Goal: Task Accomplishment & Management: Complete application form

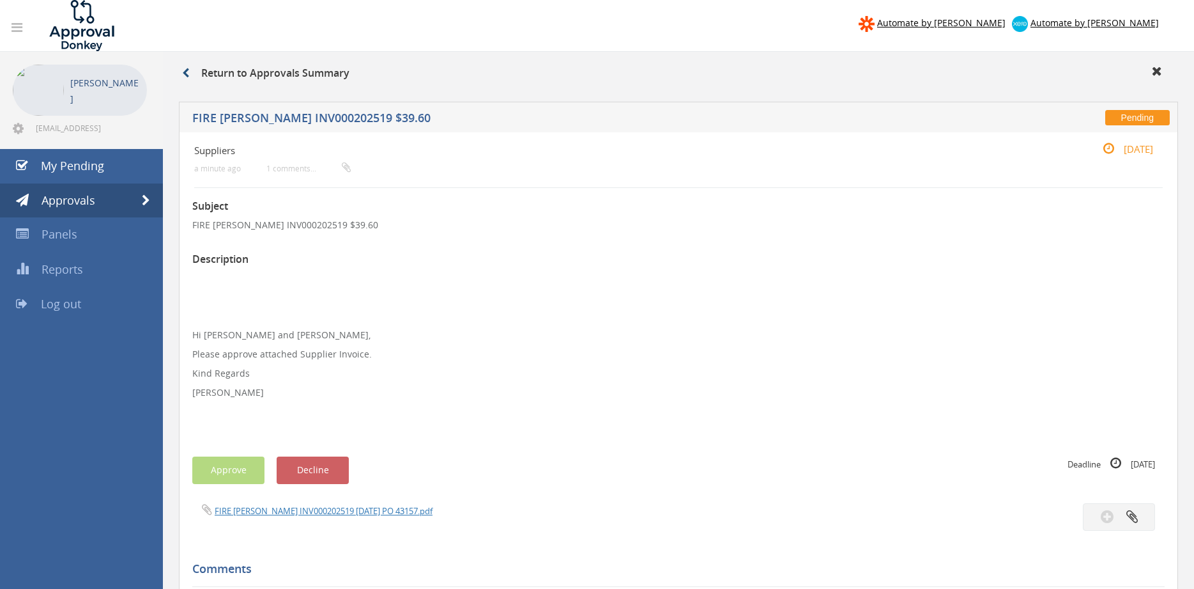
scroll to position [52, 0]
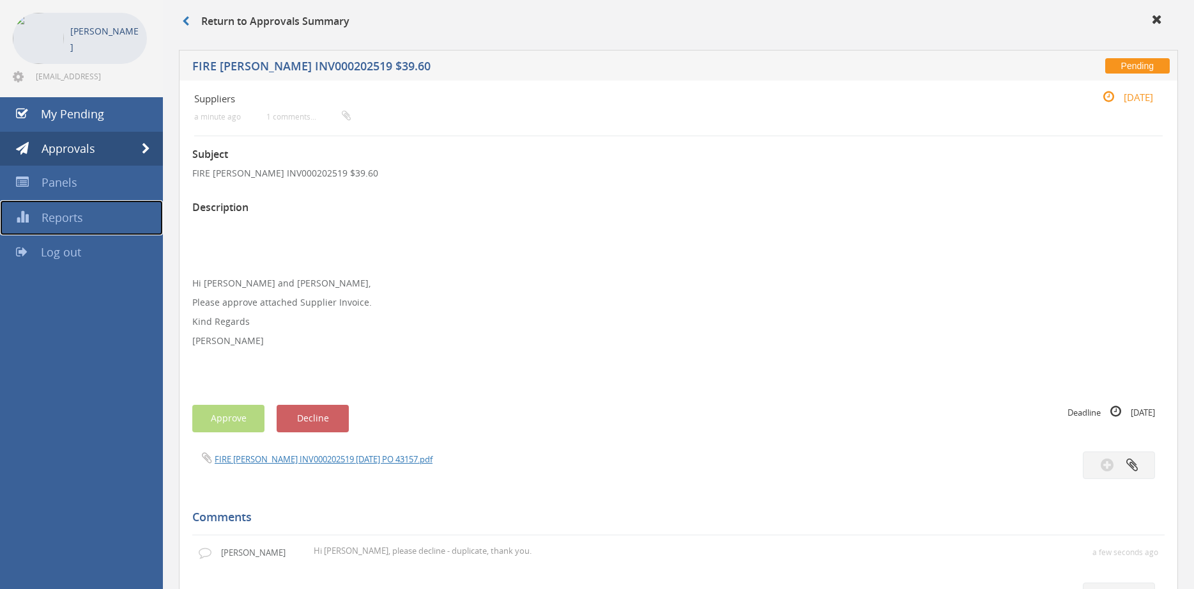
click at [87, 212] on link "Reports" at bounding box center [81, 217] width 163 height 35
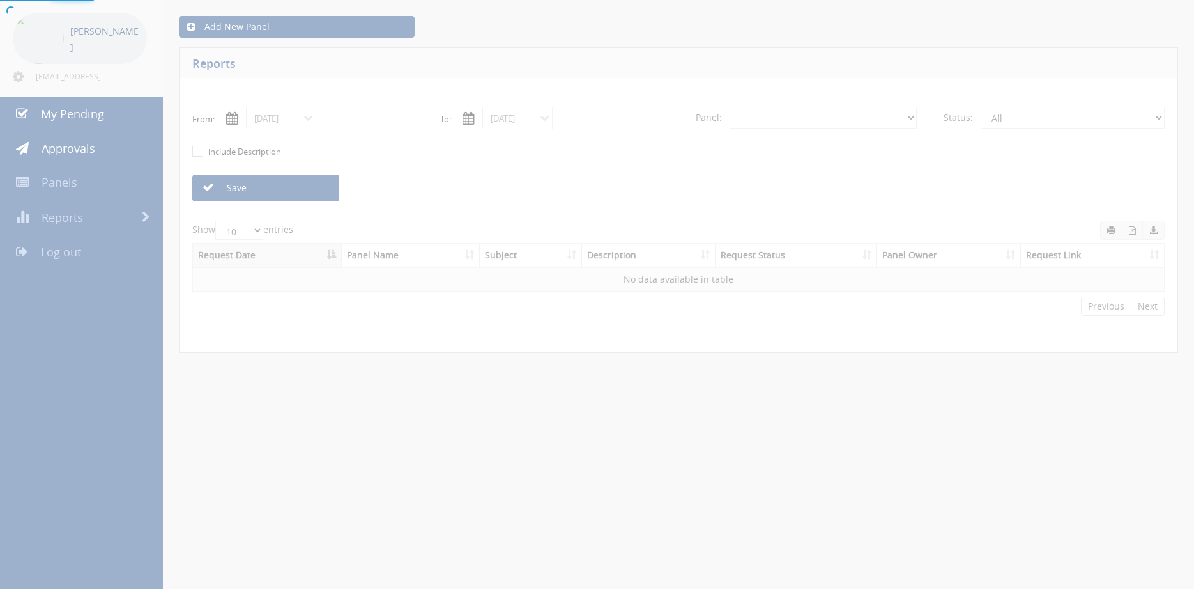
select select "number:0"
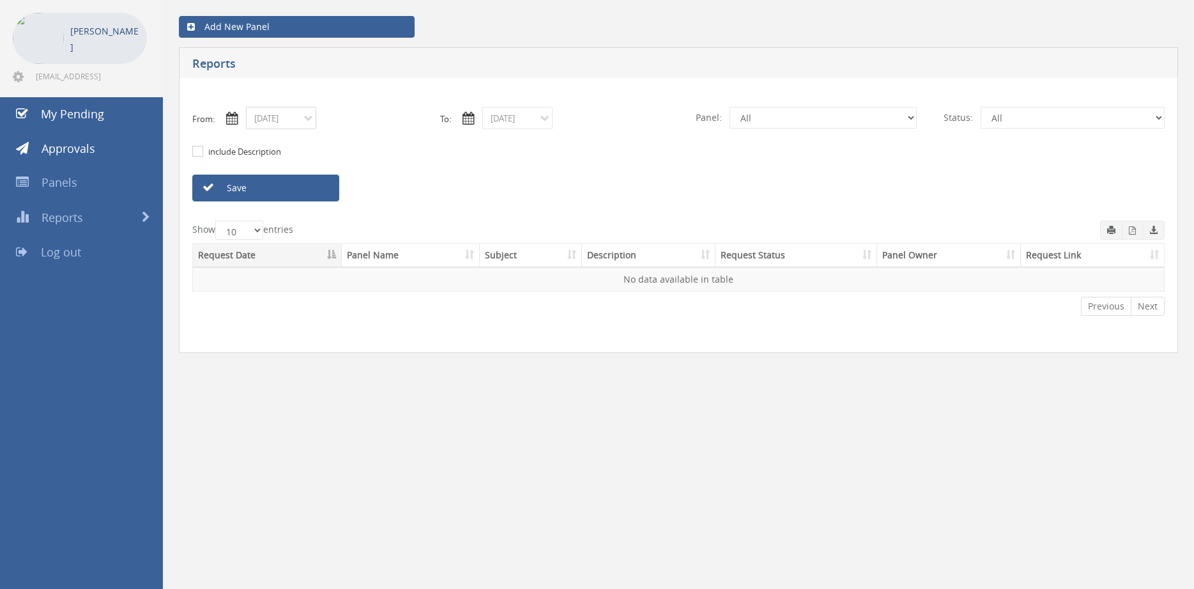
click at [298, 119] on input "09/10/2025" at bounding box center [281, 118] width 70 height 22
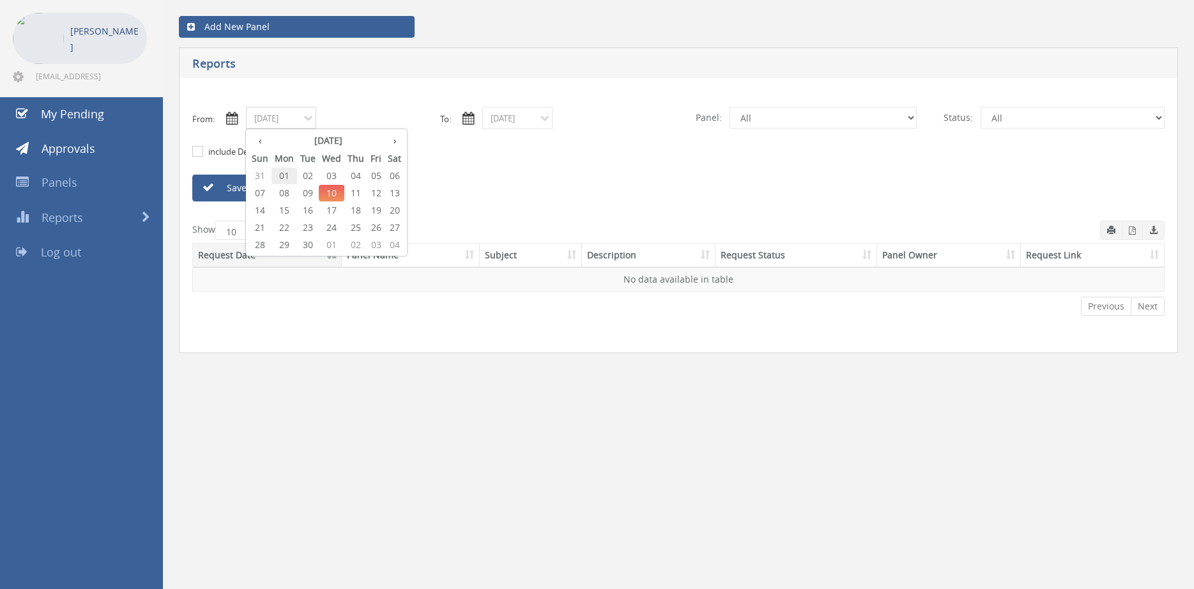
click at [287, 171] on span "01" at bounding box center [285, 175] width 26 height 17
type input "09/01/2025"
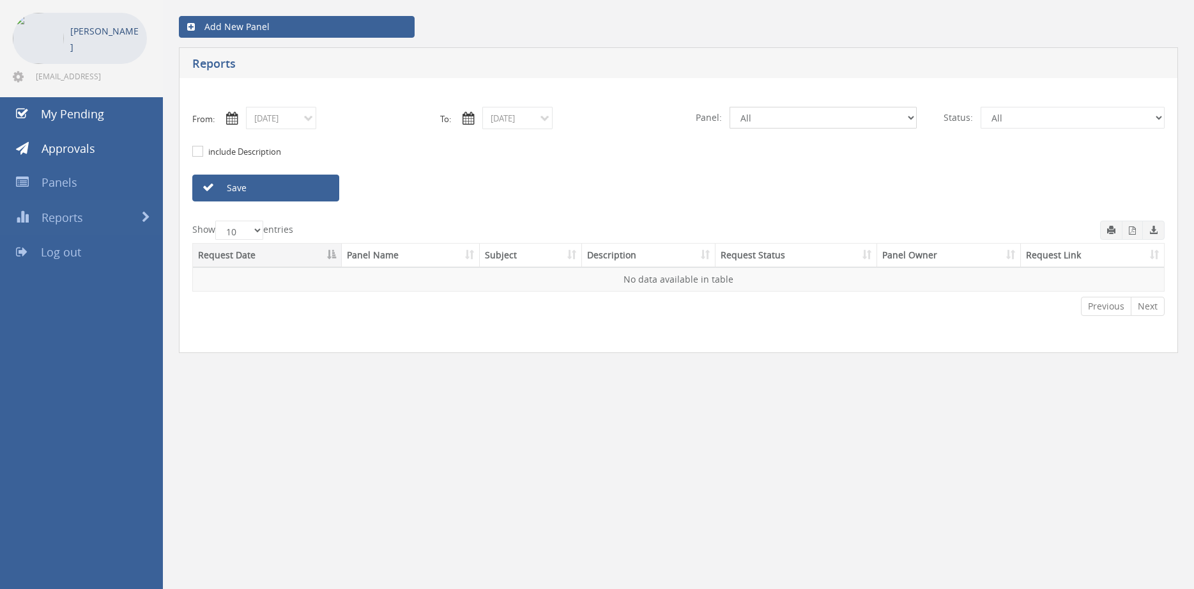
click at [730, 107] on select "All Alarm Credits RG - 3 NZ Utilities Cable and SAI Global NZ Alarms-1 NZ FX Pa…" at bounding box center [823, 118] width 187 height 22
select select "number:9744"
click option "Flamestop Utilities" at bounding box center [0, 0] width 0 height 0
click at [295, 191] on link "Save" at bounding box center [265, 187] width 147 height 27
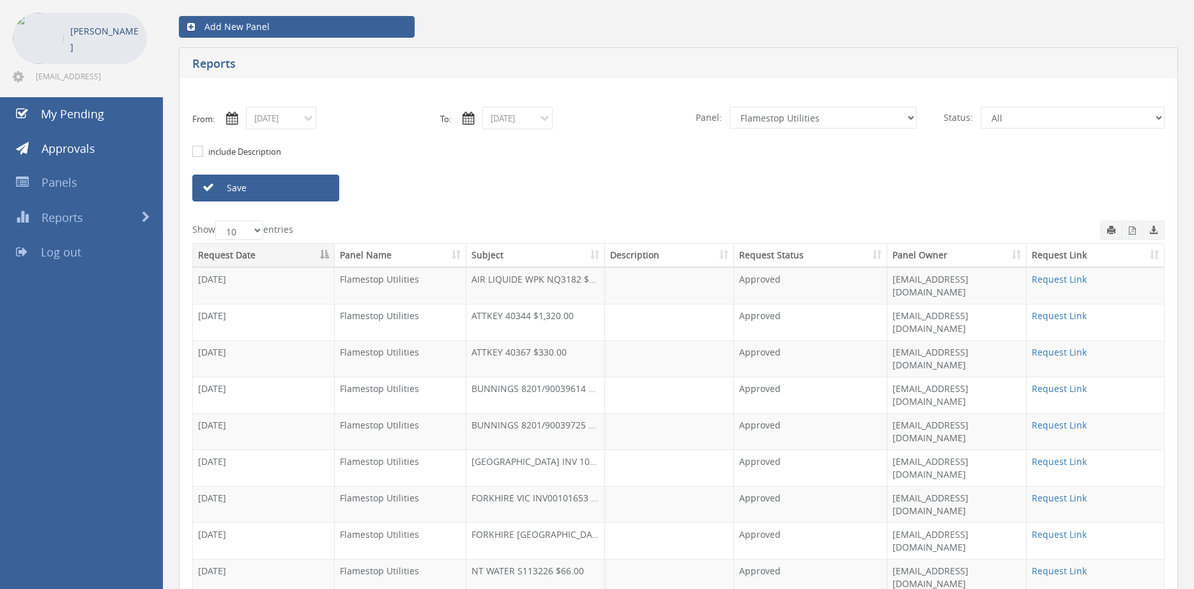
click at [511, 259] on th "Subject" at bounding box center [535, 255] width 139 height 24
click at [292, 121] on input "09/01/2025" at bounding box center [281, 118] width 70 height 22
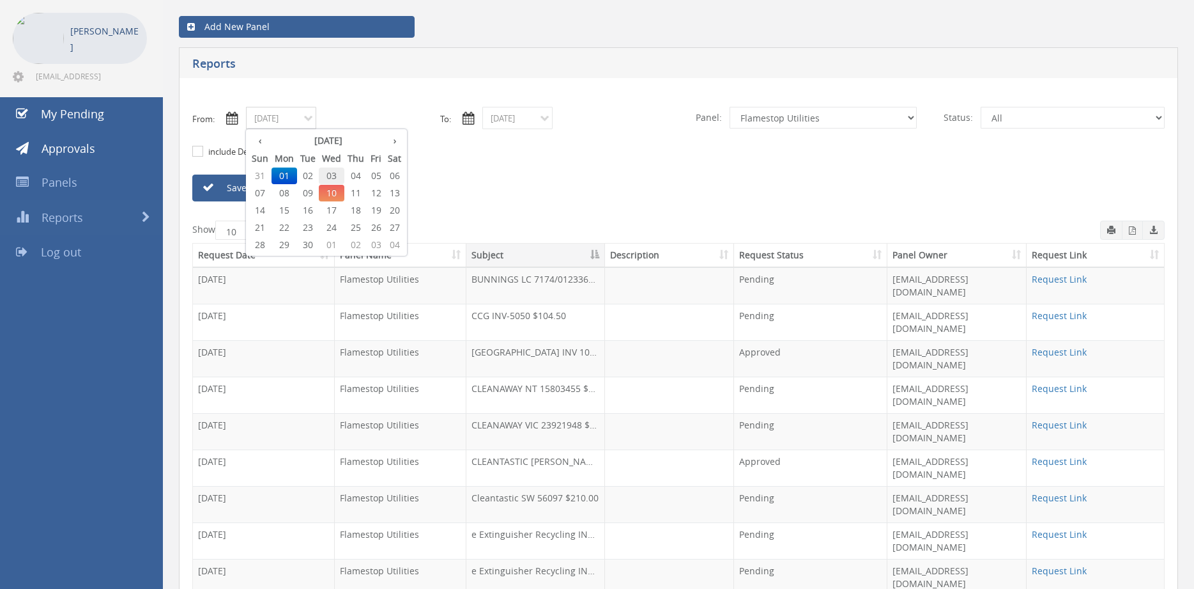
click at [336, 174] on span "03" at bounding box center [332, 175] width 26 height 17
type input "09/03/2025"
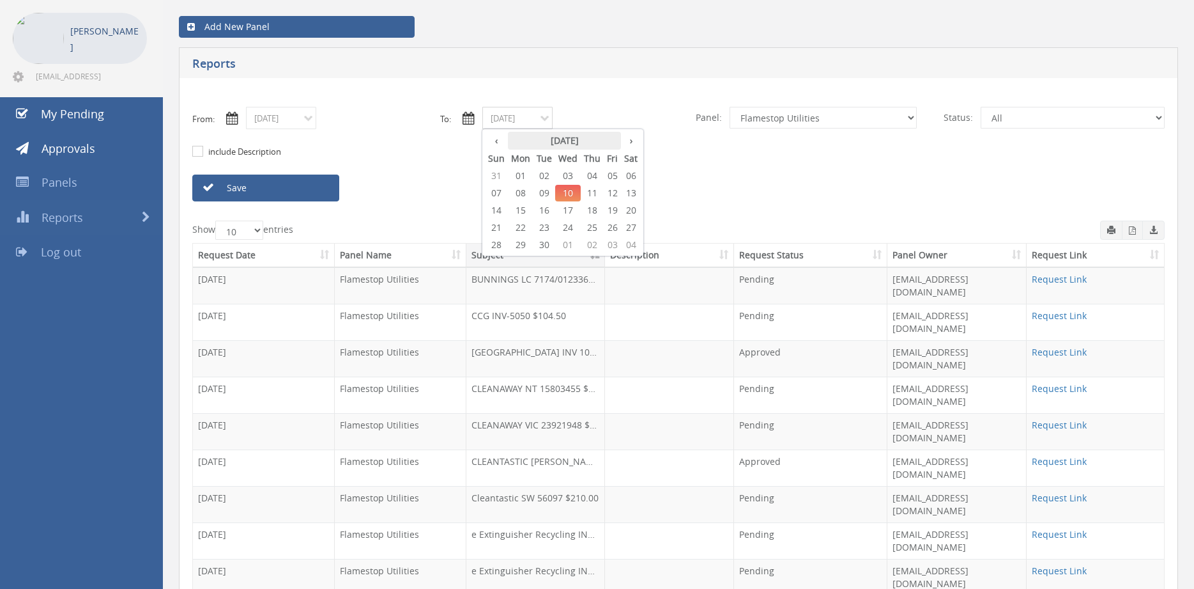
drag, startPoint x: 504, startPoint y: 114, endPoint x: 541, endPoint y: 142, distance: 46.5
click at [504, 114] on input "09/10/2025" at bounding box center [517, 118] width 70 height 22
click at [575, 174] on span "03" at bounding box center [568, 175] width 26 height 17
type input "09/03/2025"
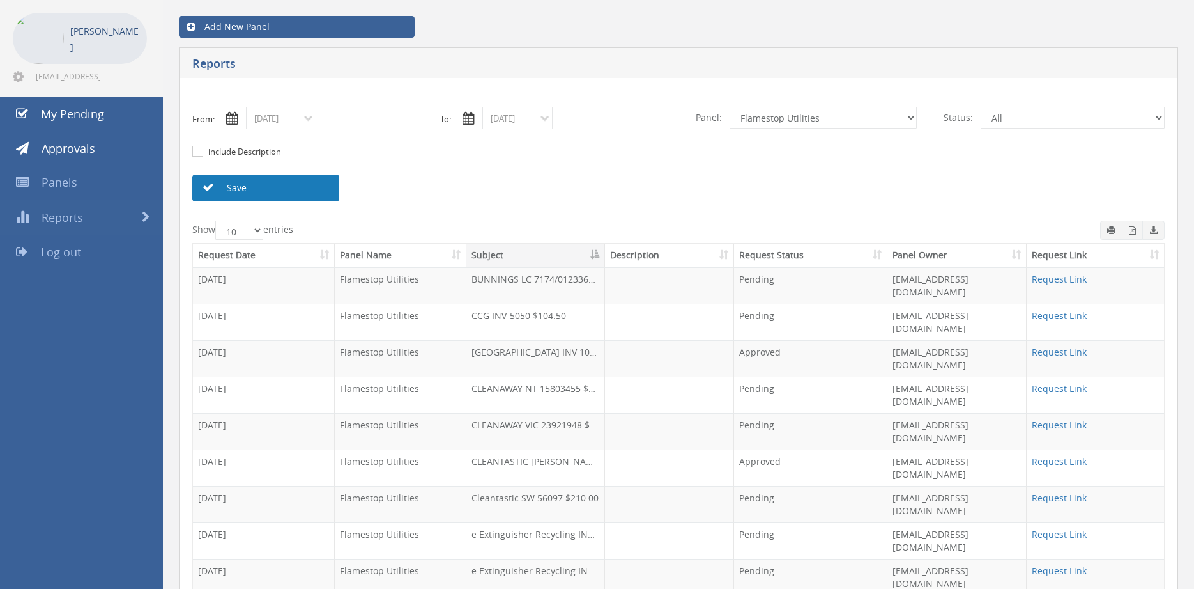
click at [307, 191] on link "Save" at bounding box center [265, 187] width 147 height 27
click at [1055, 346] on link "Request Link" at bounding box center [1059, 352] width 55 height 12
click at [290, 188] on link "Save" at bounding box center [265, 187] width 147 height 27
click at [297, 187] on link "Save" at bounding box center [265, 187] width 147 height 27
click at [1134, 234] on icon "button" at bounding box center [1132, 230] width 7 height 8
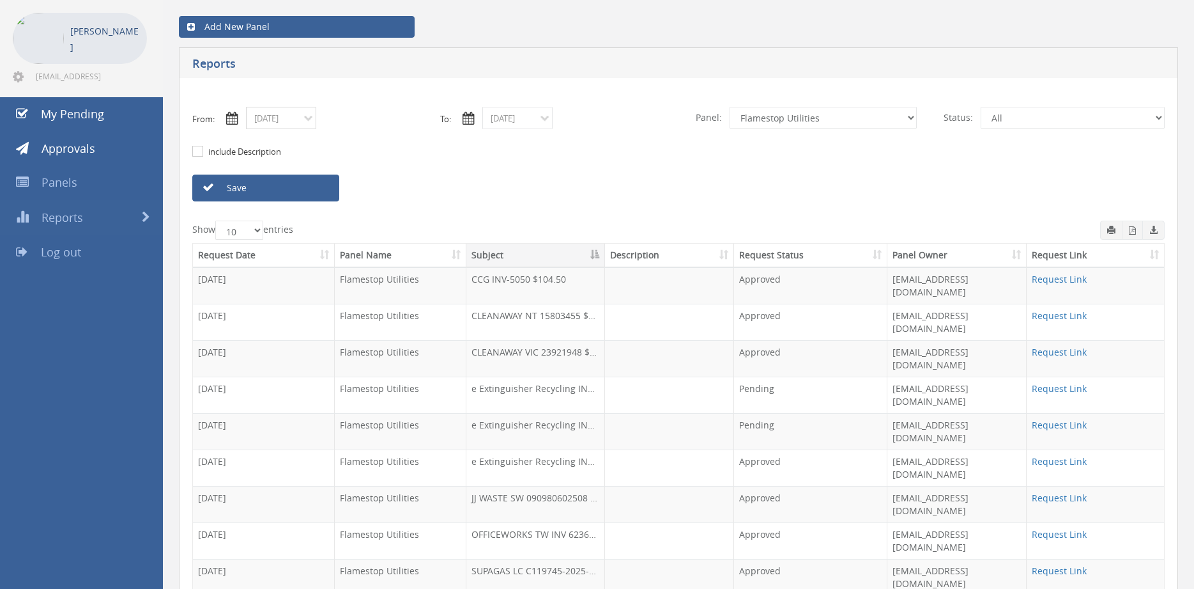
click at [312, 122] on input "09/03/2025" at bounding box center [281, 118] width 70 height 22
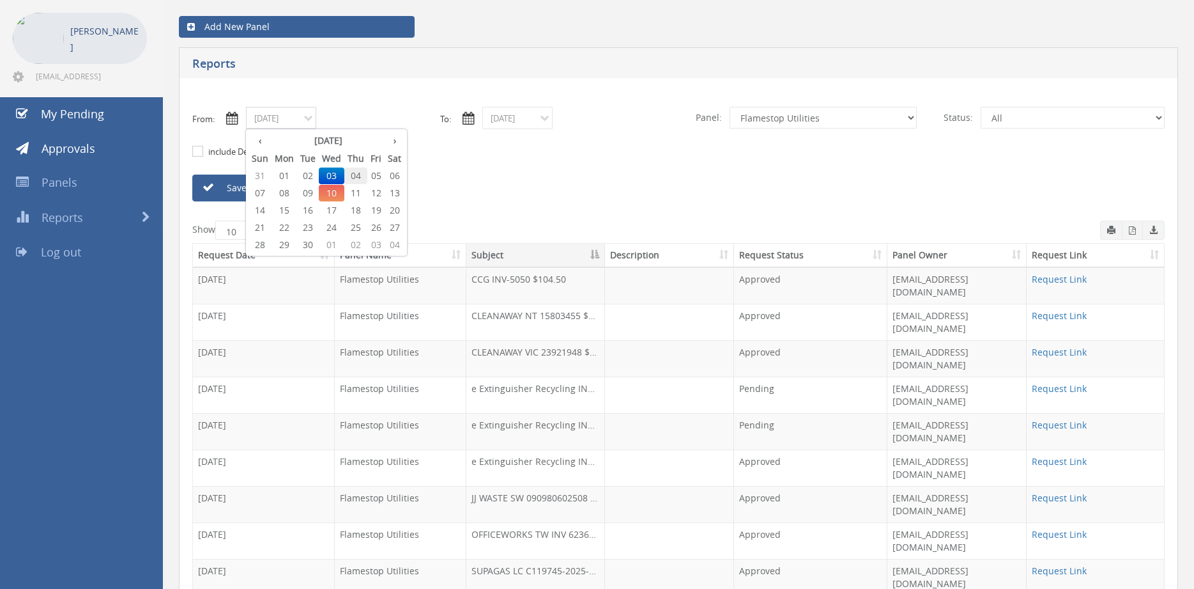
click at [363, 175] on span "04" at bounding box center [355, 175] width 23 height 17
type input "09/04/2025"
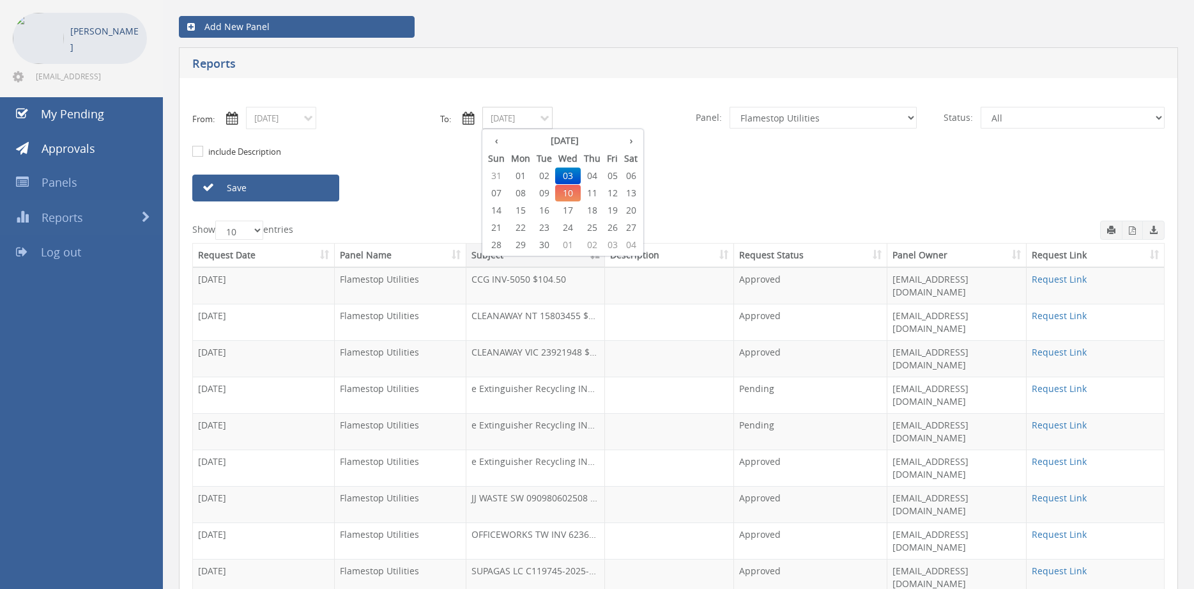
click at [505, 121] on input "09/03/2025" at bounding box center [517, 118] width 70 height 22
click at [592, 173] on span "04" at bounding box center [592, 175] width 23 height 17
type input "09/04/2025"
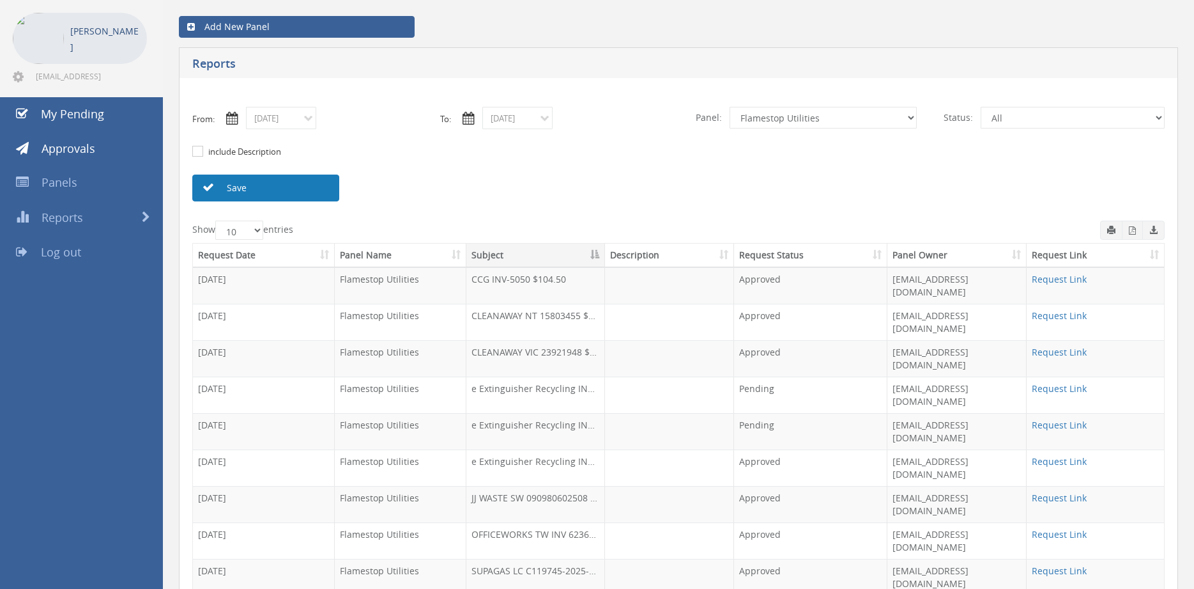
click at [270, 188] on link "Save" at bounding box center [265, 187] width 147 height 27
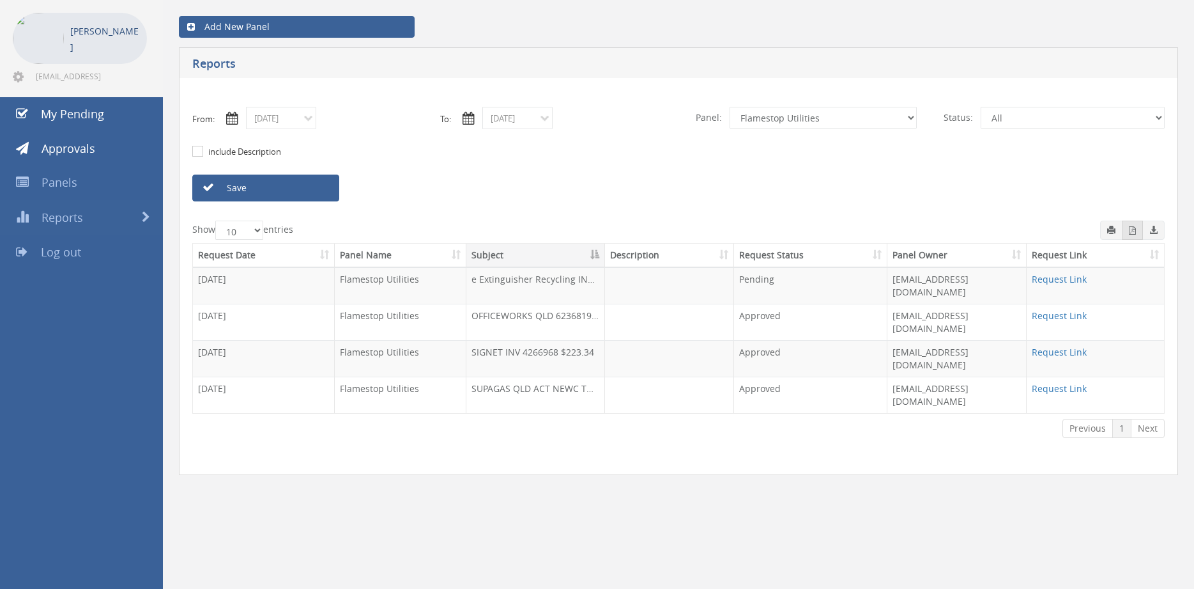
click at [1129, 231] on icon "button" at bounding box center [1132, 230] width 7 height 8
click at [295, 119] on input "09/04/2025" at bounding box center [281, 118] width 70 height 22
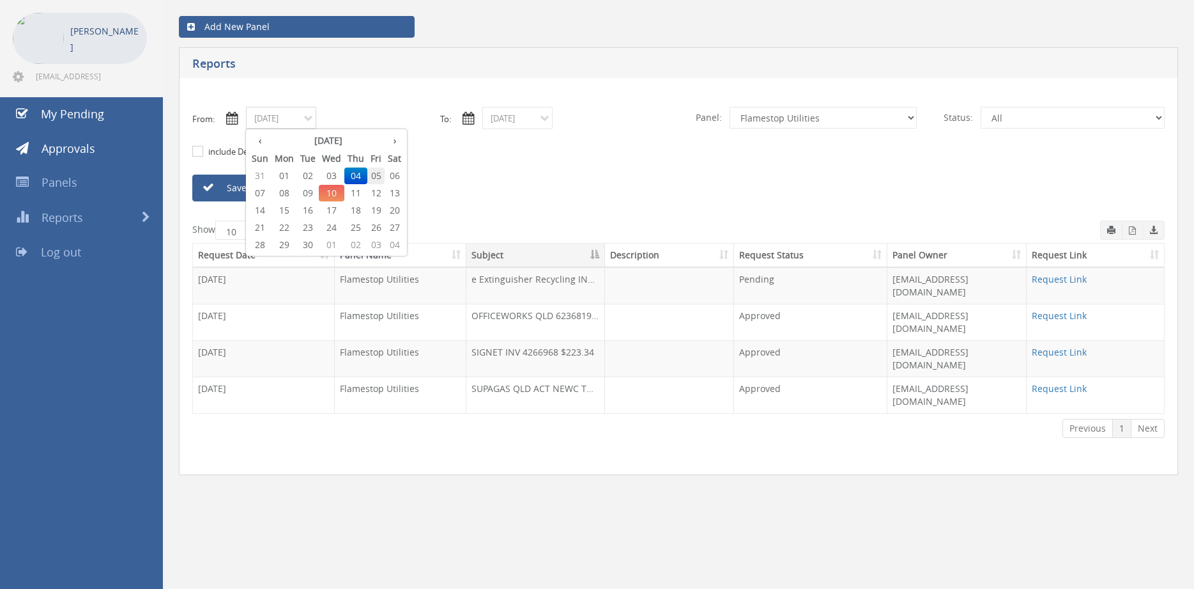
click at [377, 178] on span "05" at bounding box center [375, 175] width 17 height 17
type input "09/05/2025"
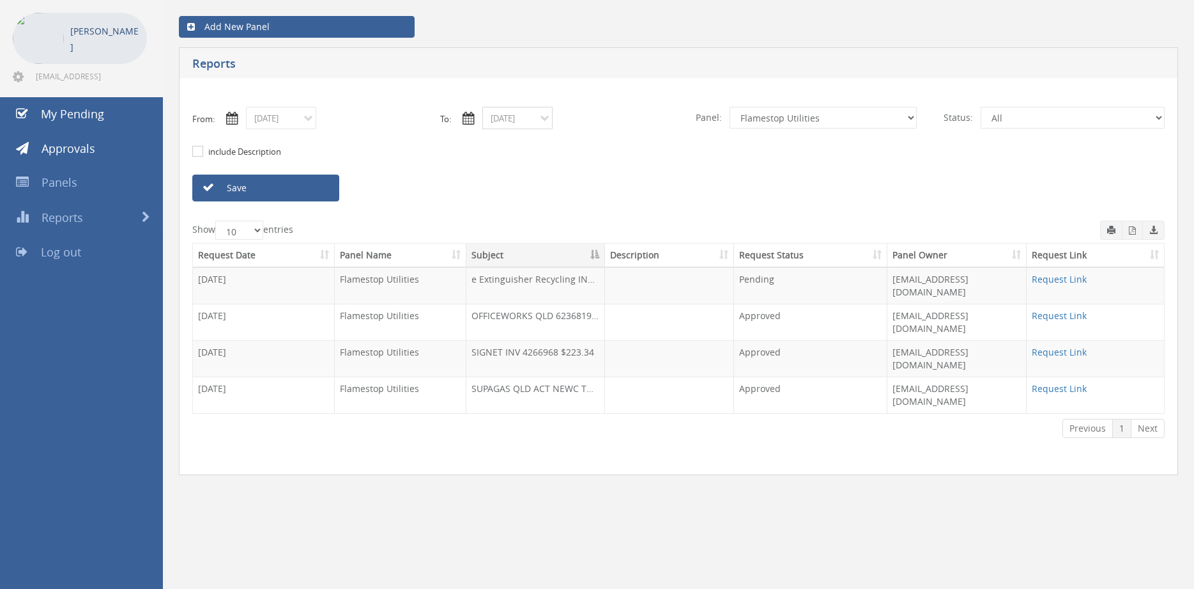
click at [512, 120] on input "09/04/2025" at bounding box center [517, 118] width 70 height 22
click at [612, 174] on span "05" at bounding box center [612, 175] width 17 height 17
type input "09/05/2025"
click at [323, 188] on link "Save" at bounding box center [265, 187] width 147 height 27
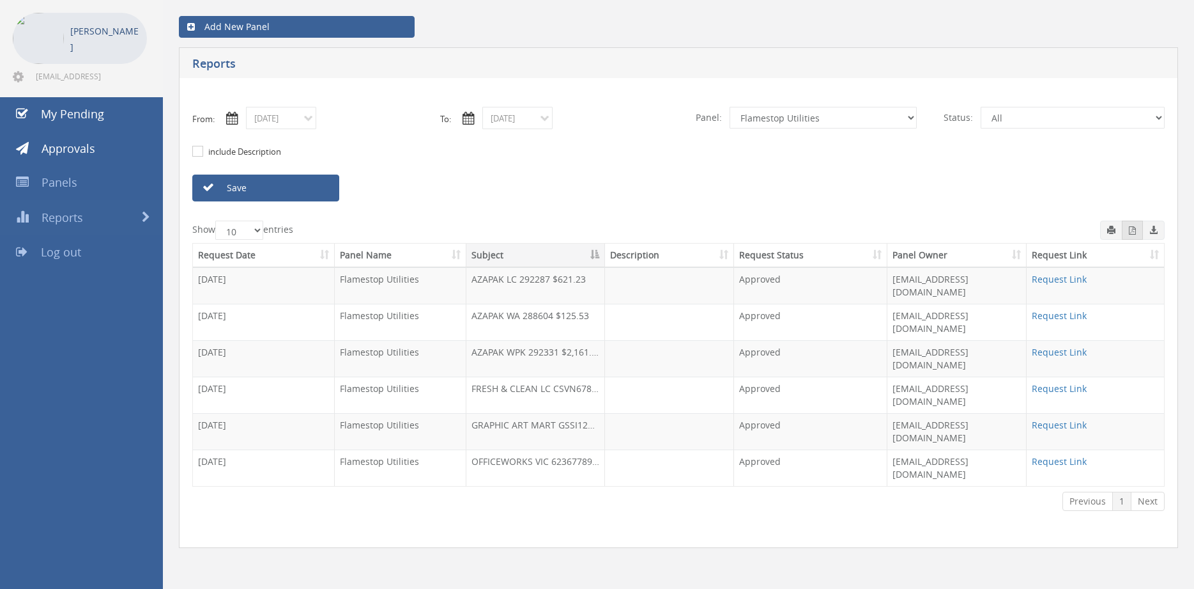
click at [1129, 233] on icon "button" at bounding box center [1132, 230] width 7 height 8
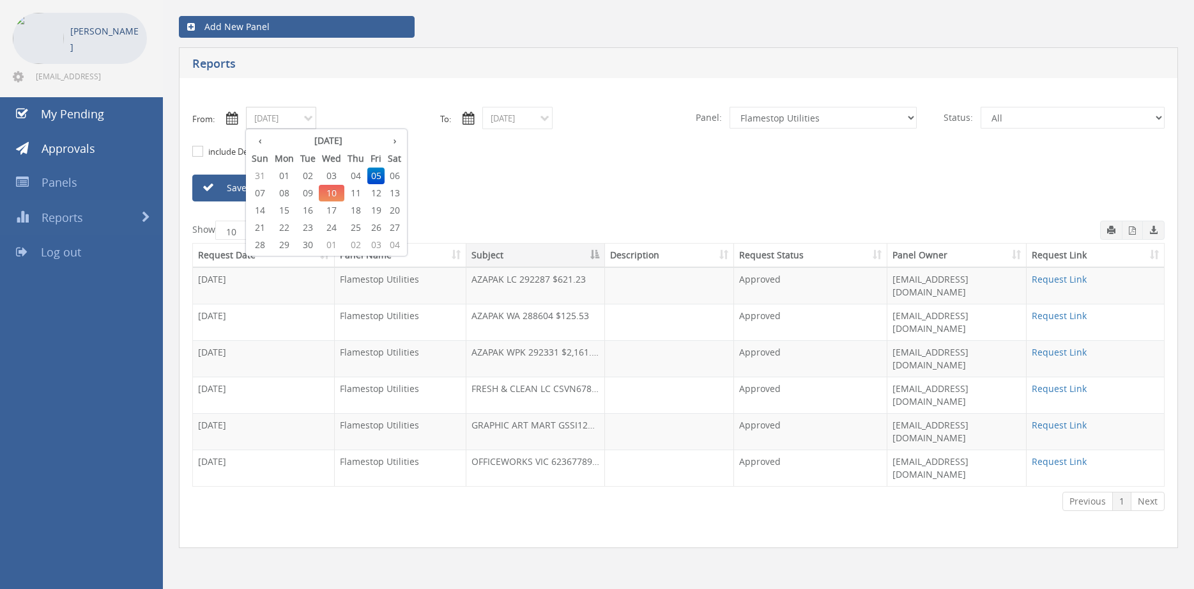
click at [292, 118] on input "09/05/2025" at bounding box center [281, 118] width 70 height 22
click at [288, 194] on span "08" at bounding box center [285, 193] width 26 height 17
type input "09/08/2025"
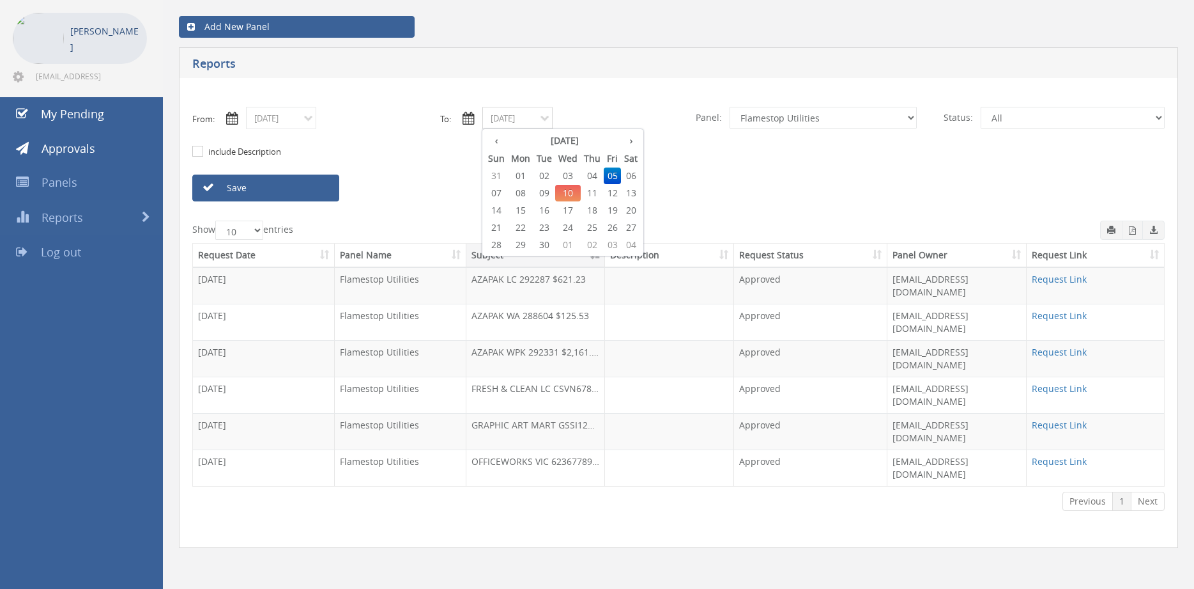
click at [514, 121] on input "09/05/2025" at bounding box center [517, 118] width 70 height 22
click at [526, 192] on span "08" at bounding box center [521, 193] width 26 height 17
type input "09/08/2025"
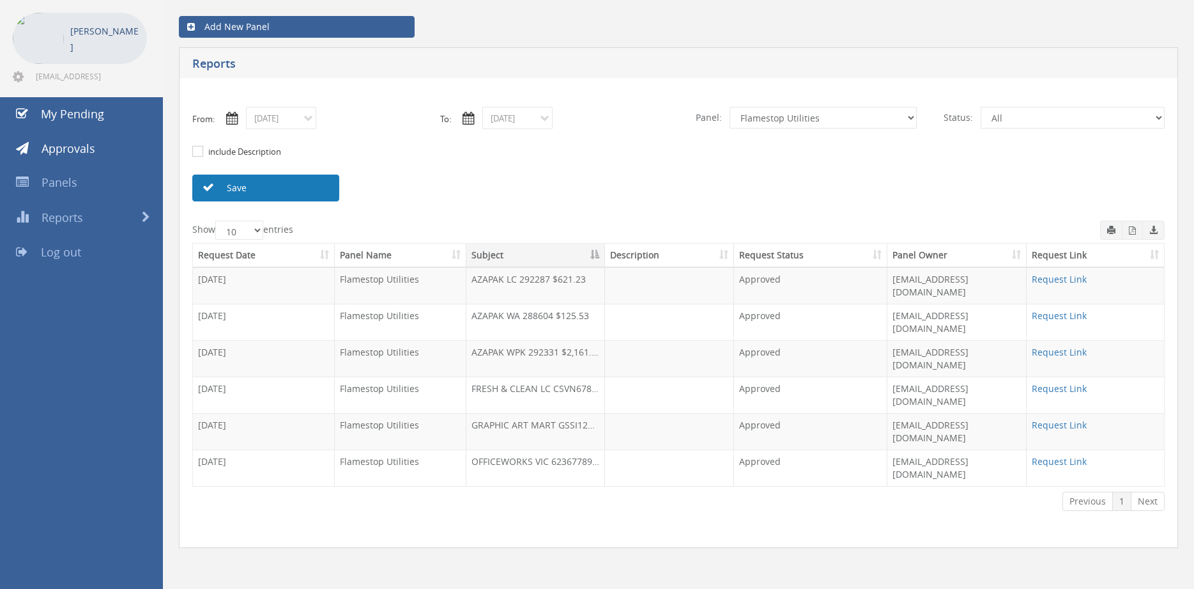
click at [307, 189] on link "Save" at bounding box center [265, 187] width 147 height 27
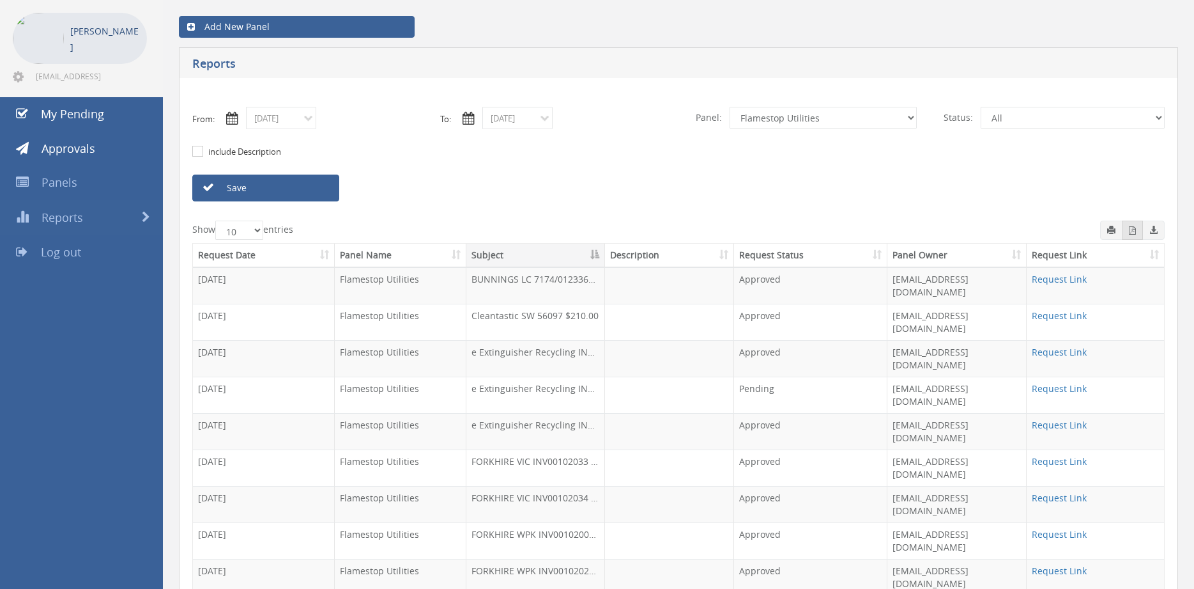
click at [1130, 229] on icon "button" at bounding box center [1132, 230] width 7 height 8
click at [271, 113] on input "09/08/2025" at bounding box center [281, 118] width 70 height 22
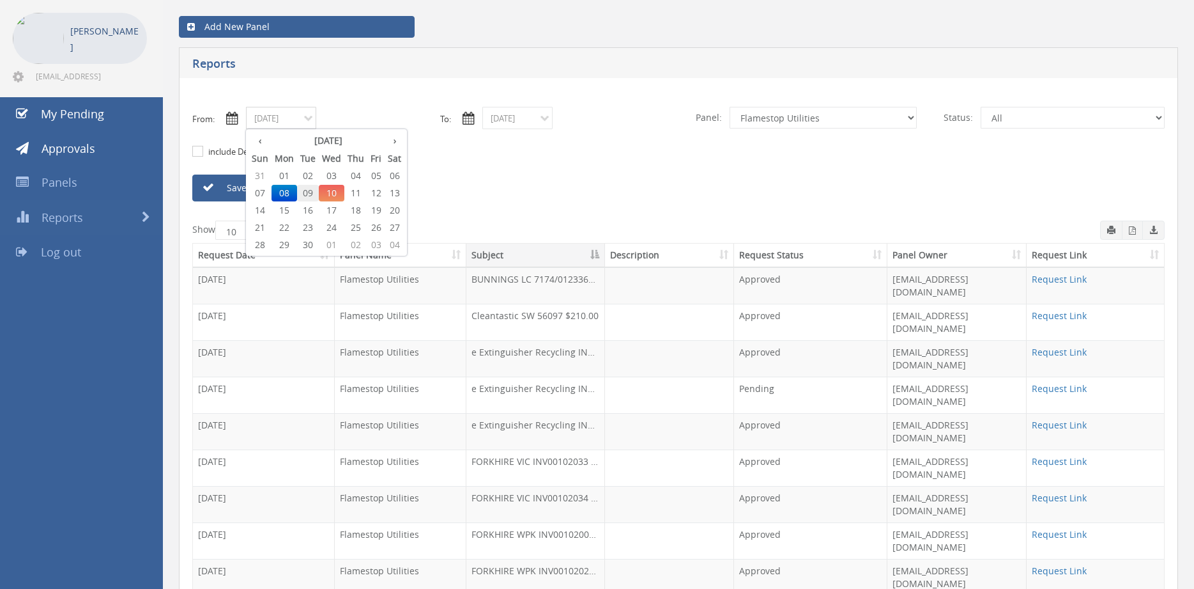
click at [309, 190] on span "09" at bounding box center [308, 193] width 22 height 17
type input "09/09/2025"
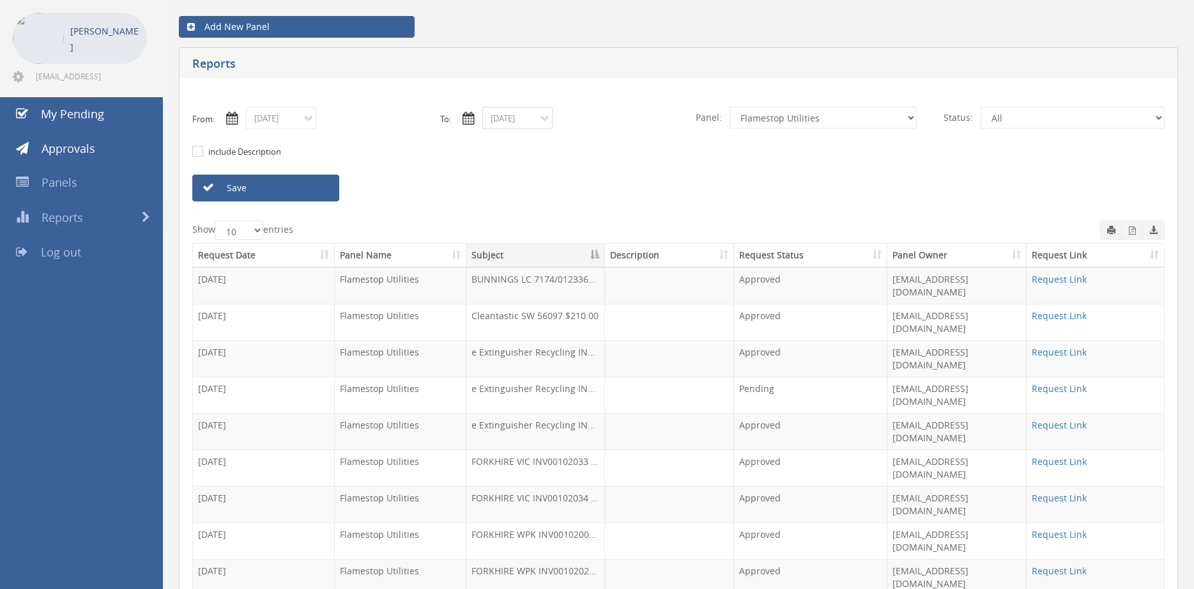
click at [512, 121] on input "09/08/2025" at bounding box center [517, 118] width 70 height 22
click at [544, 190] on span "09" at bounding box center [545, 193] width 22 height 17
type input "09/09/2025"
click at [324, 185] on link "Save" at bounding box center [265, 187] width 147 height 27
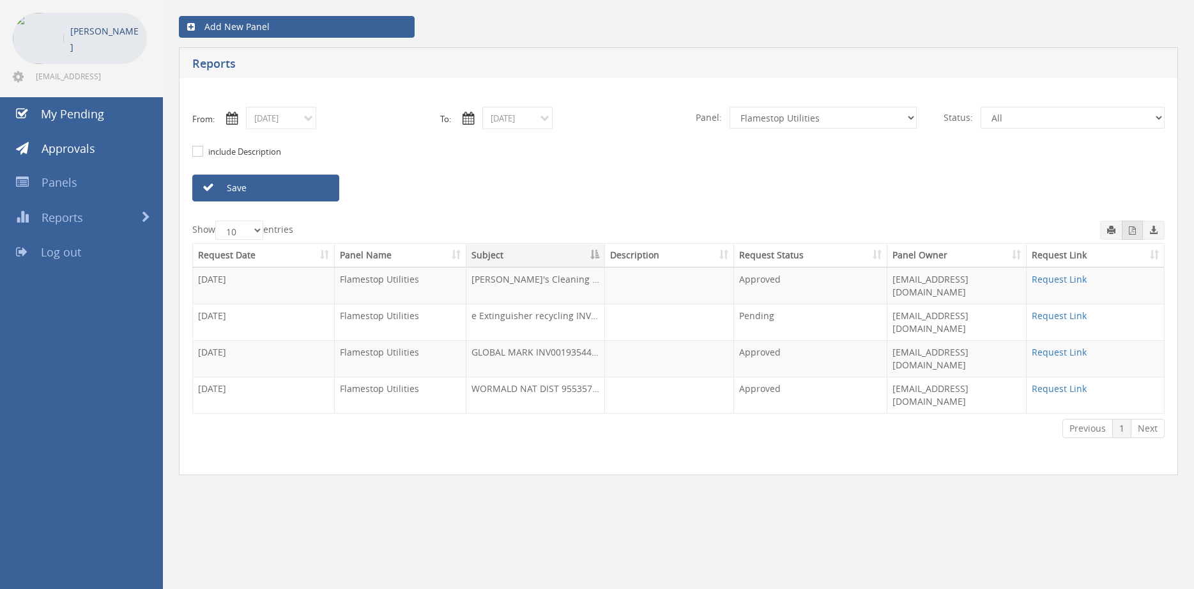
click at [1132, 231] on icon "button" at bounding box center [1132, 230] width 7 height 8
click at [730, 107] on select "All Alarm Credits RG - 3 NZ Utilities Cable and SAI Global NZ Alarms-1 NZ FX Pa…" at bounding box center [823, 118] width 187 height 22
click option "Suppliers" at bounding box center [0, 0] width 0 height 0
click at [324, 184] on link "Save" at bounding box center [265, 187] width 147 height 27
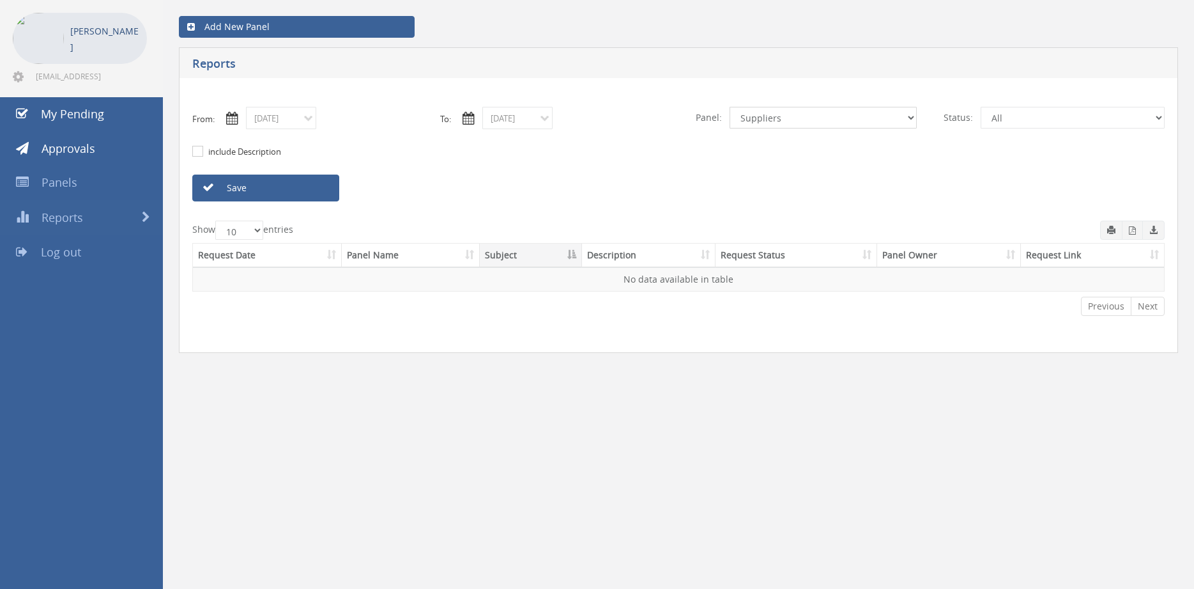
click at [730, 107] on select "All Alarm Credits RG - 3 NZ Utilities Cable and SAI Global NZ Alarms-1 NZ FX Pa…" at bounding box center [823, 118] width 187 height 22
click option "NZ Utilities" at bounding box center [0, 0] width 0 height 0
click at [318, 189] on link "Save" at bounding box center [265, 187] width 147 height 27
click at [730, 107] on select "All Alarm Credits RG - 3 NZ Utilities Cable and SAI Global NZ Alarms-1 NZ FX Pa…" at bounding box center [823, 118] width 187 height 22
click option "Flamestop Utilities" at bounding box center [0, 0] width 0 height 0
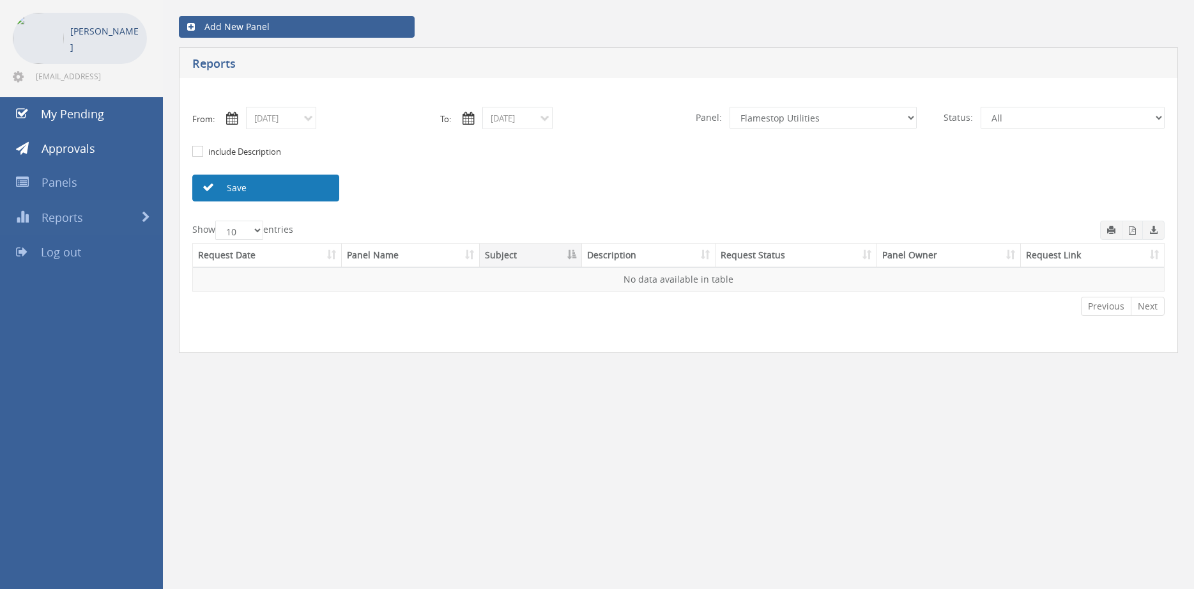
click at [314, 189] on link "Save" at bounding box center [265, 187] width 147 height 27
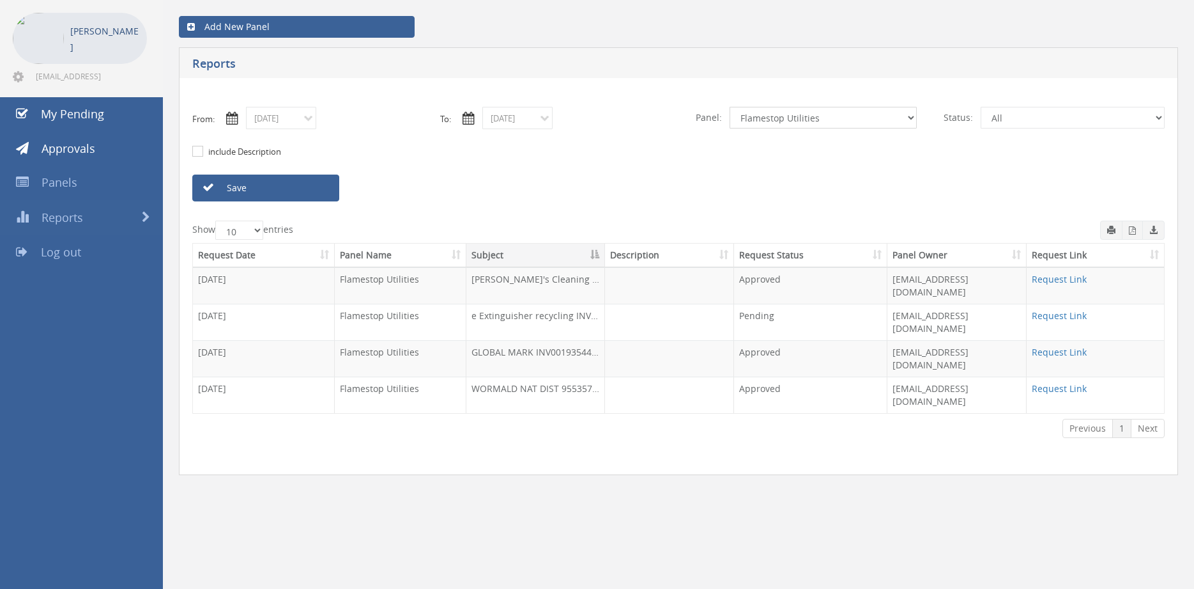
click at [730, 107] on select "All Alarm Credits RG - 3 NZ Utilities Cable and SAI Global NZ Alarms-1 NZ FX Pa…" at bounding box center [823, 118] width 187 height 22
select select "number:0"
click option "All" at bounding box center [0, 0] width 0 height 0
click at [325, 189] on link "Save" at bounding box center [265, 187] width 147 height 27
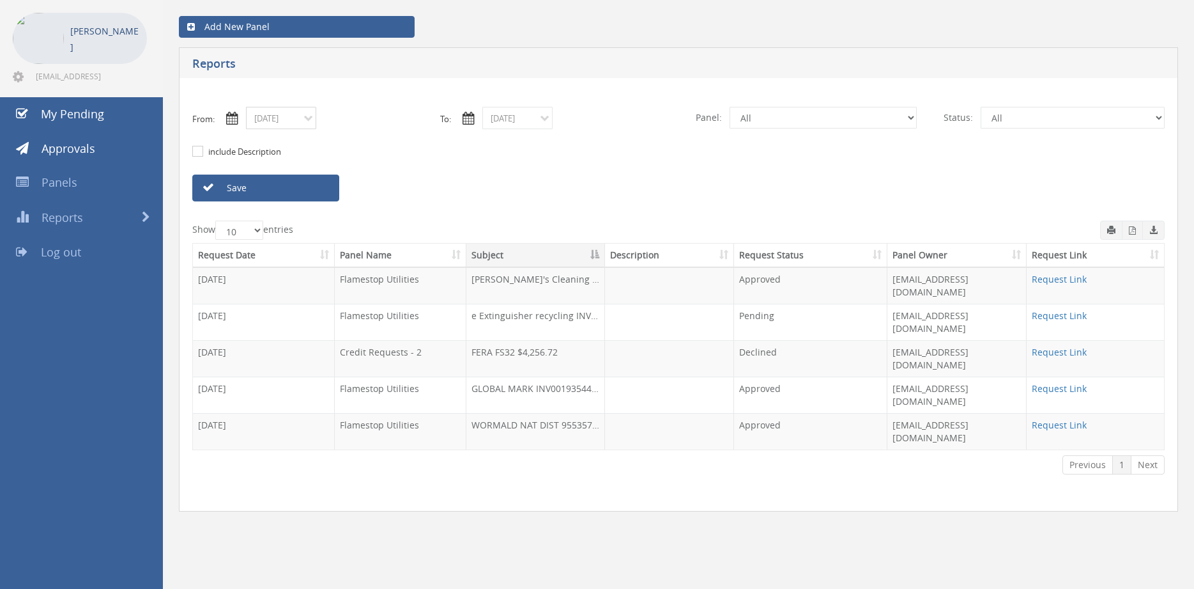
click at [297, 116] on input "09/09/2025" at bounding box center [281, 118] width 70 height 22
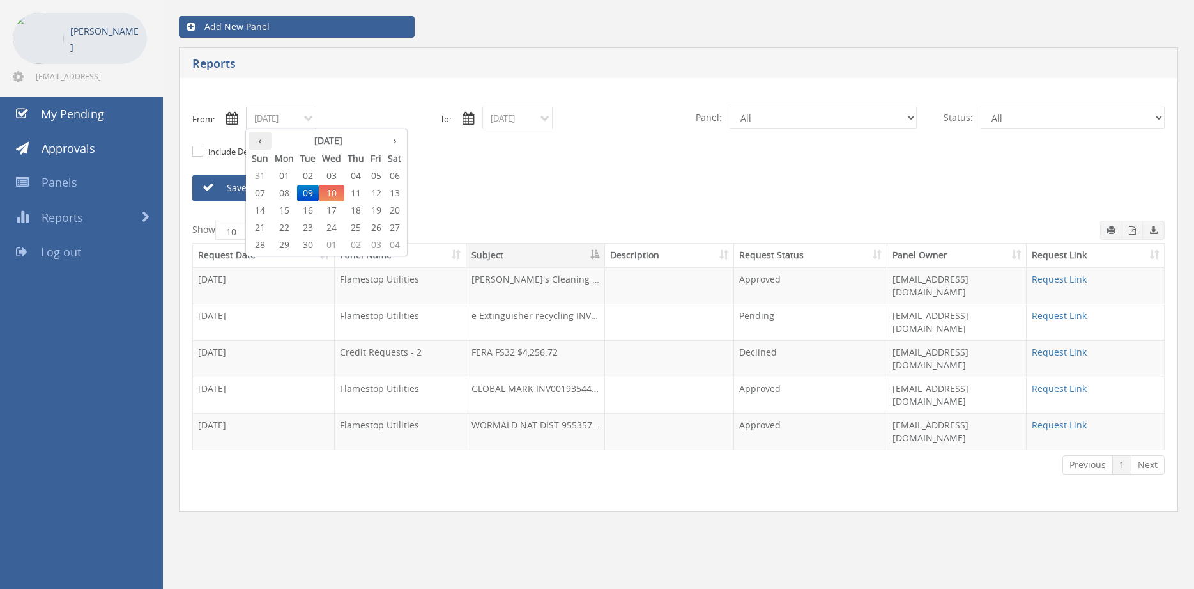
click at [258, 141] on th "‹" at bounding box center [260, 141] width 23 height 18
click at [305, 243] on span "26" at bounding box center [308, 244] width 22 height 17
type input "08/26/2025"
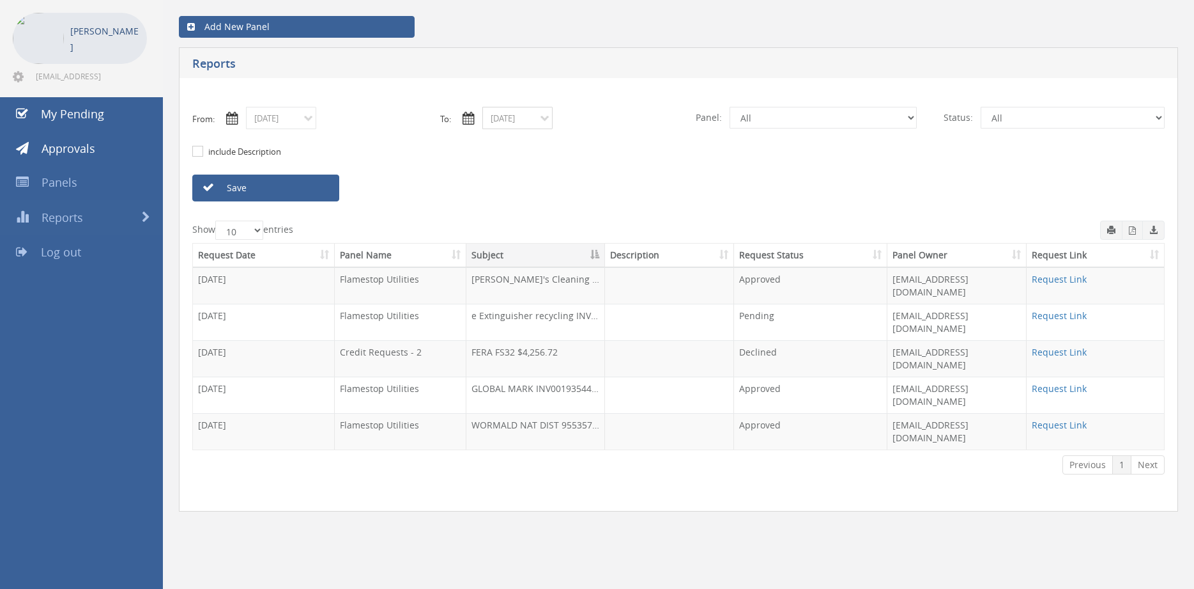
click at [507, 118] on input "09/09/2025" at bounding box center [517, 118] width 70 height 22
click at [497, 140] on th "‹" at bounding box center [496, 141] width 23 height 18
click at [548, 244] on span "26" at bounding box center [545, 244] width 22 height 17
type input "08/26/2025"
click at [730, 107] on select "All Alarm Credits RG - 3 NZ Utilities Cable and SAI Global NZ Alarms-1 NZ FX Pa…" at bounding box center [823, 118] width 187 height 22
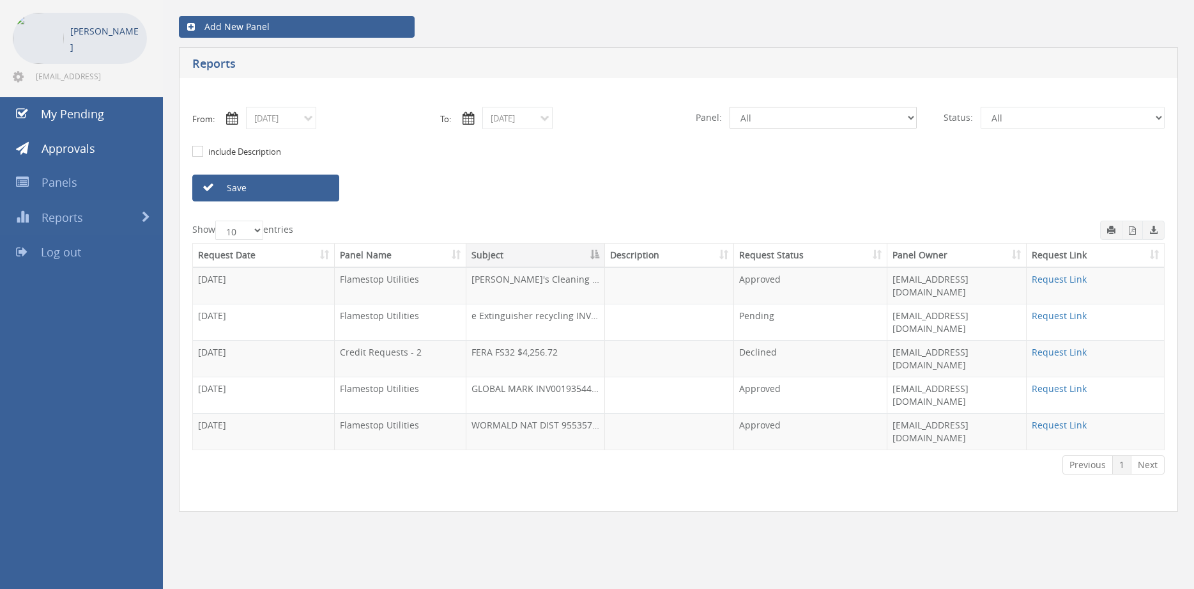
select select "number:9744"
click option "Flamestop Utilities" at bounding box center [0, 0] width 0 height 0
click at [316, 187] on link "Save" at bounding box center [265, 187] width 147 height 27
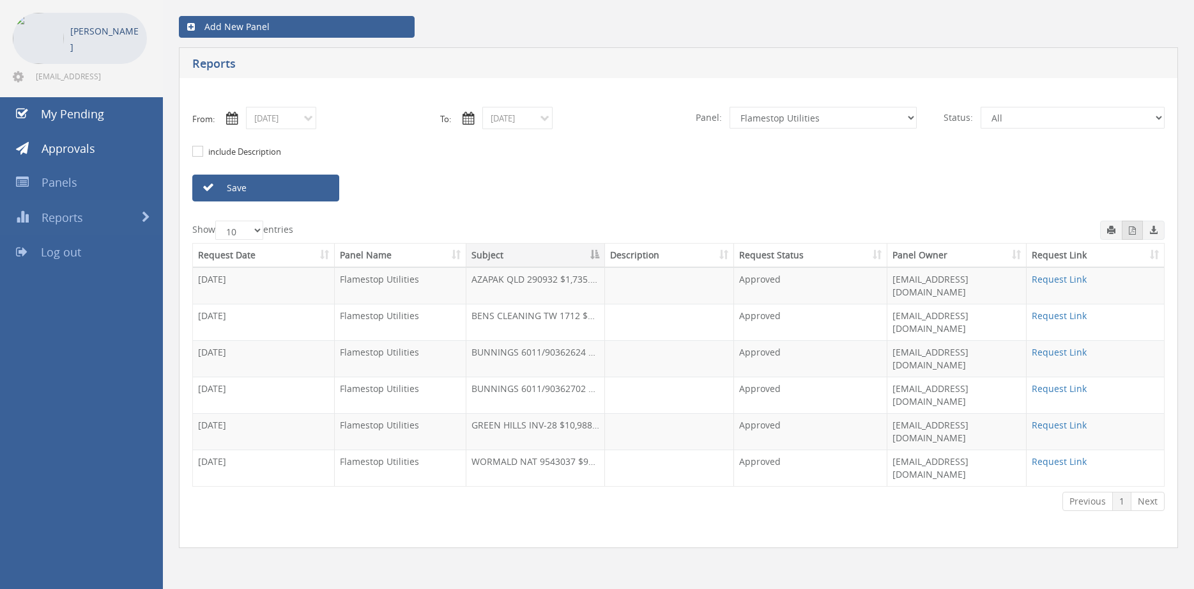
click at [1134, 231] on icon "button" at bounding box center [1132, 230] width 7 height 8
click at [282, 125] on input "08/26/2025" at bounding box center [281, 118] width 70 height 22
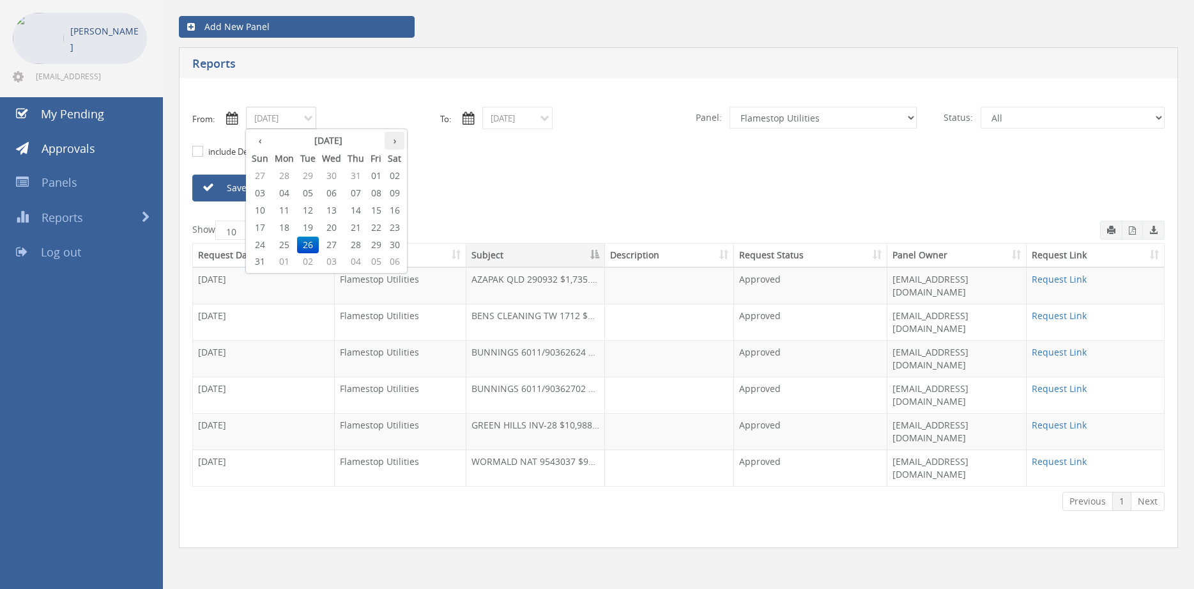
click at [399, 143] on th "›" at bounding box center [395, 141] width 20 height 18
click at [339, 175] on span "03" at bounding box center [332, 175] width 26 height 17
type input "09/03/2025"
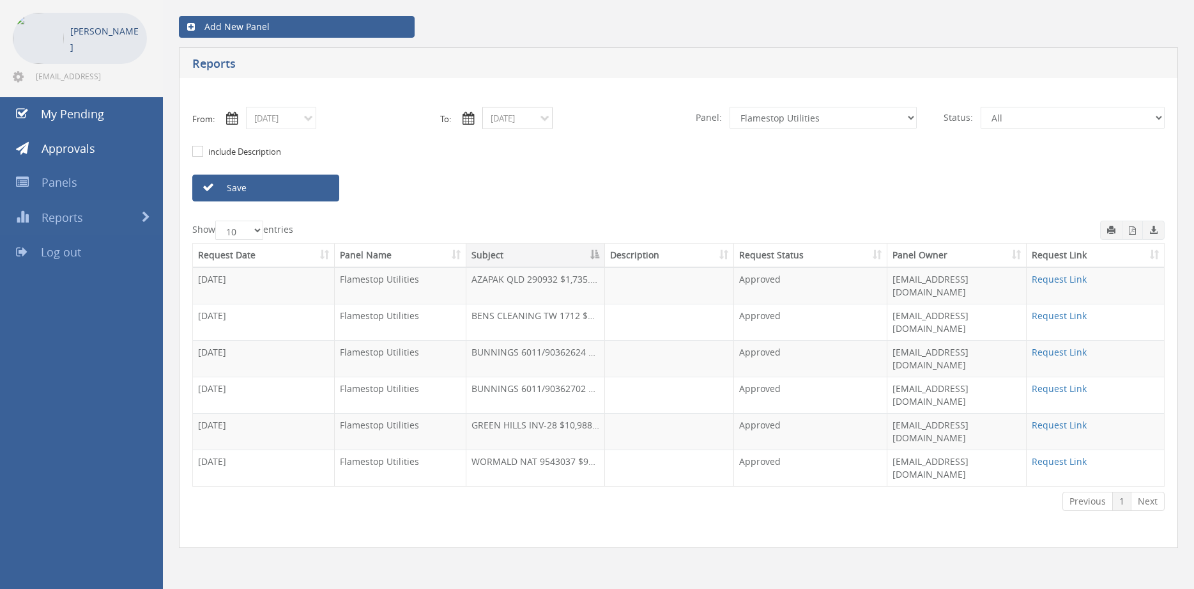
click at [520, 119] on input "08/26/2025" at bounding box center [517, 118] width 70 height 22
click at [635, 141] on th "›" at bounding box center [631, 141] width 20 height 18
click at [571, 173] on span "03" at bounding box center [568, 175] width 26 height 17
type input "09/03/2025"
click at [730, 107] on select "All Alarm Credits RG - 3 NZ Utilities Cable and SAI Global NZ Alarms-1 NZ FX Pa…" at bounding box center [823, 118] width 187 height 22
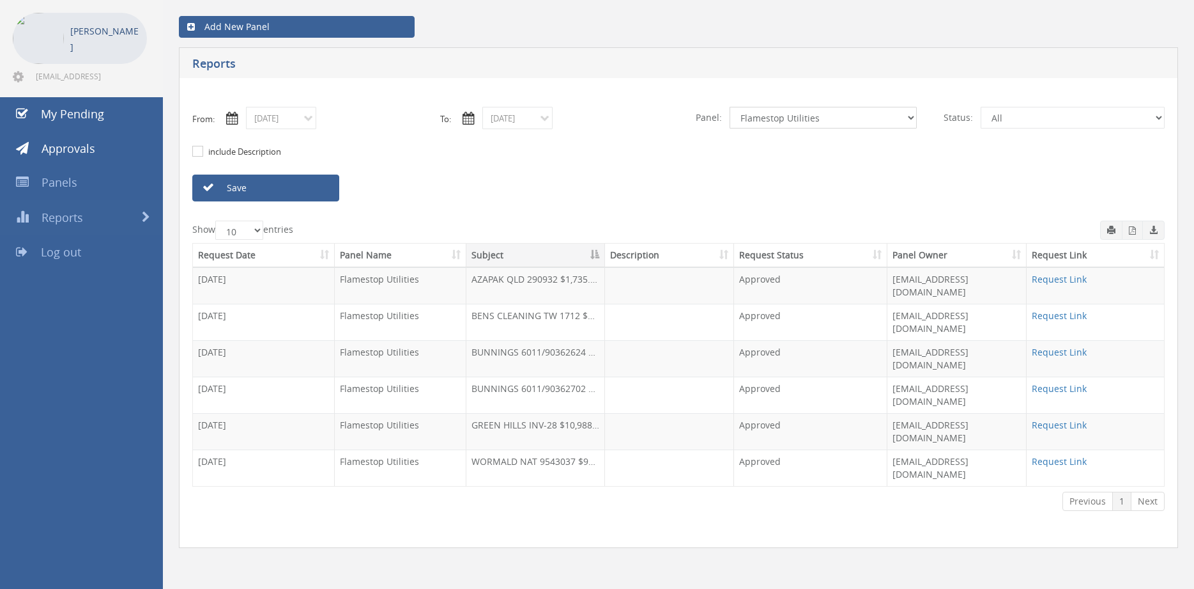
select select "number:9632"
click option "Suppliers" at bounding box center [0, 0] width 0 height 0
click at [319, 190] on link "Save" at bounding box center [265, 187] width 147 height 27
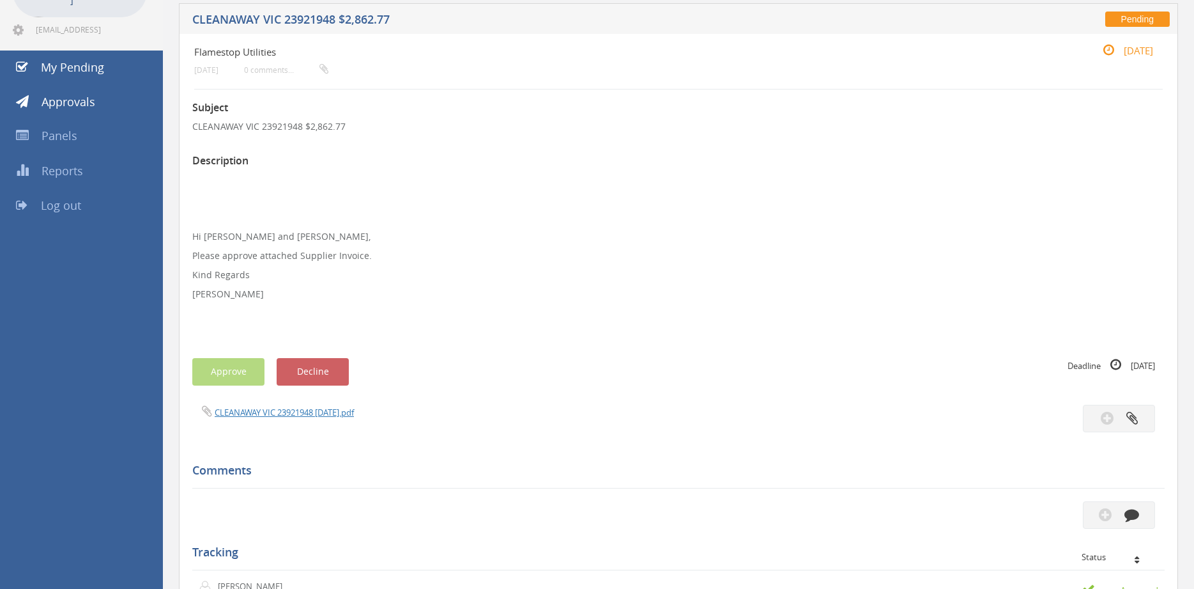
scroll to position [22, 0]
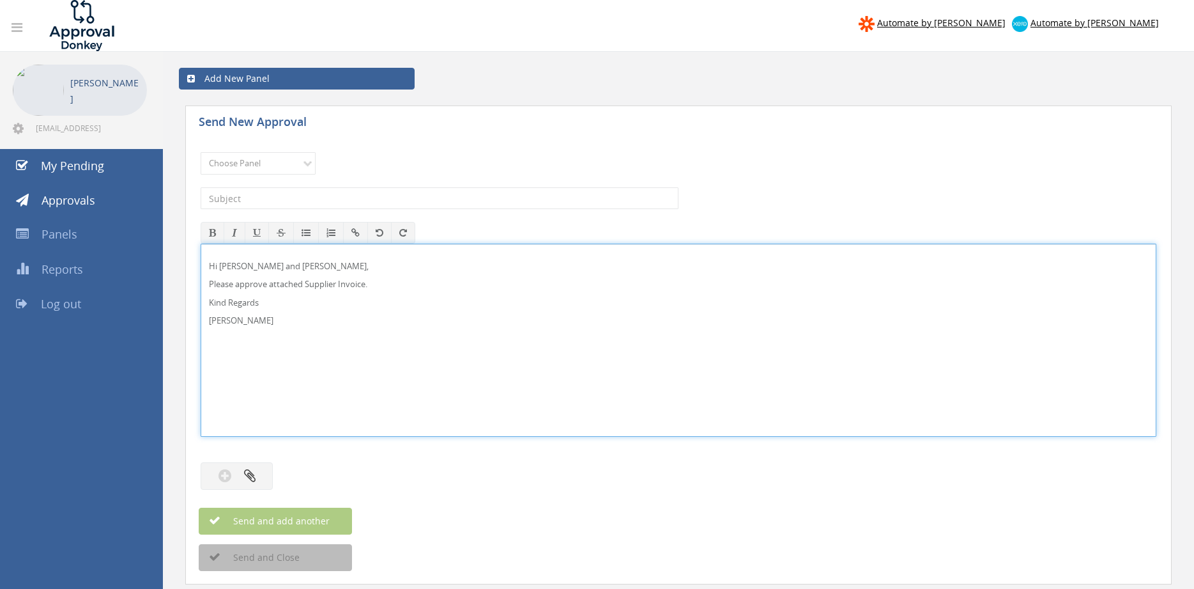
drag, startPoint x: 249, startPoint y: 268, endPoint x: 265, endPoint y: 254, distance: 20.9
click at [249, 267] on p "Hi Maddie and Ben," at bounding box center [678, 266] width 939 height 12
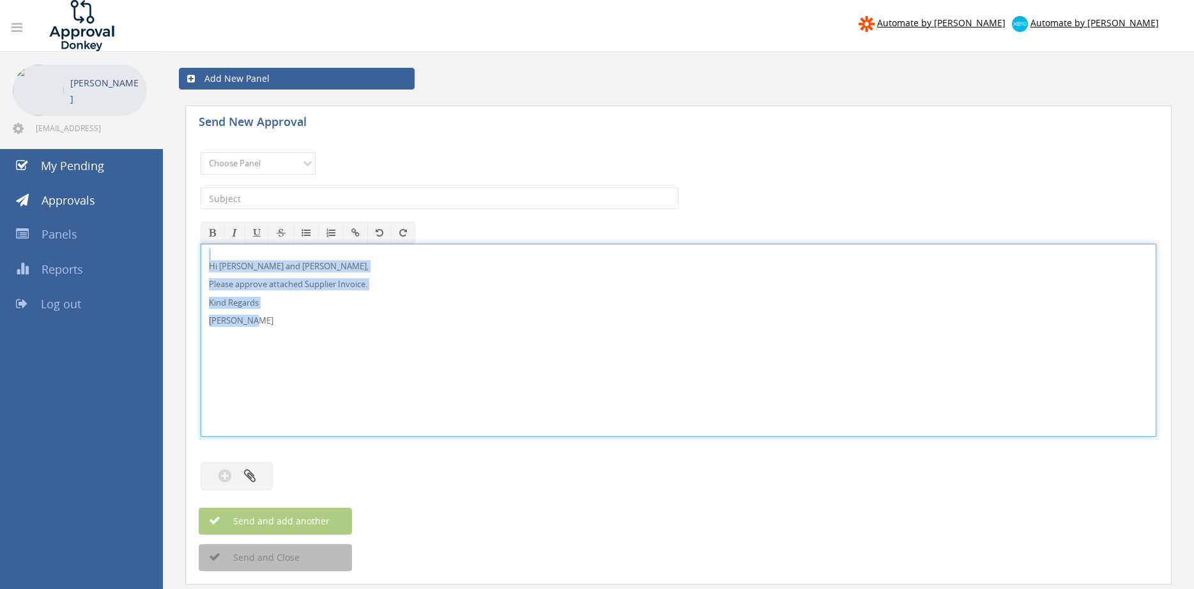
drag, startPoint x: 243, startPoint y: 324, endPoint x: 181, endPoint y: 243, distance: 102.0
click at [201, 243] on div "Hi Paul and Ben, Please approve attached Supplier Invoice. Kind Regards Pam Wal…" at bounding box center [679, 339] width 956 height 193
copy div "Hi Paul and Ben, Please approve attached Supplier Invoice. Kind Regards Pam Wal…"
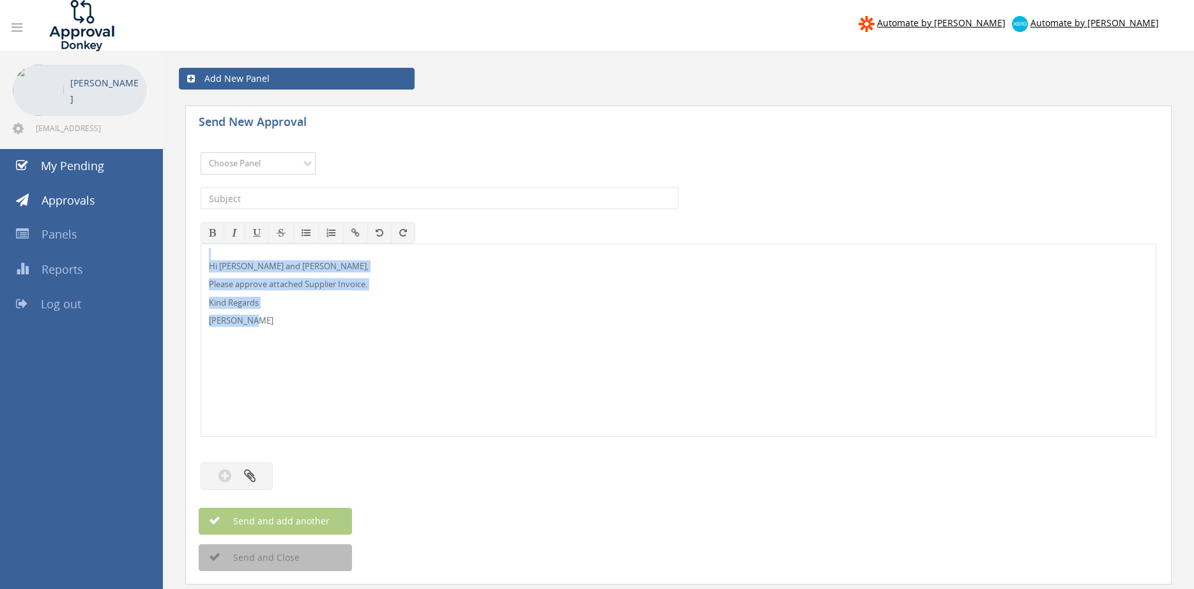
click at [201, 152] on select "Choose Panel Alarm Credits RG - 3 NZ Utilities Cable and SAI Global NZ Alarms-1…" at bounding box center [258, 163] width 115 height 22
select select "9744"
click option "Flamestop Utilities" at bounding box center [0, 0] width 0 height 0
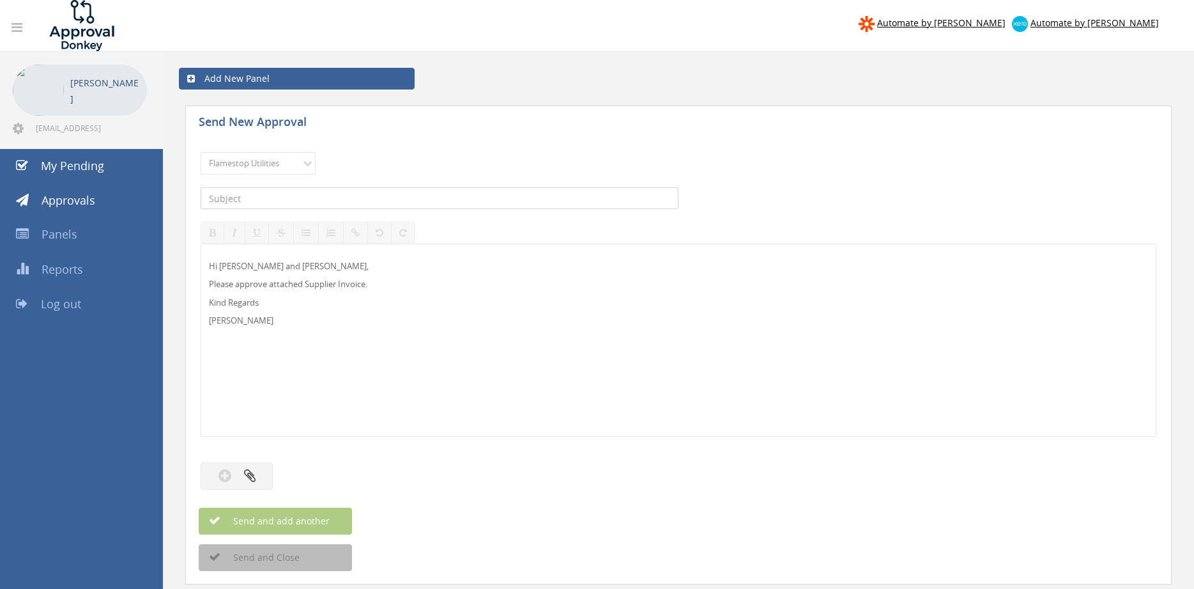
click at [350, 198] on input "text" at bounding box center [440, 198] width 478 height 22
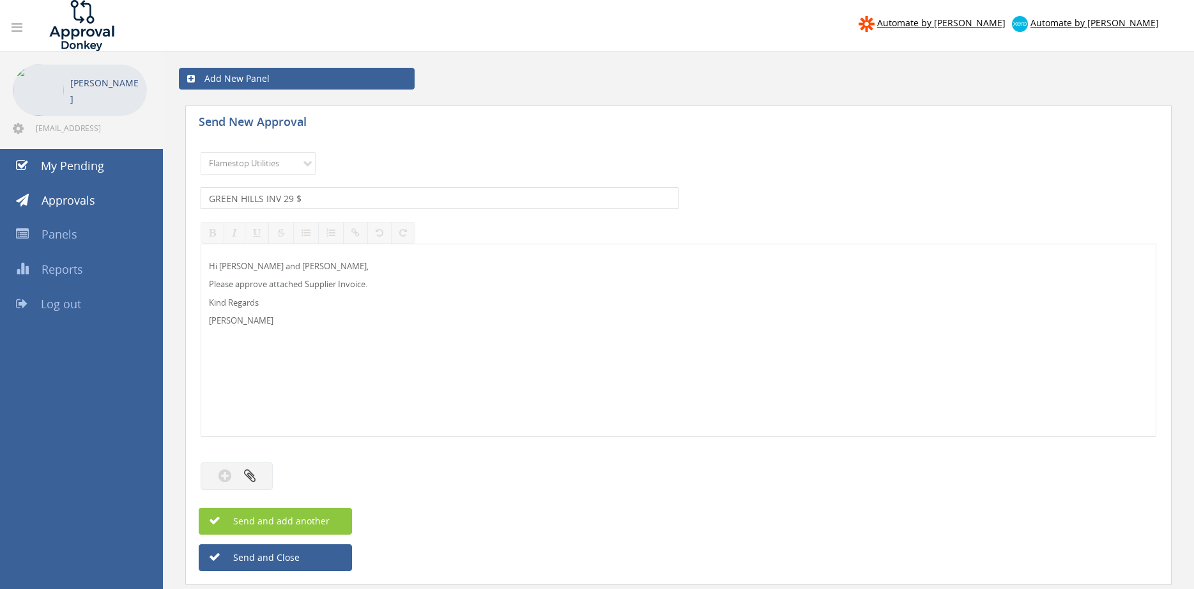
click at [316, 197] on input "GREEN HILLS INV 29 $" at bounding box center [440, 198] width 478 height 22
type input "GREEN HILLS INV 29 $10,133.75"
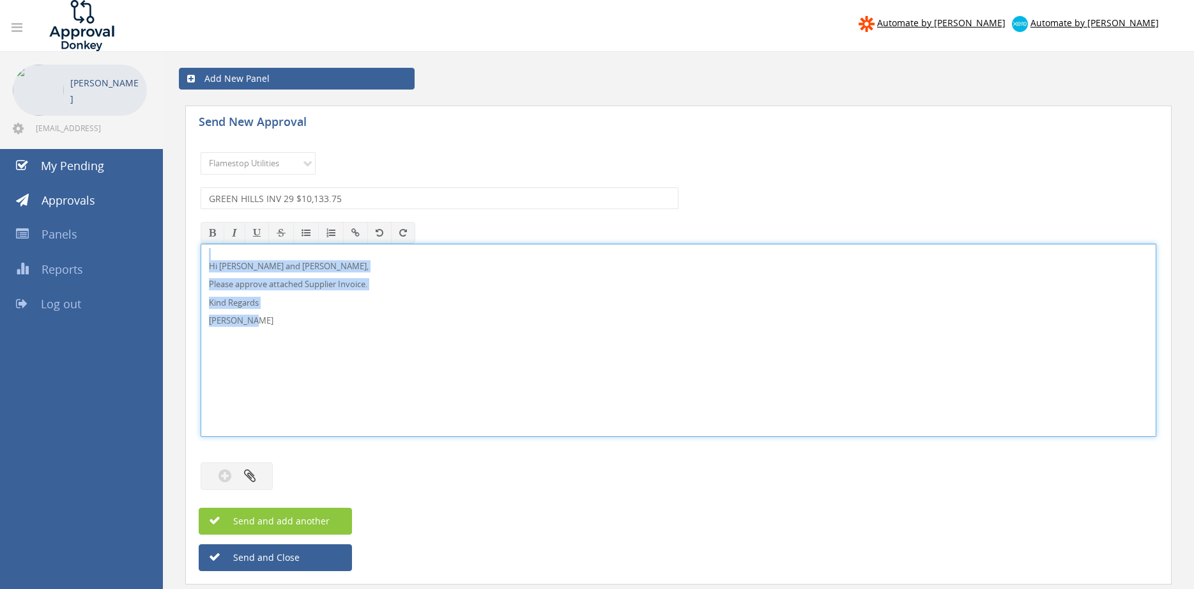
drag, startPoint x: 293, startPoint y: 327, endPoint x: 168, endPoint y: 233, distance: 156.9
click at [201, 243] on div "Hi Paul and Ben, Please approve attached Supplier Invoice. Kind Regards Pam Wal…" at bounding box center [679, 339] width 956 height 193
copy div "Hi Paul and Ben, Please approve attached Supplier Invoice. Kind Regards Pam Wal…"
click at [265, 483] on button "button" at bounding box center [237, 475] width 72 height 27
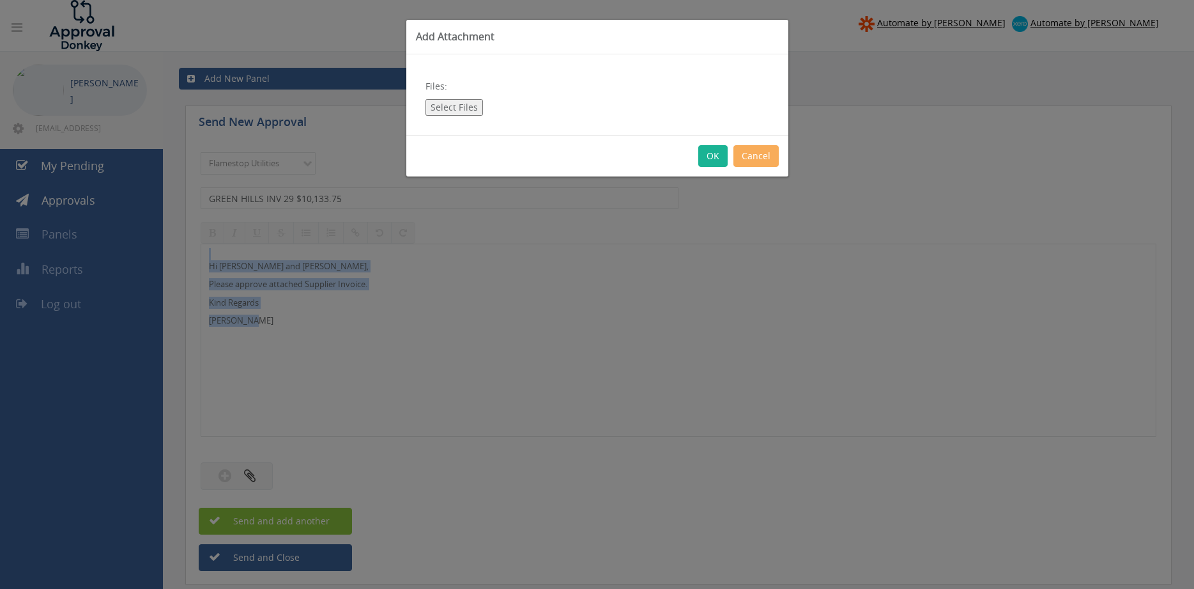
click at [453, 109] on button "Select Files" at bounding box center [455, 107] width 58 height 17
type input "C:\fakepath\GREEN HILLS INV-00000029 05.09.25.pdf"
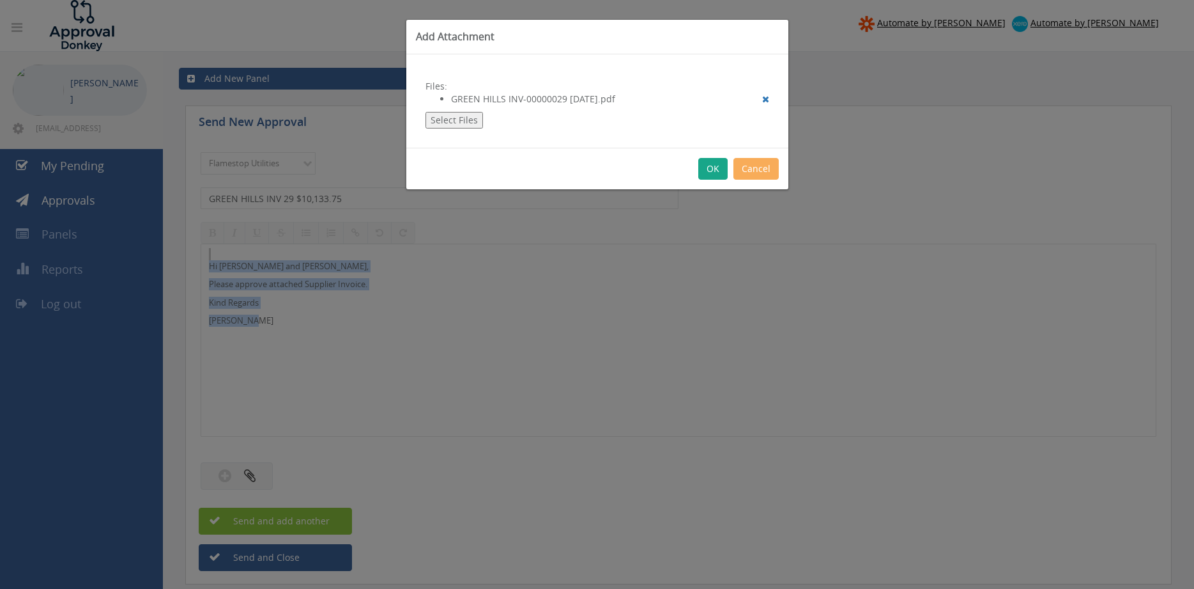
click at [718, 166] on button "OK" at bounding box center [712, 169] width 29 height 22
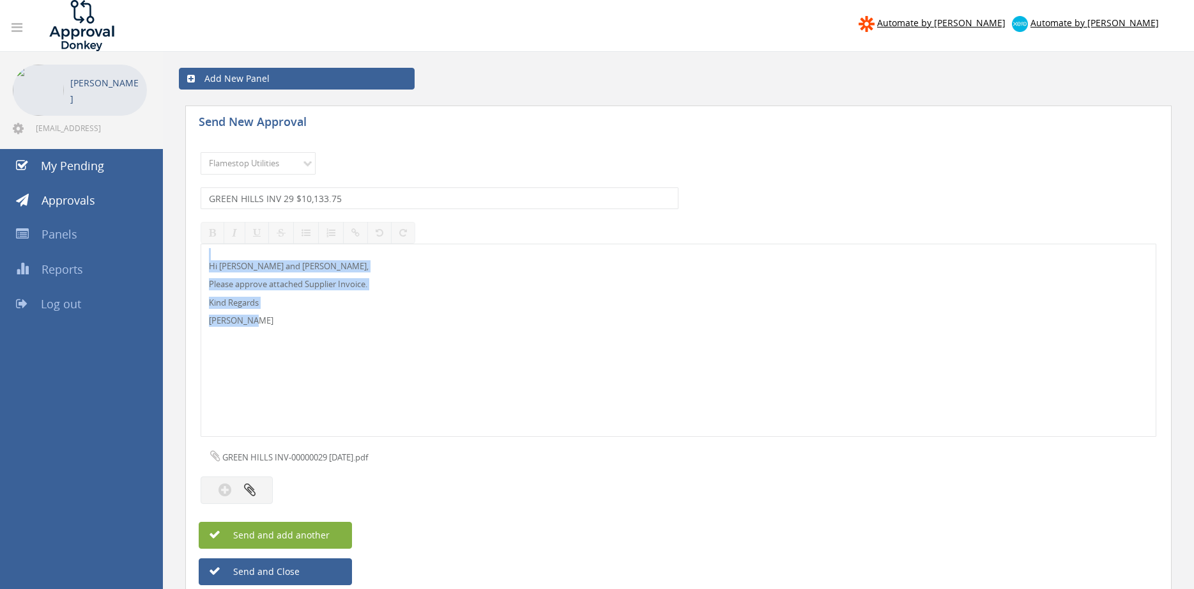
click at [330, 530] on button "Send and add another" at bounding box center [275, 534] width 153 height 27
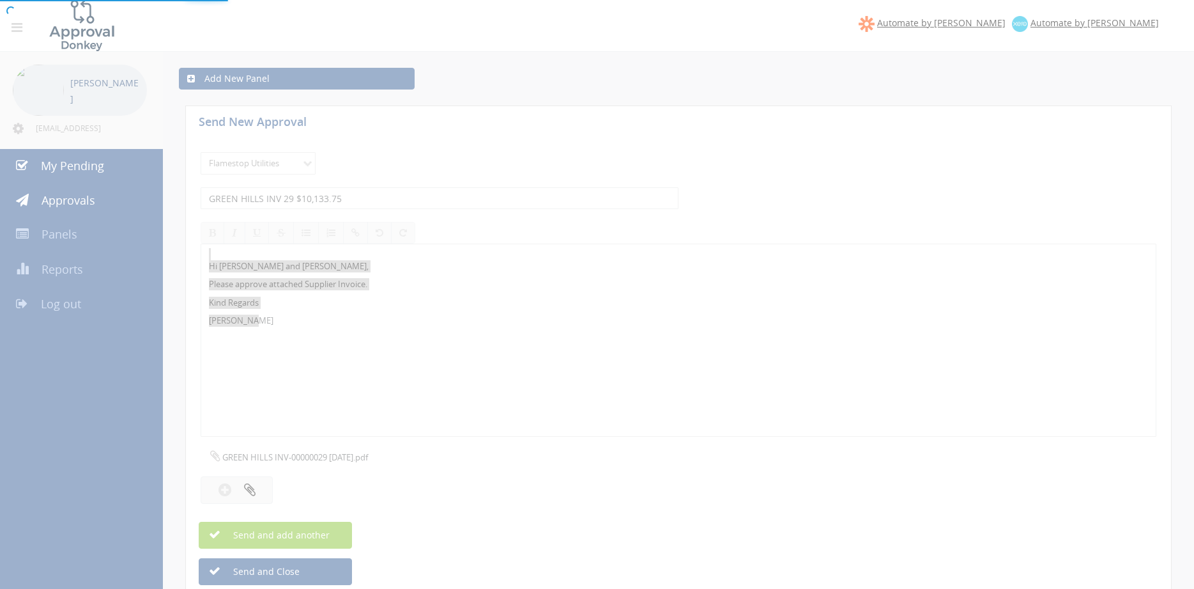
select select
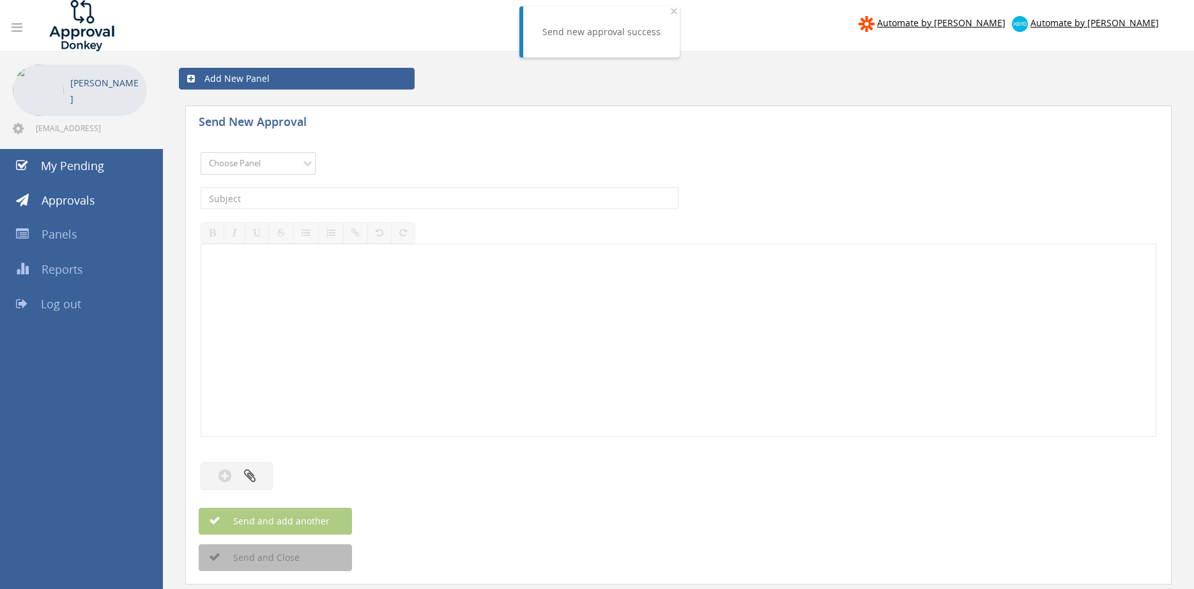
click at [288, 158] on select "Choose Panel Alarm Credits RG - 3 NZ Utilities Cable and SAI Global NZ Alarms-1…" at bounding box center [258, 163] width 115 height 22
select select "9744"
click option "Flamestop Utilities" at bounding box center [0, 0] width 0 height 0
click at [324, 196] on input "text" at bounding box center [440, 198] width 478 height 22
type input "FERA INV FS32 $4,256.72"
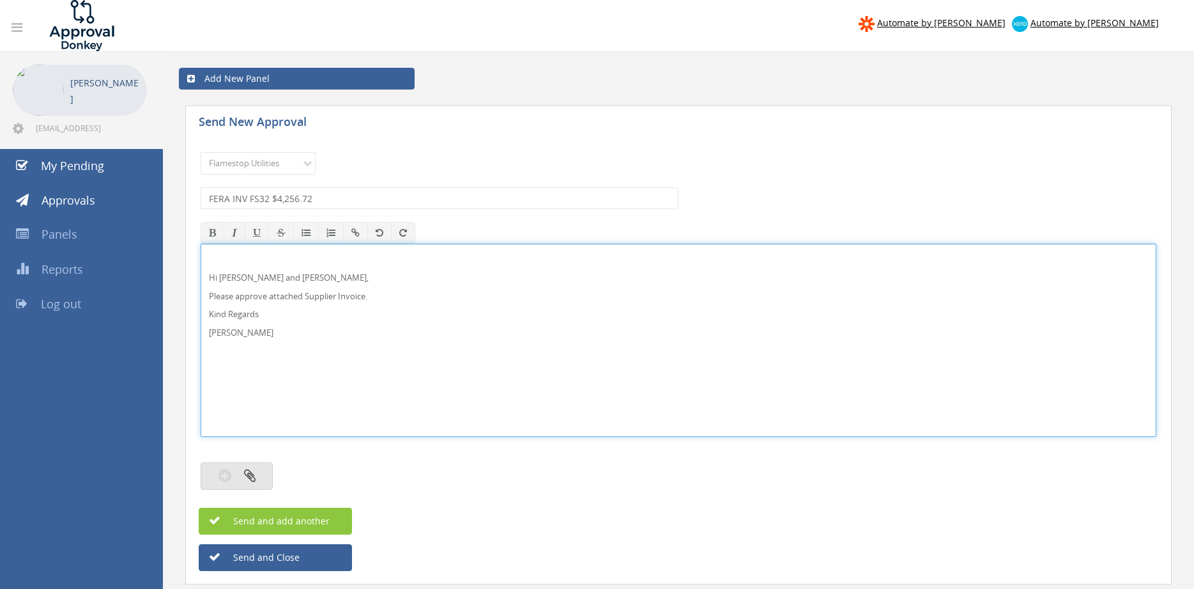
click at [255, 480] on icon "button" at bounding box center [250, 475] width 12 height 15
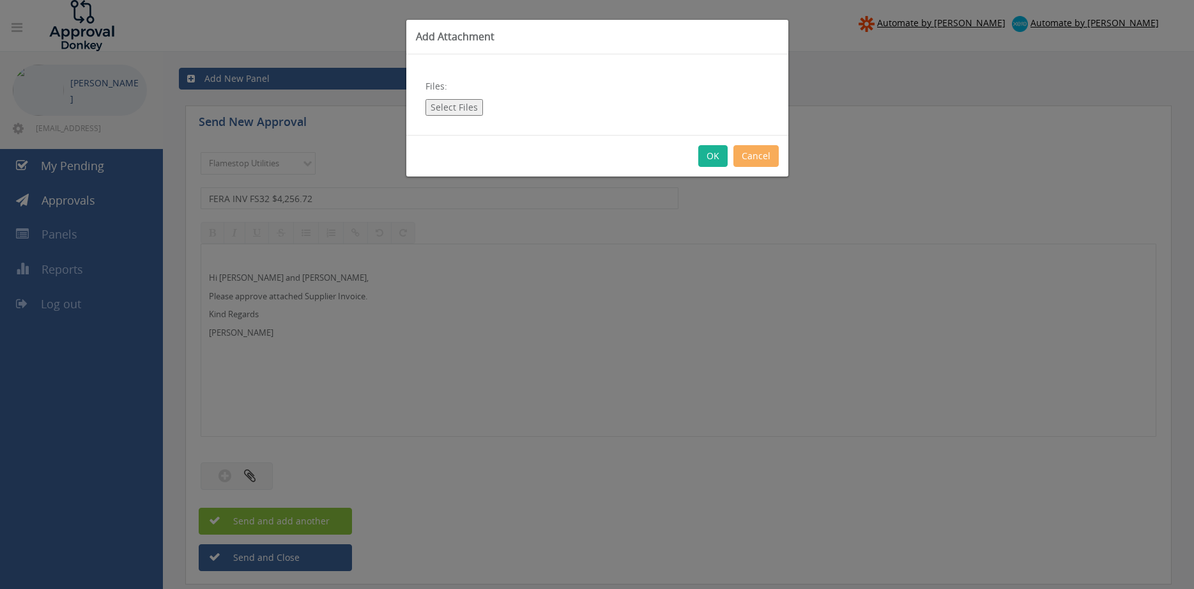
click at [451, 107] on button "Select Files" at bounding box center [455, 107] width 58 height 17
type input "C:\fakepath\FERA_FS32 09.09.25.pdf"
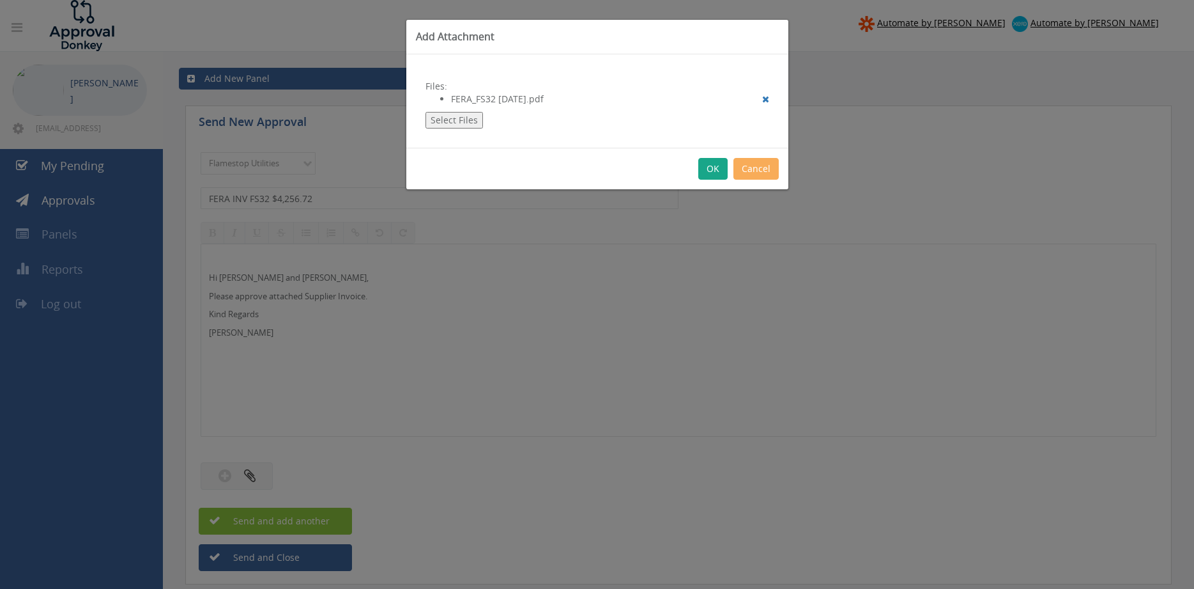
click at [714, 174] on button "OK" at bounding box center [712, 169] width 29 height 22
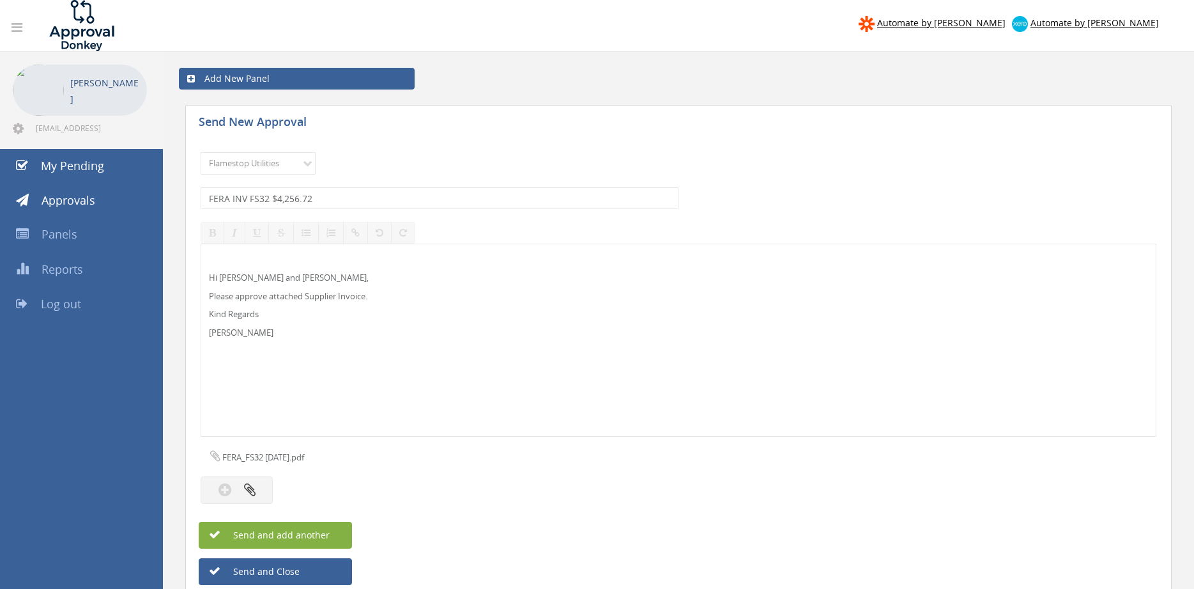
click at [330, 534] on button "Send and add another" at bounding box center [275, 534] width 153 height 27
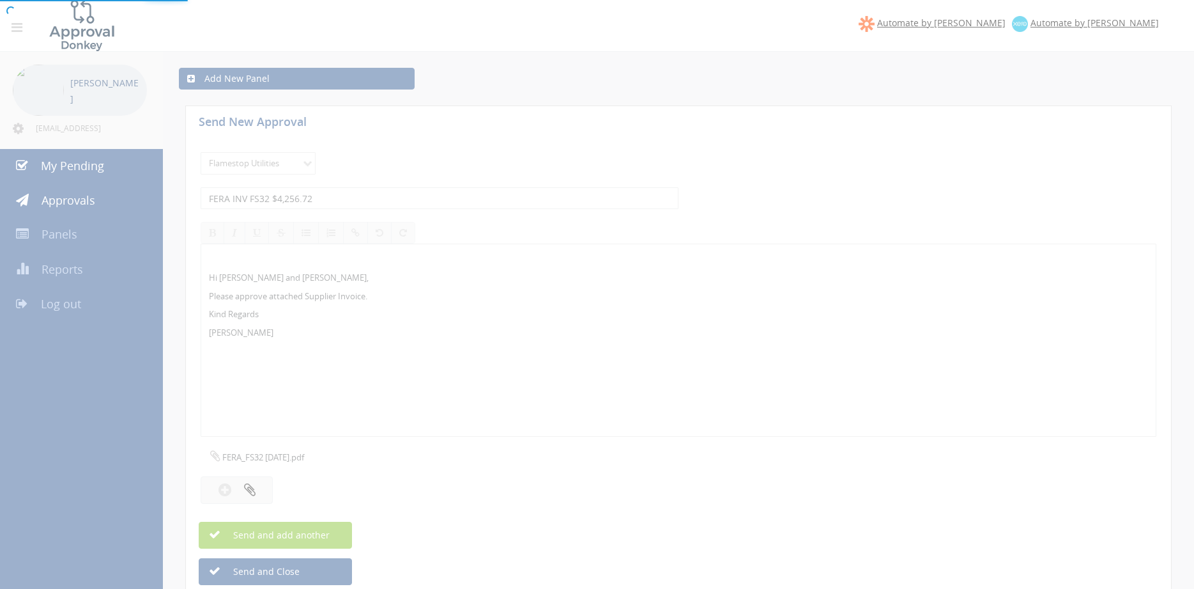
select select
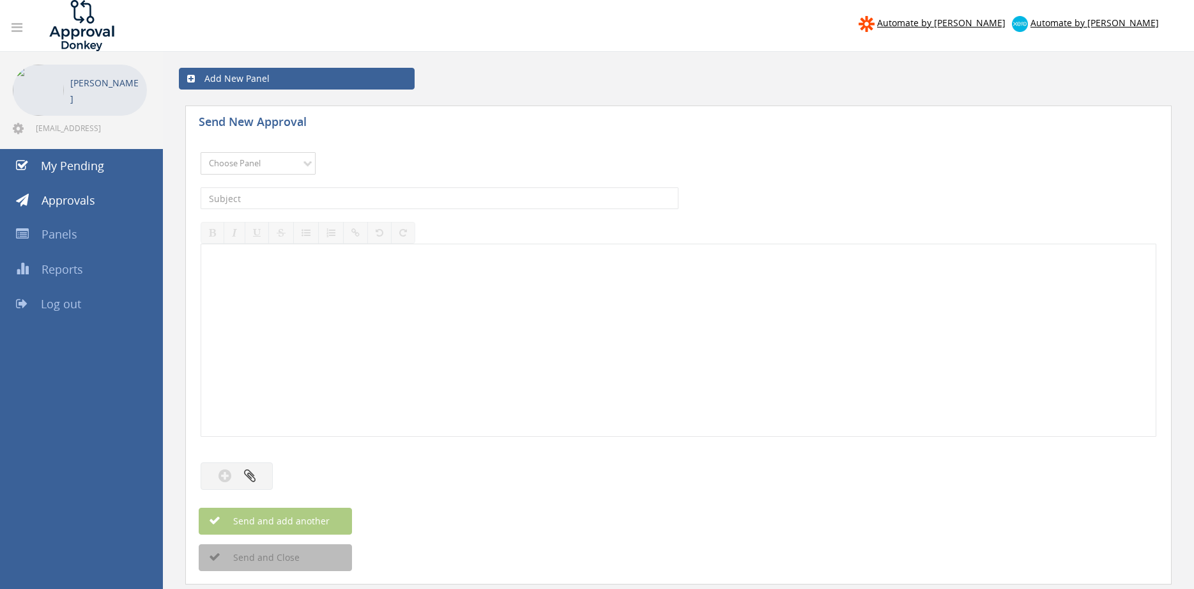
click at [281, 163] on select "Choose Panel Alarm Credits RG - 3 NZ Utilities Cable and SAI Global NZ Alarms-1…" at bounding box center [258, 163] width 115 height 22
select select "9744"
click option "Flamestop Utilities" at bounding box center [0, 0] width 0 height 0
click at [339, 201] on input "text" at bounding box center [440, 198] width 478 height 22
type input "e Extinguisher Recycling INV-2339 $523.60"
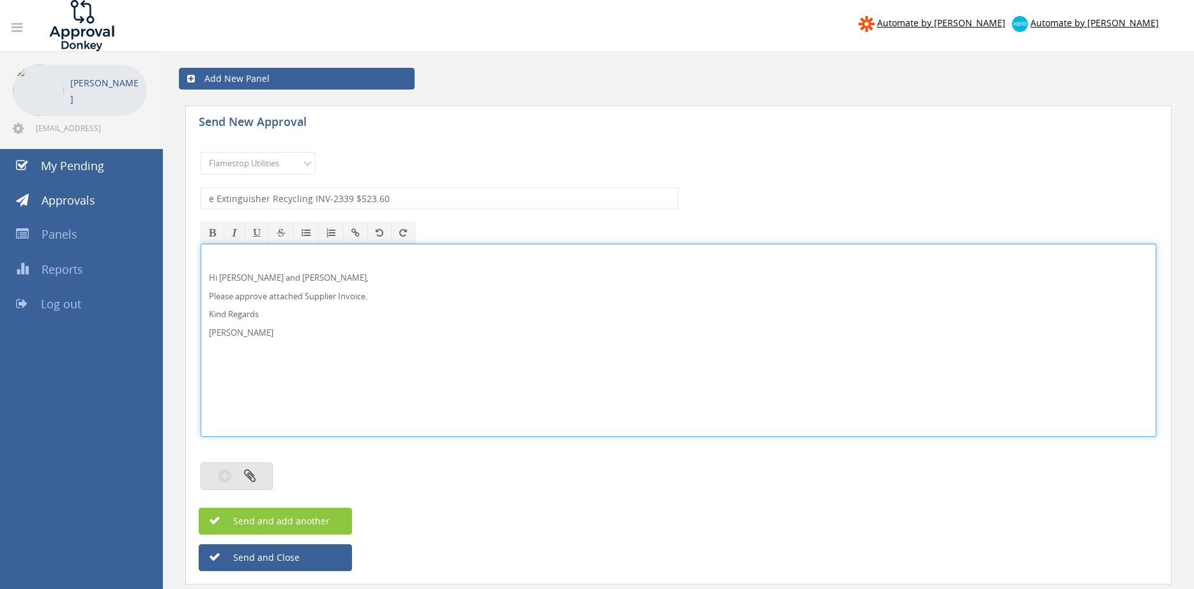
click at [260, 467] on button "button" at bounding box center [237, 475] width 72 height 27
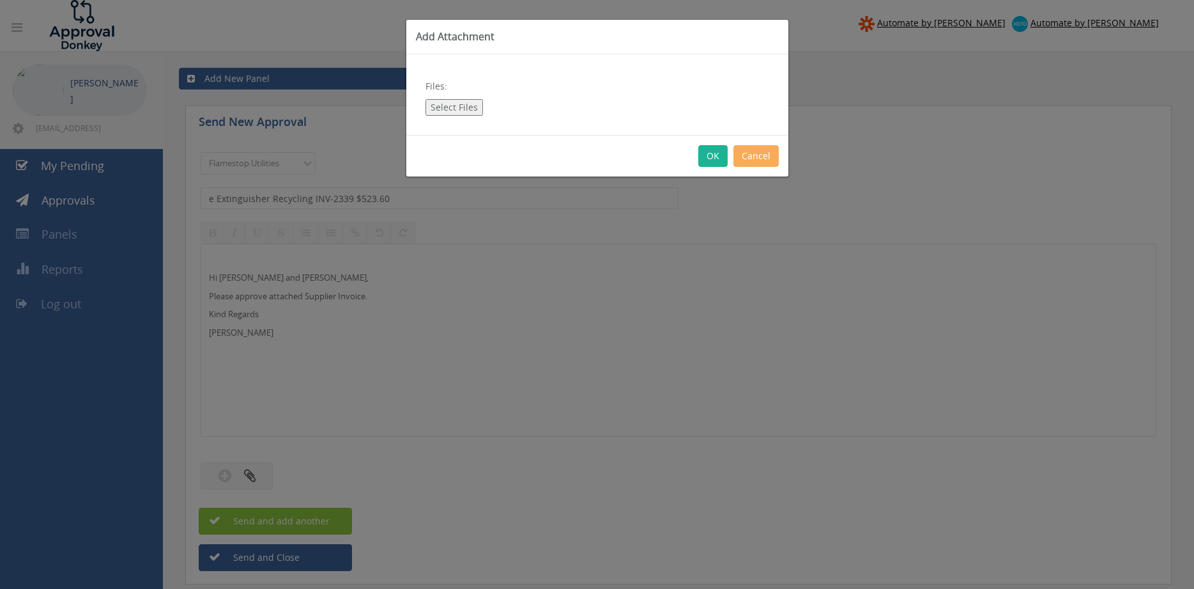
click at [463, 110] on button "Select Files" at bounding box center [455, 107] width 58 height 17
type input "C:\fakepath\e Extinguisher Recycling INV-2339 09.09.25.pdf"
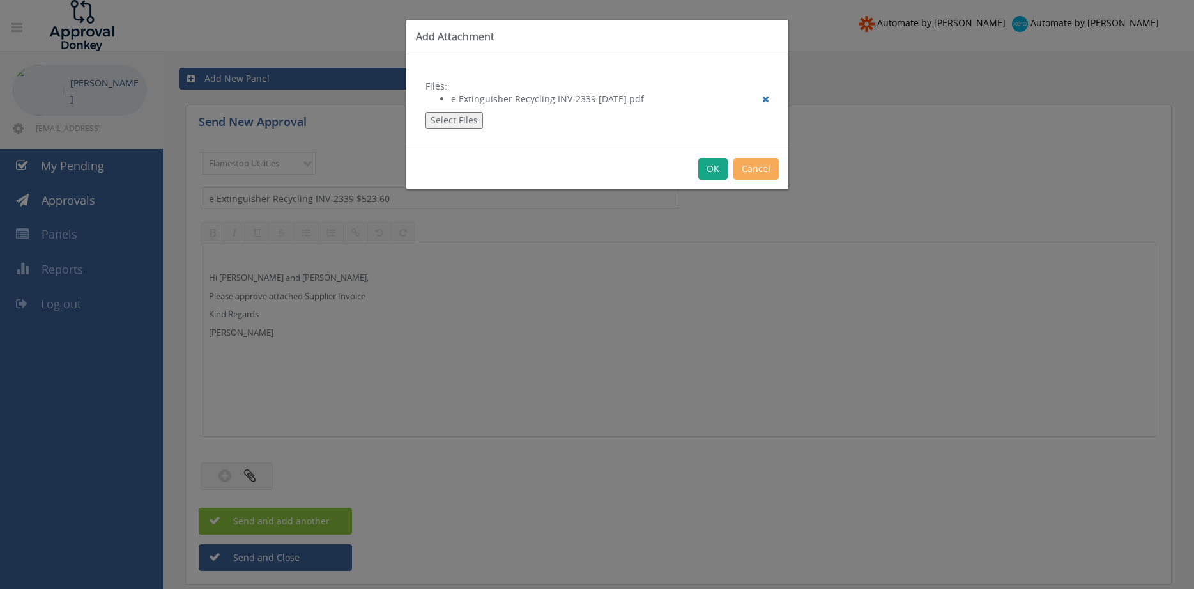
click at [711, 173] on button "OK" at bounding box center [712, 169] width 29 height 22
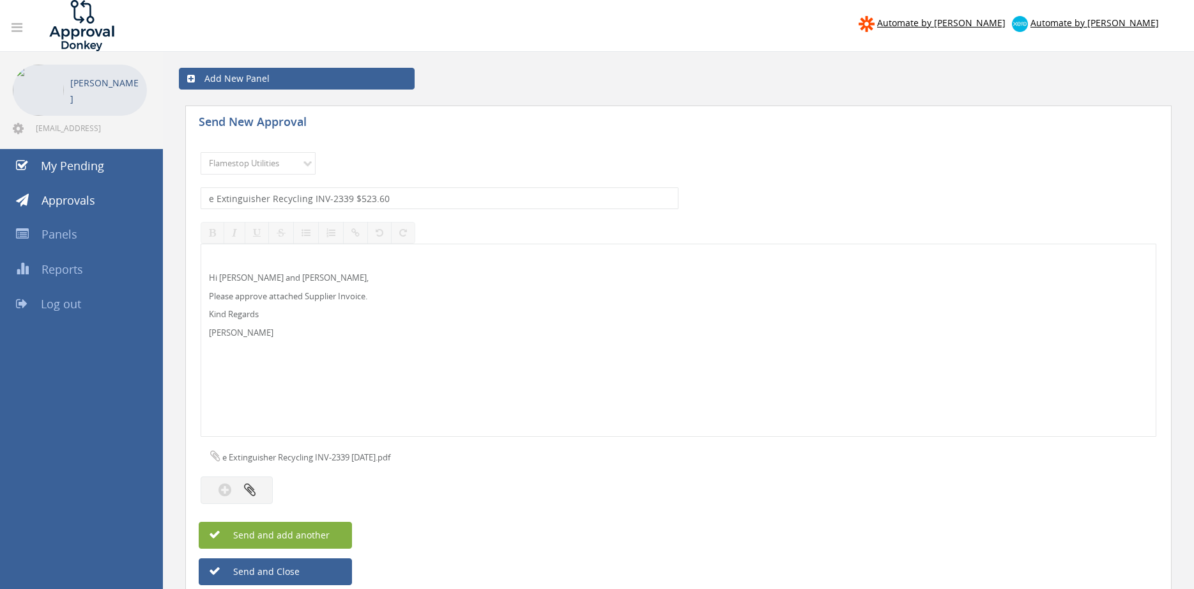
click at [331, 535] on button "Send and add another" at bounding box center [275, 534] width 153 height 27
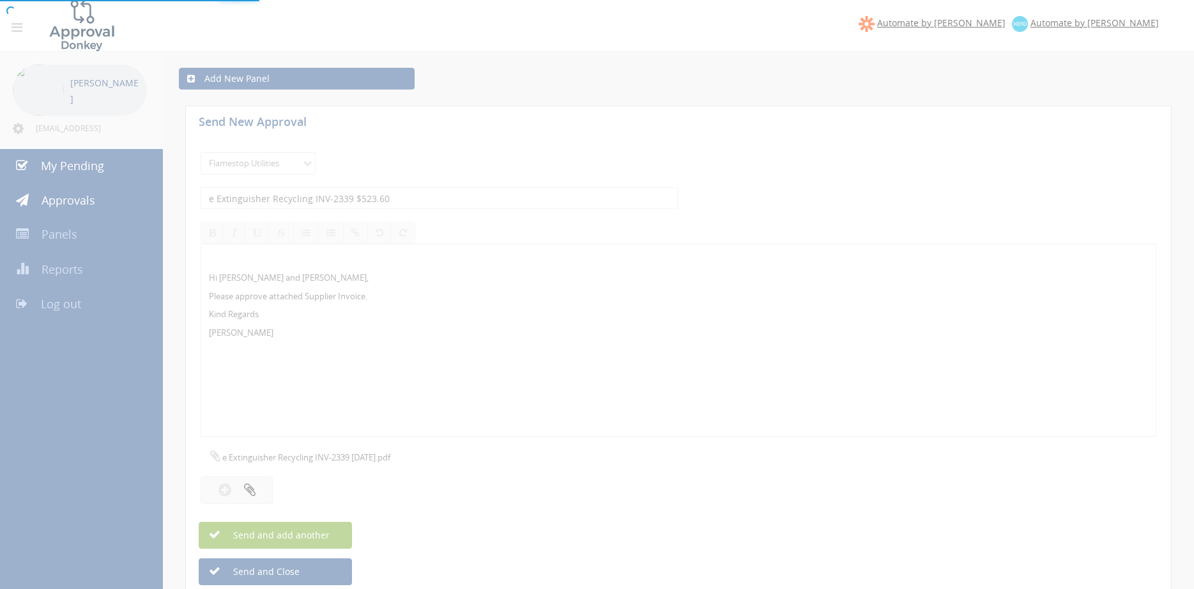
select select
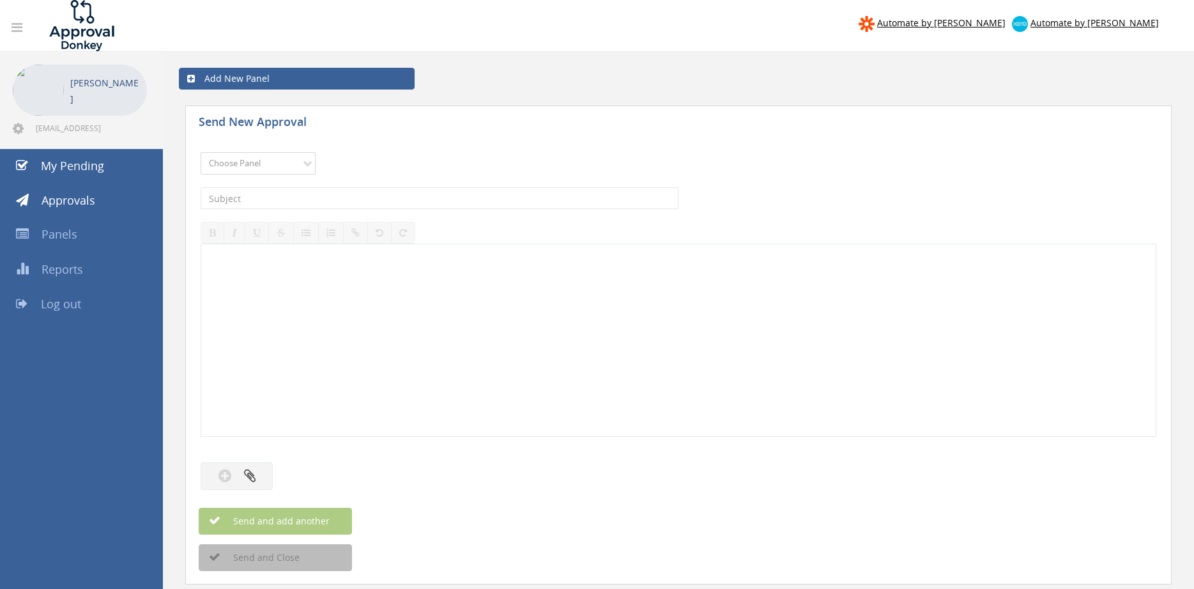
select select "9744"
click option "Flamestop Utilities" at bounding box center [0, 0] width 0 height 0
click at [344, 202] on input "text" at bounding box center [440, 198] width 478 height 22
type input "b"
type input "BUNNINGS SA 5121/01337534 $8.64"
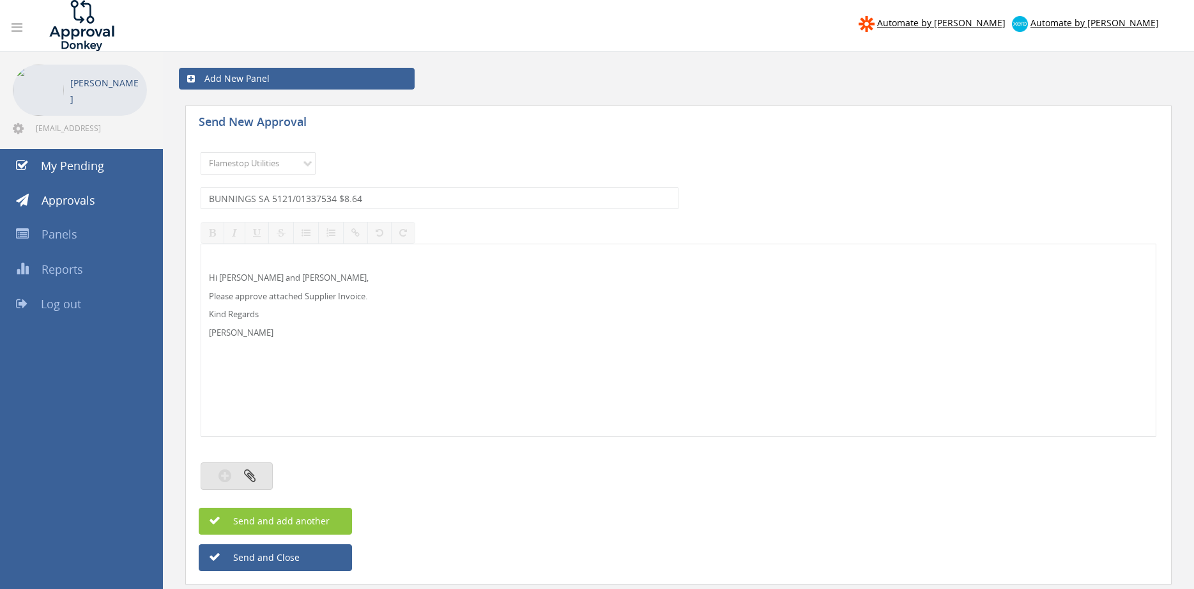
click at [246, 482] on icon "button" at bounding box center [250, 475] width 12 height 15
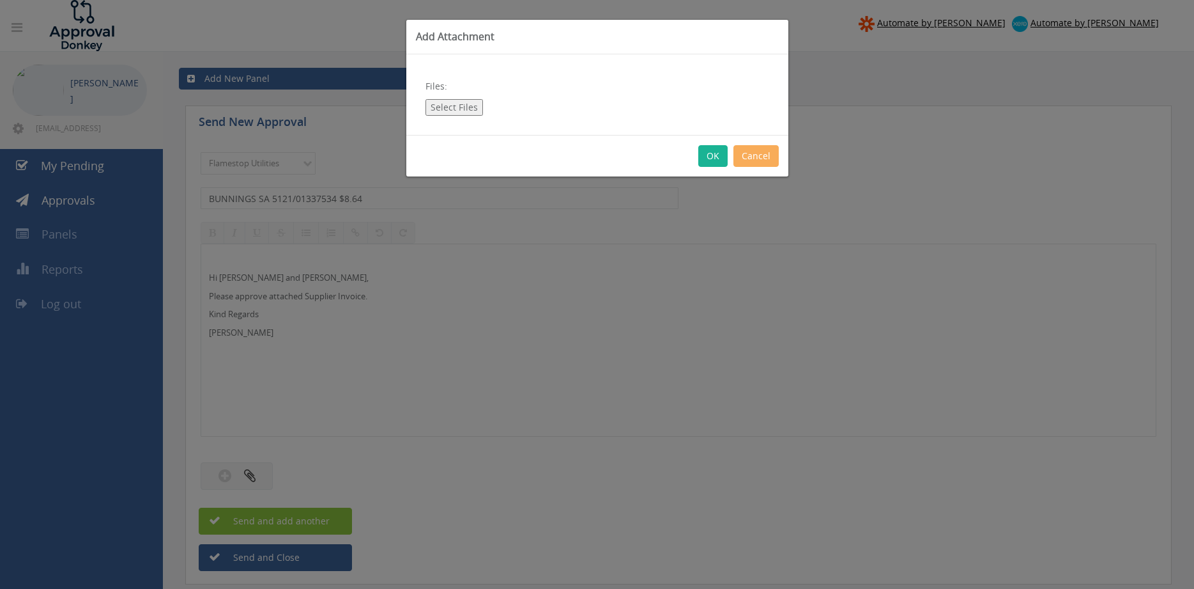
click at [460, 107] on button "Select Files" at bounding box center [455, 107] width 58 height 17
type input "C:\fakepath\BUNNINGS SA 5121-01337534 09.09.25.pdf"
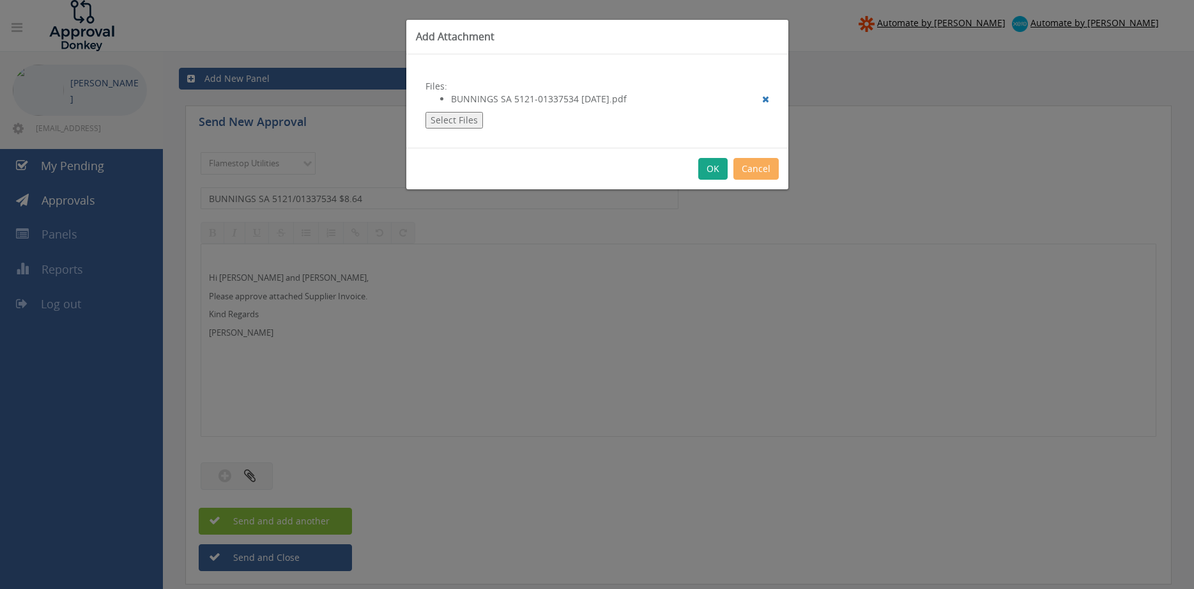
click at [715, 171] on button "OK" at bounding box center [712, 169] width 29 height 22
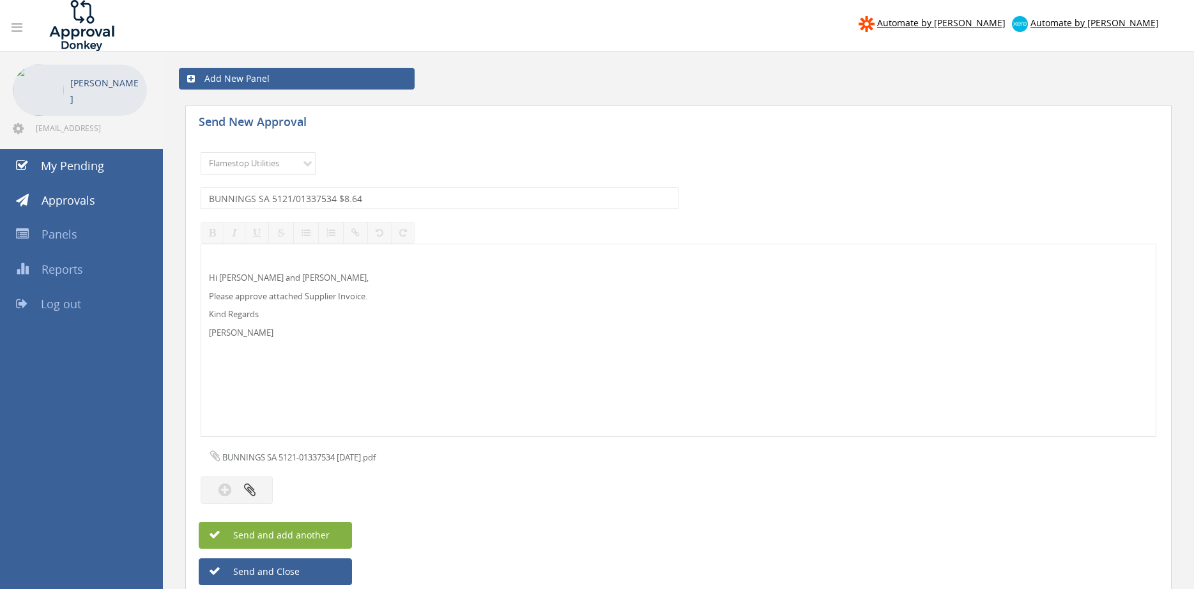
click at [346, 526] on button "Send and add another" at bounding box center [275, 534] width 153 height 27
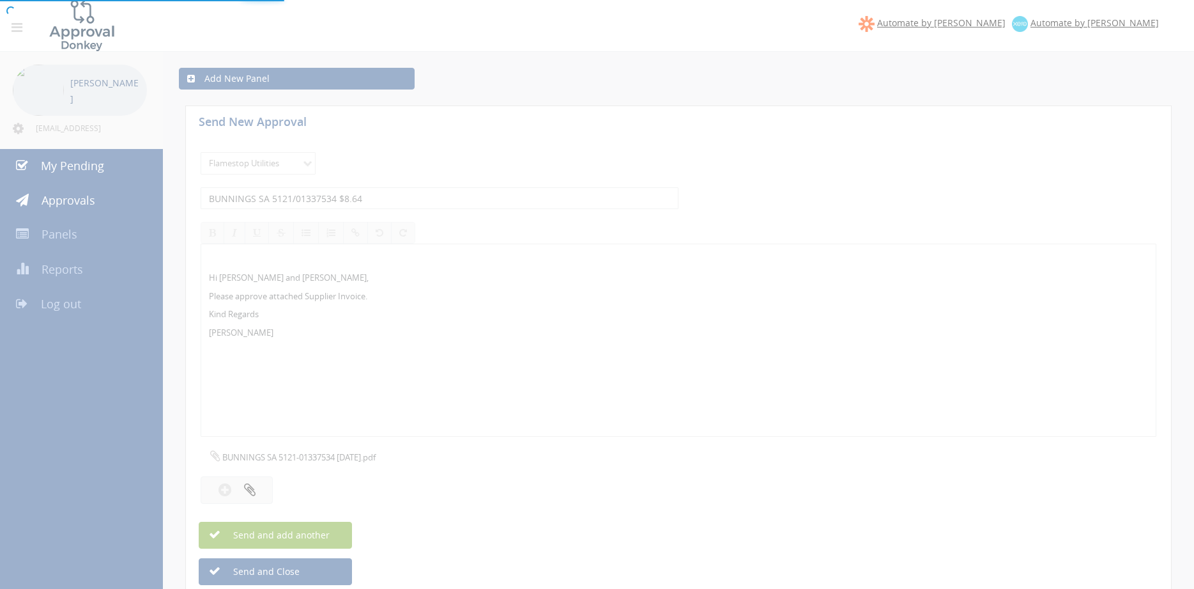
select select
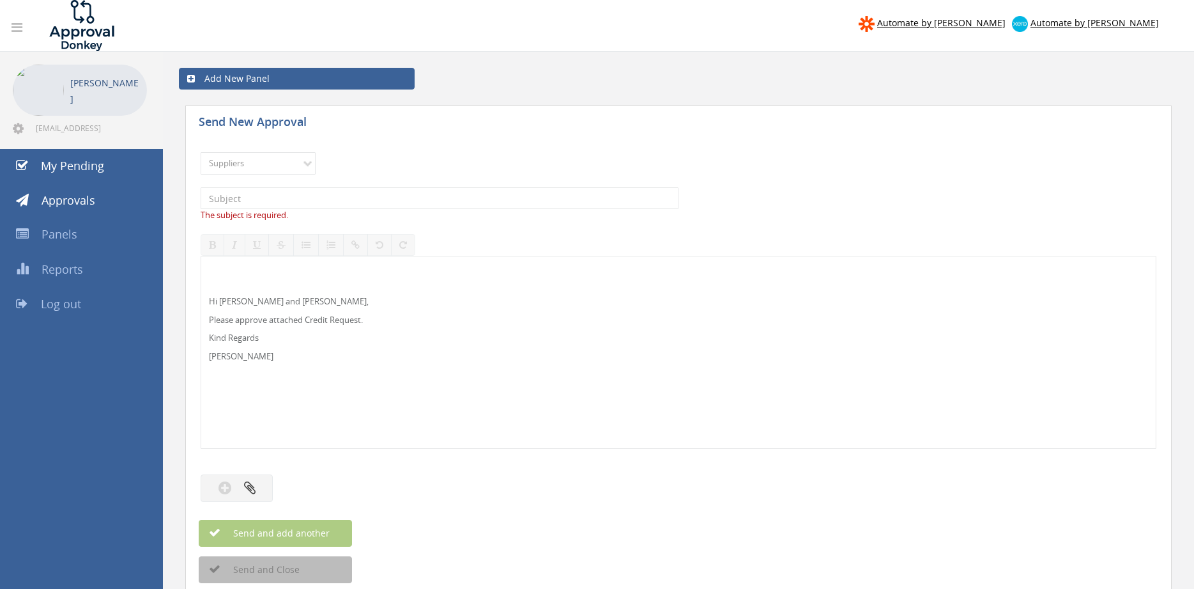
select select "9632"
click at [233, 304] on p "Hi [PERSON_NAME] and [PERSON_NAME]," at bounding box center [678, 301] width 939 height 12
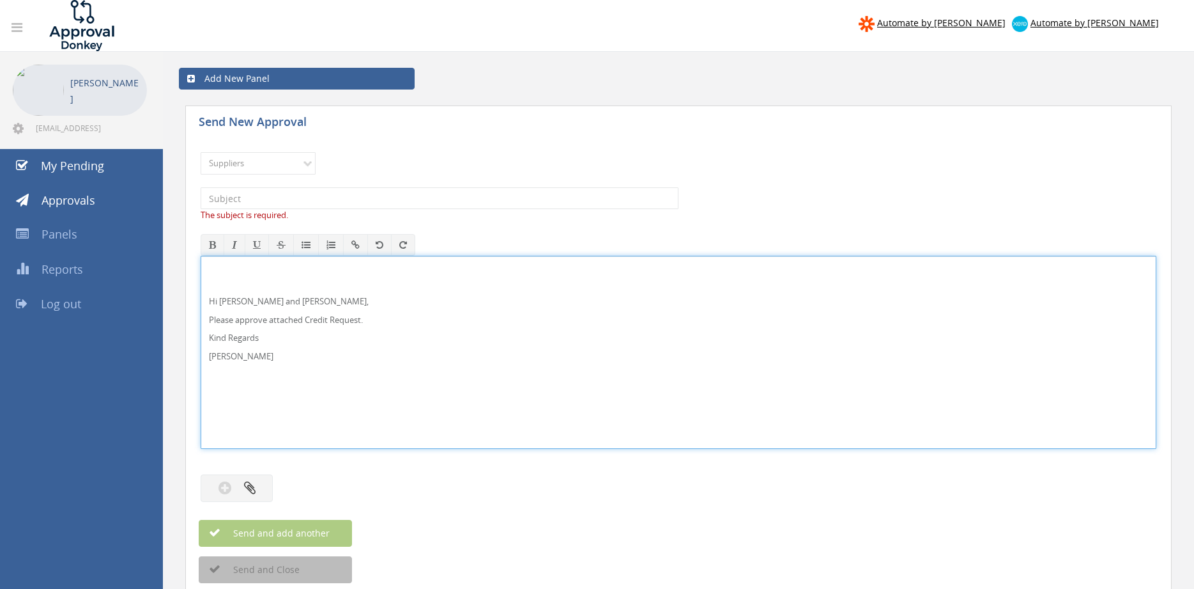
drag, startPoint x: 267, startPoint y: 357, endPoint x: 165, endPoint y: 258, distance: 141.9
click at [396, 365] on div "Hi [PERSON_NAME] and [PERSON_NAME], Please approve attached Credit Request. Kin…" at bounding box center [678, 352] width 955 height 192
drag, startPoint x: 238, startPoint y: 345, endPoint x: 182, endPoint y: 272, distance: 92.0
click at [201, 272] on div "Hi [PERSON_NAME] and [PERSON_NAME], Please approve attached Credit Request. Kin…" at bounding box center [679, 352] width 956 height 193
copy div "Hi [PERSON_NAME] and [PERSON_NAME], Please approve attached Credit Request. Kin…"
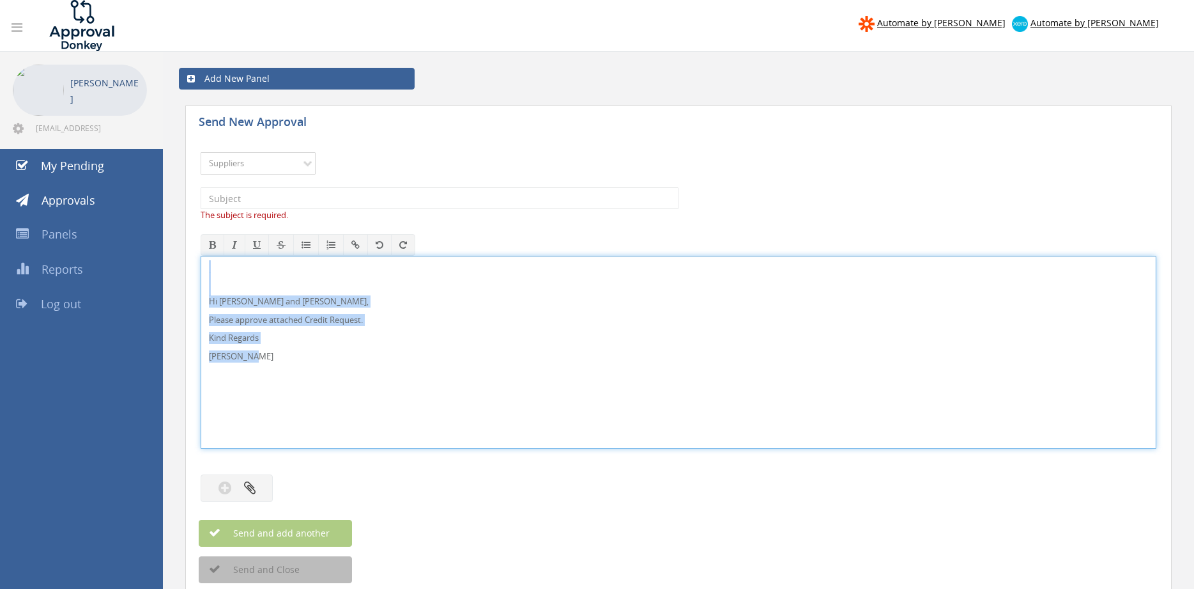
click at [201, 152] on select "Choose Panel Alarm Credits RG - 3 NZ Utilities Cable and SAI Global NZ Alarms-1…" at bounding box center [258, 163] width 115 height 22
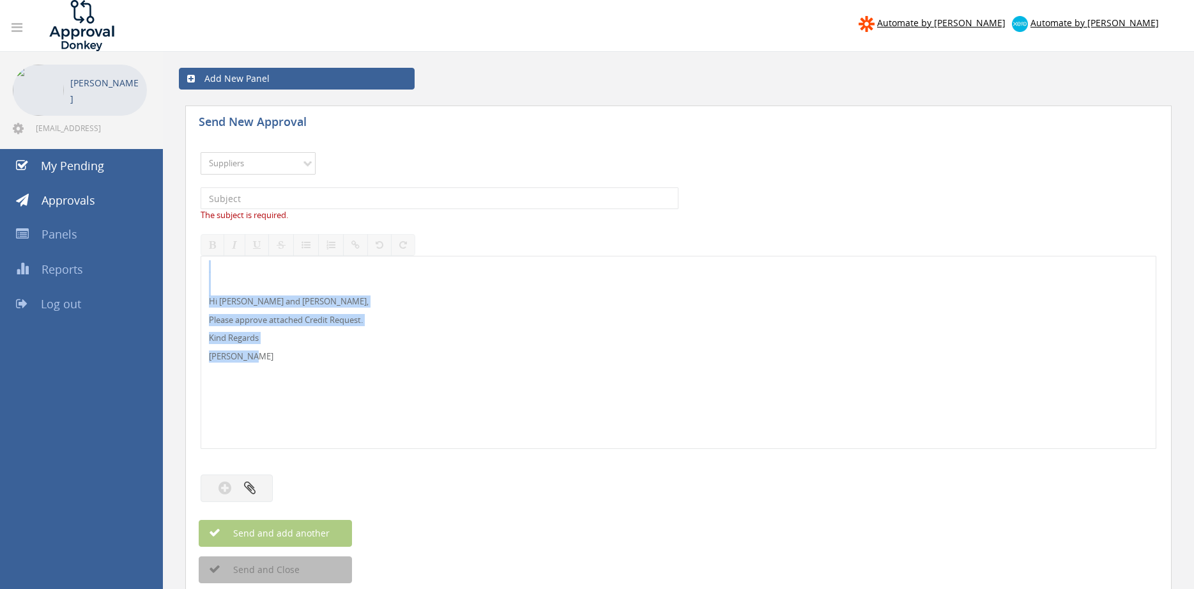
select select "13144"
click option "Alarm Credits RG - 3" at bounding box center [0, 0] width 0 height 0
click at [265, 199] on input "text" at bounding box center [440, 198] width 478 height 22
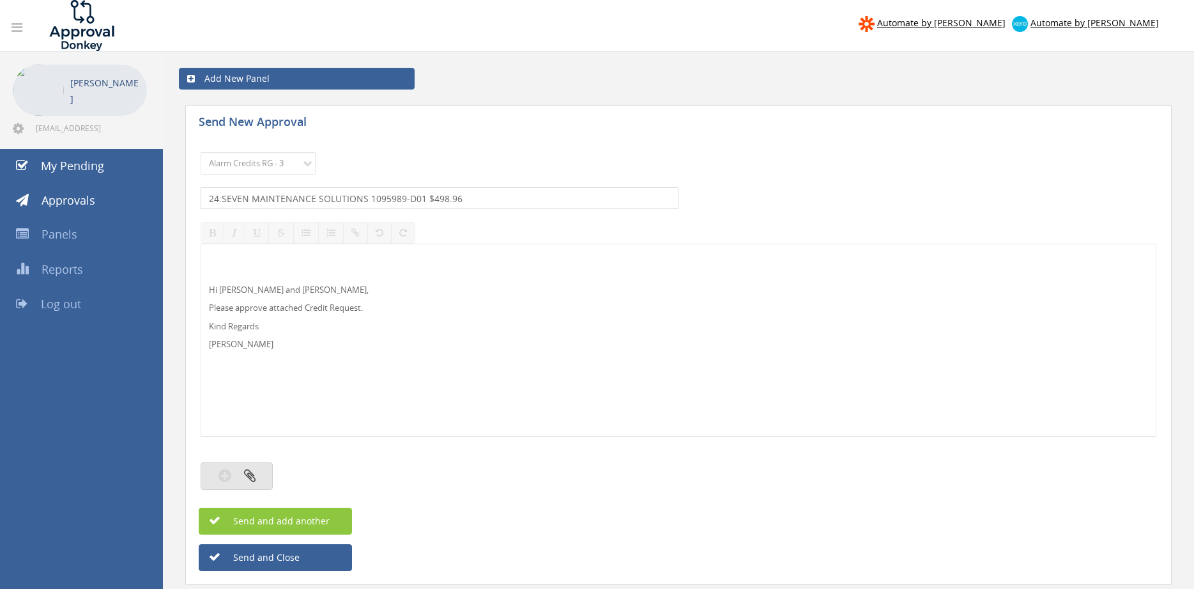
type input "24:SEVEN MAINTENANCE SOLUTIONS 1095989-D01 $498.96"
click at [265, 477] on button "button" at bounding box center [237, 475] width 72 height 27
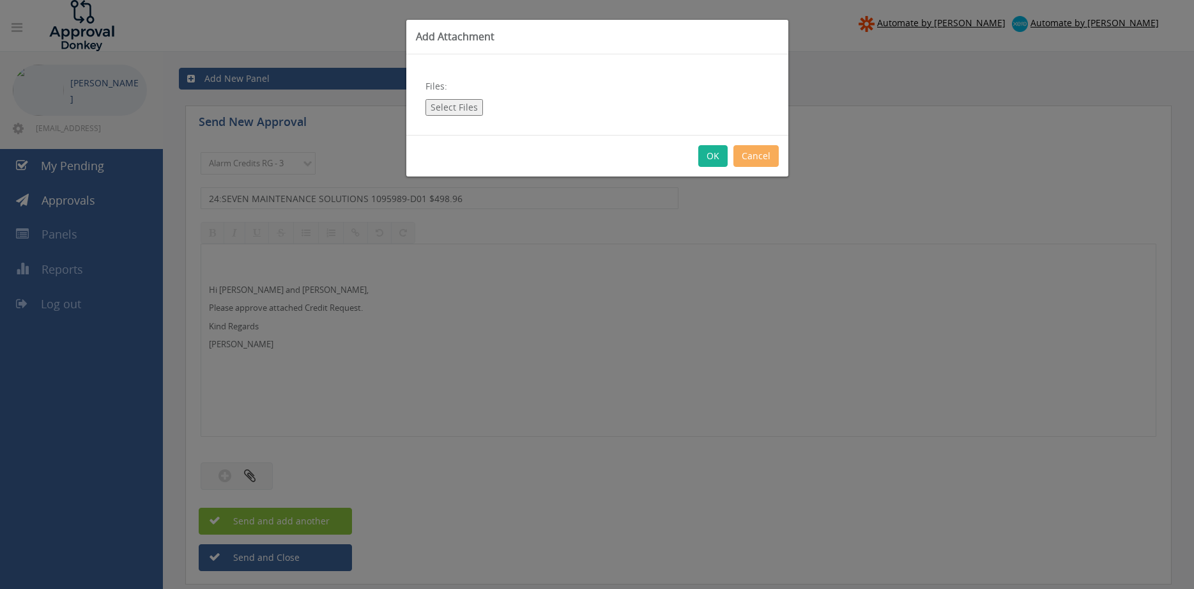
click at [456, 103] on button "Select Files" at bounding box center [455, 107] width 58 height 17
type input "C:\fakepath\24 SEVEN MAINTENANCE SOLUTIONS 1095989-D01.pdf"
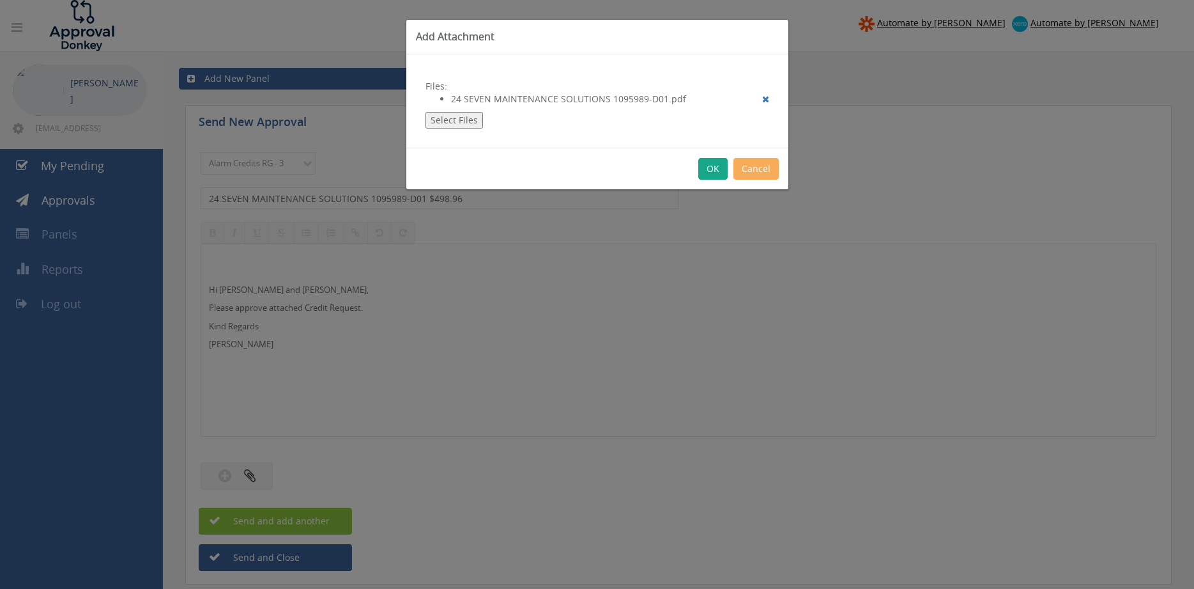
click at [713, 167] on button "OK" at bounding box center [712, 169] width 29 height 22
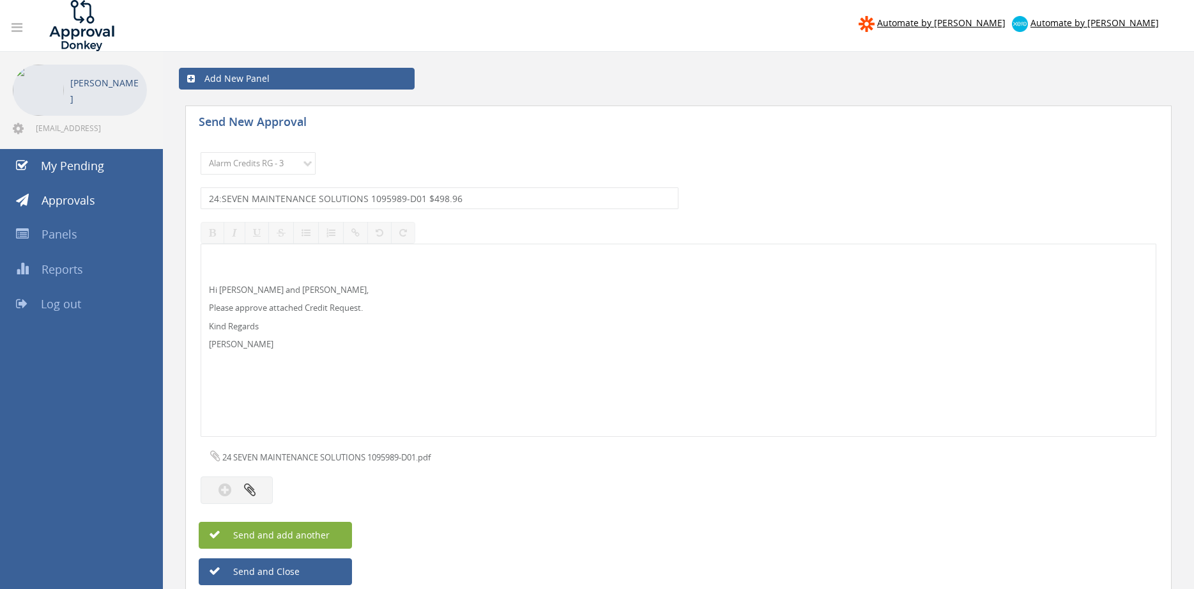
click at [327, 531] on span "Send and add another" at bounding box center [268, 534] width 124 height 12
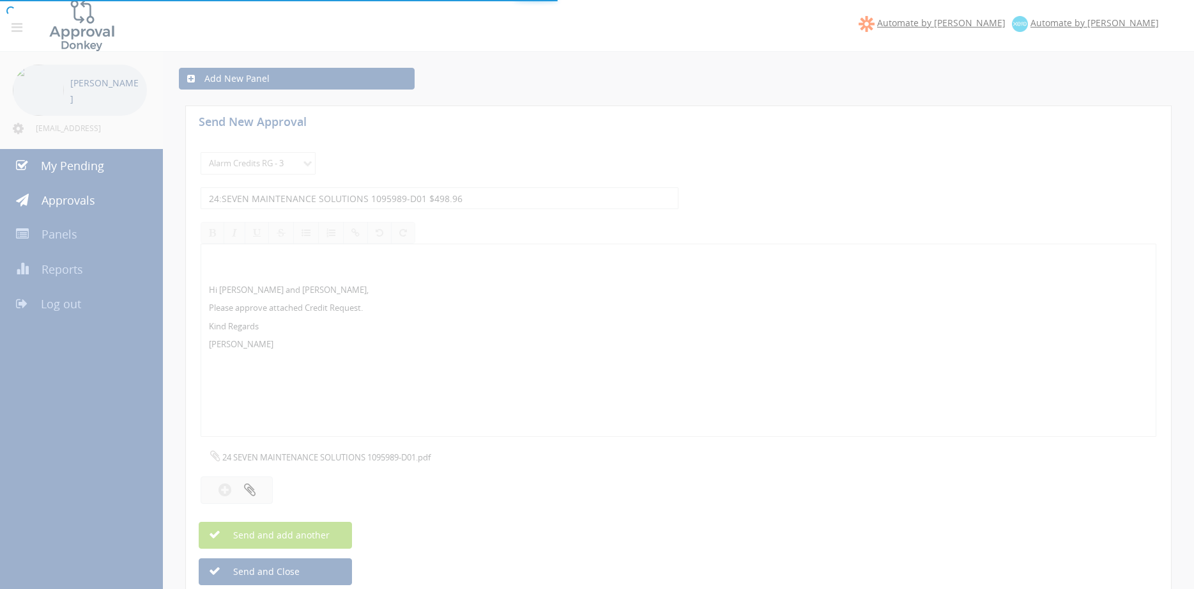
select select
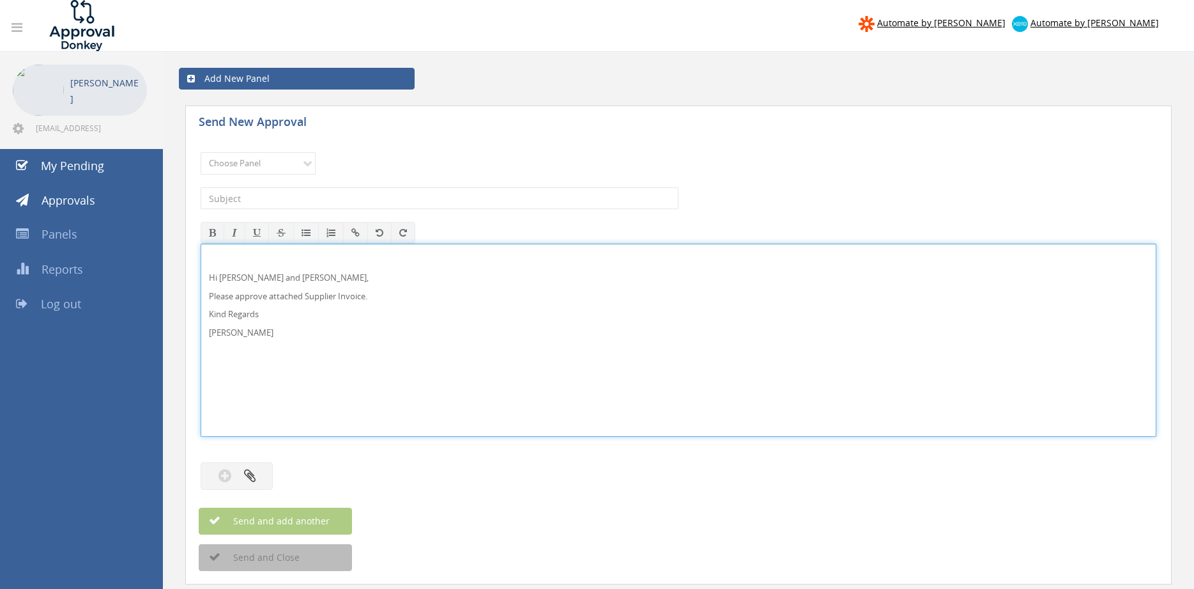
click at [270, 278] on p "Hi [PERSON_NAME] and [PERSON_NAME]," at bounding box center [678, 278] width 939 height 12
drag, startPoint x: 228, startPoint y: 328, endPoint x: 199, endPoint y: 272, distance: 63.5
click at [201, 265] on div "Hi [PERSON_NAME], Please approve attached Supplier Invoice. Kind Regards [PERSO…" at bounding box center [679, 339] width 956 height 193
copy div "Hi [PERSON_NAME], Please approve attached Supplier Invoice. Kind Regards [PERSO…"
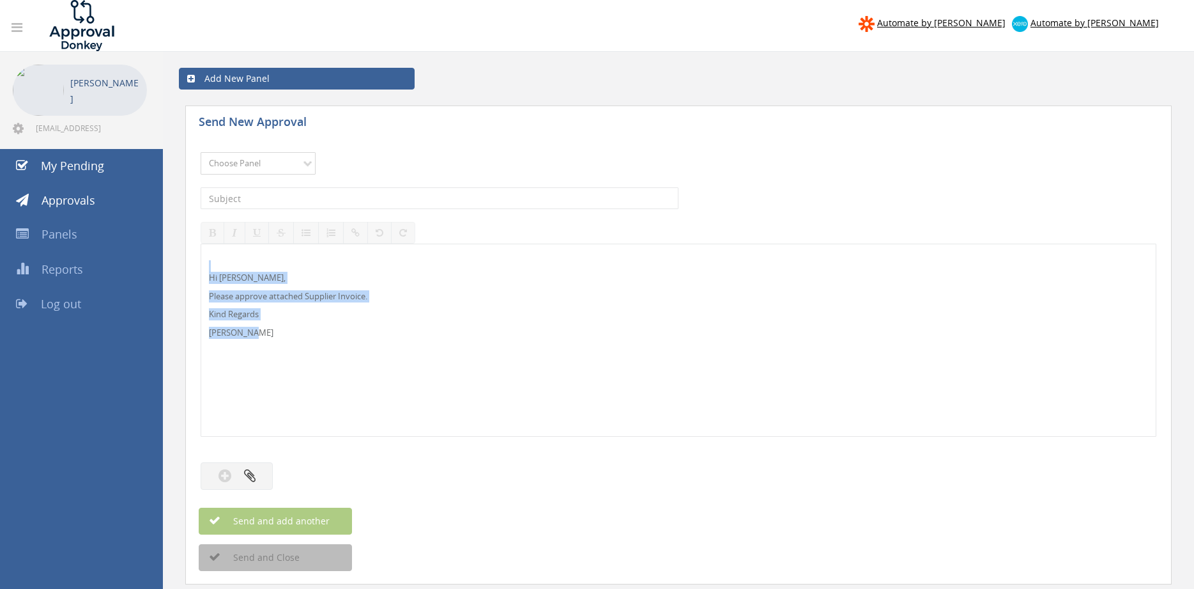
select select "9680"
click option "Alarm Suppliers - 2" at bounding box center [0, 0] width 0 height 0
click at [369, 195] on input "text" at bounding box center [440, 198] width 478 height 22
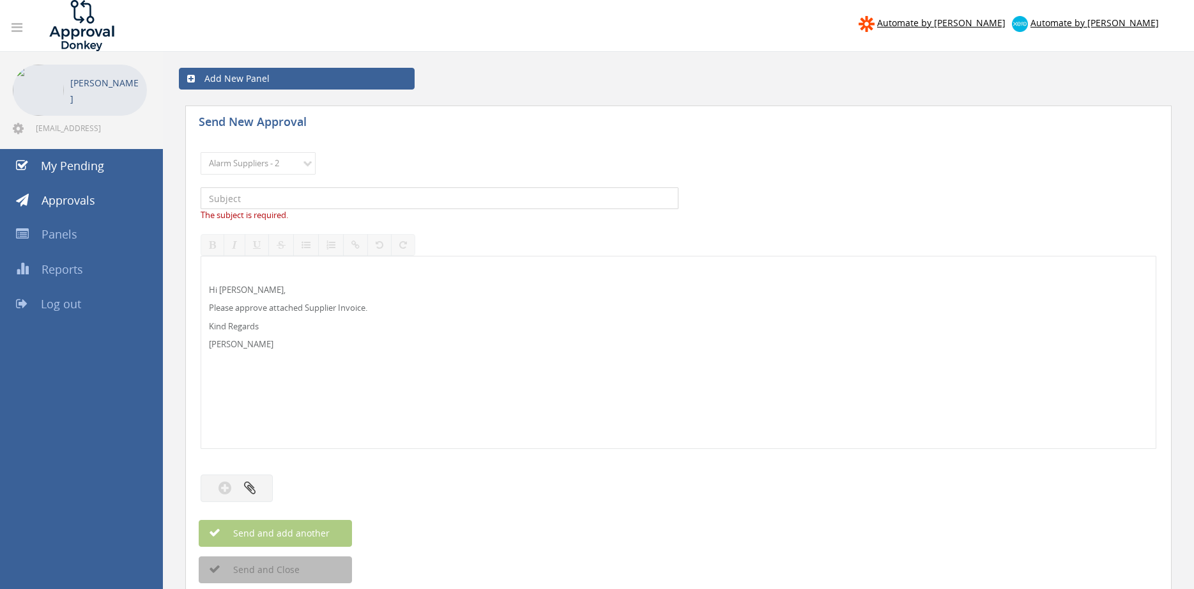
click at [286, 196] on input "text" at bounding box center [440, 198] width 478 height 22
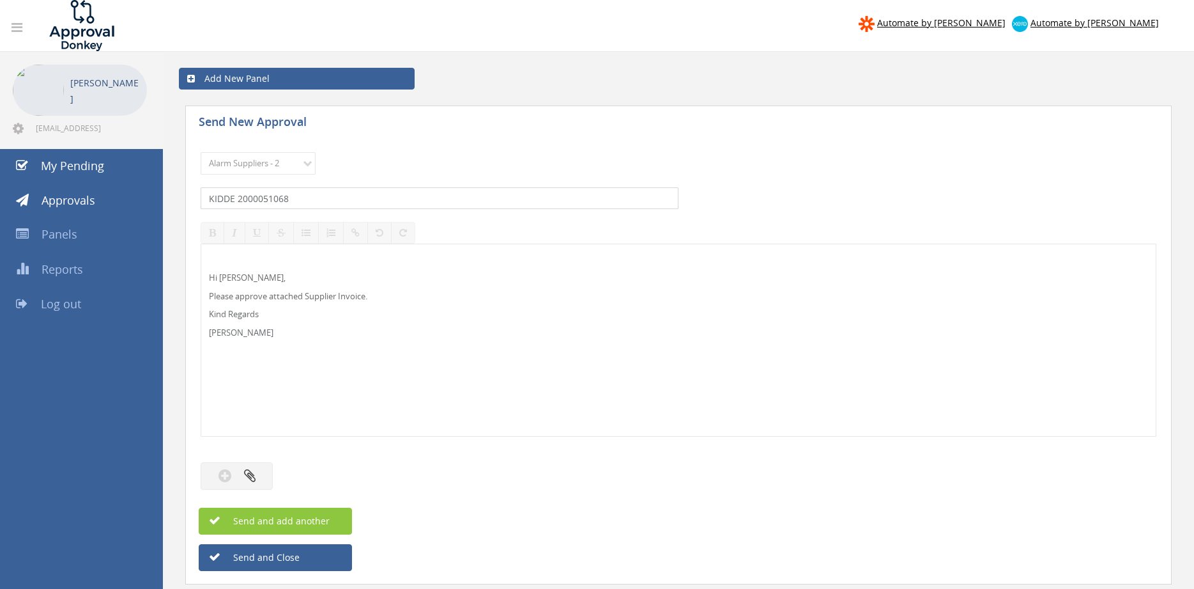
drag, startPoint x: 297, startPoint y: 197, endPoint x: 191, endPoint y: 196, distance: 105.4
click at [201, 196] on input "KIDDE 2000051068" at bounding box center [440, 198] width 478 height 22
click at [317, 197] on input "KIDDE 2000051068" at bounding box center [440, 198] width 478 height 22
drag, startPoint x: 318, startPoint y: 197, endPoint x: 148, endPoint y: 197, distance: 170.0
click at [201, 197] on input "KIDDE 2000051068" at bounding box center [440, 198] width 478 height 22
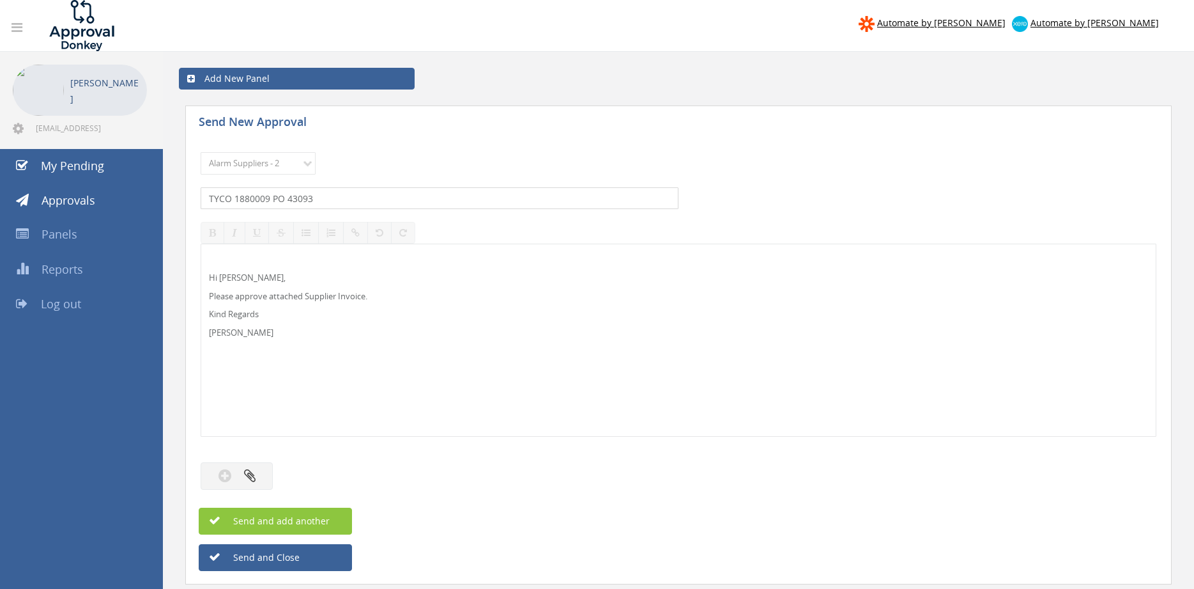
type input "TYCO 1880009 PO 43093"
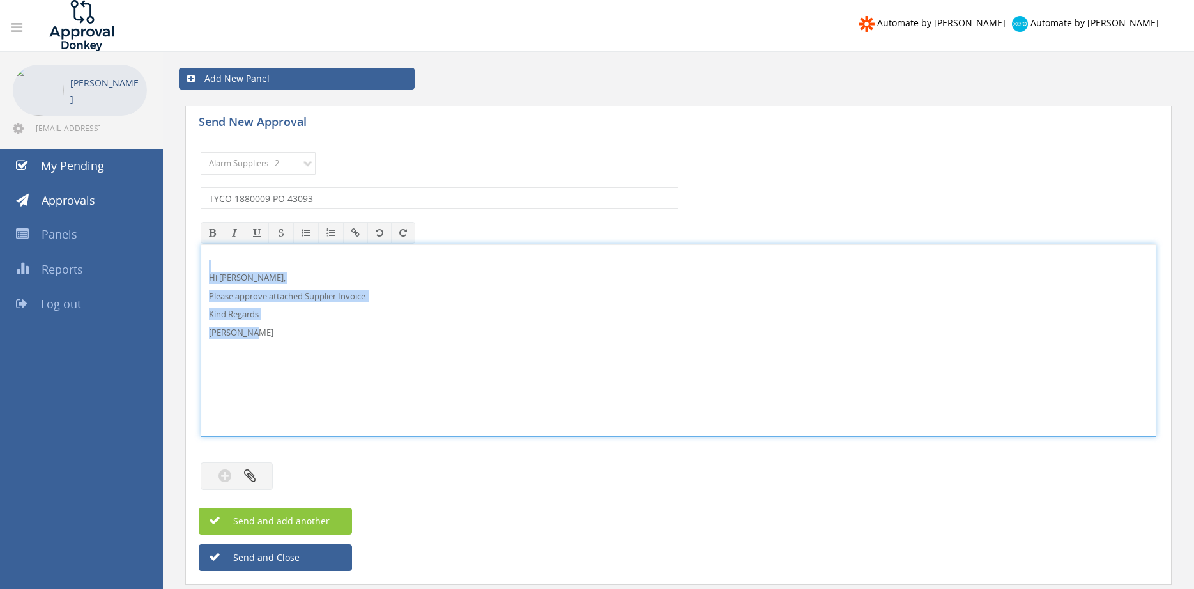
drag, startPoint x: 316, startPoint y: 333, endPoint x: 186, endPoint y: 262, distance: 147.8
click at [201, 262] on div "Hi [PERSON_NAME], Please approve attached Supplier Invoice. Kind Regards [PERSO…" at bounding box center [679, 339] width 956 height 193
copy div "Hi [PERSON_NAME], Please approve attached Supplier Invoice. Kind Regards [PERSO…"
click at [249, 481] on icon "button" at bounding box center [250, 475] width 12 height 15
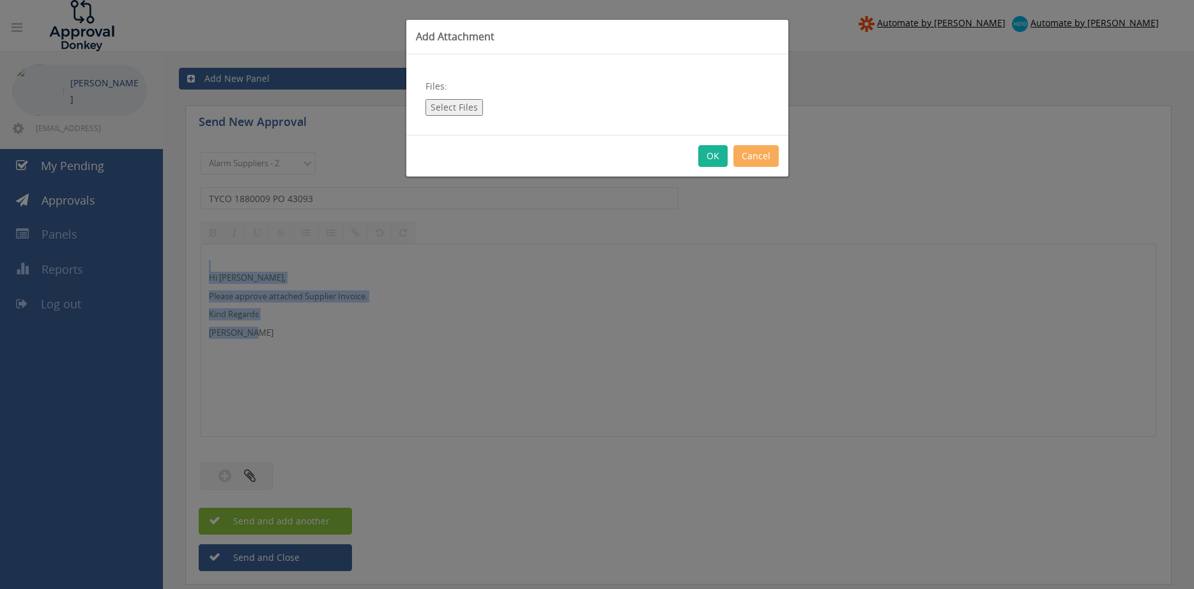
click at [470, 107] on button "Select Files" at bounding box center [455, 107] width 58 height 17
type input "C:\fakepath\TYCO 1880009 [DATE] PO 43093.pdf"
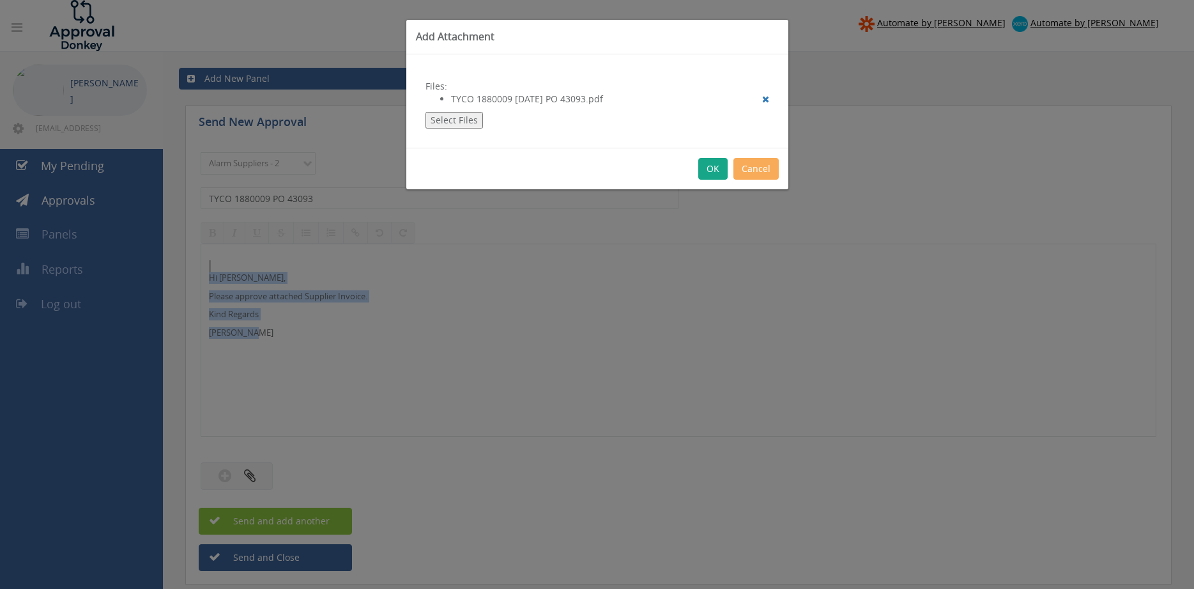
click at [713, 168] on button "OK" at bounding box center [712, 169] width 29 height 22
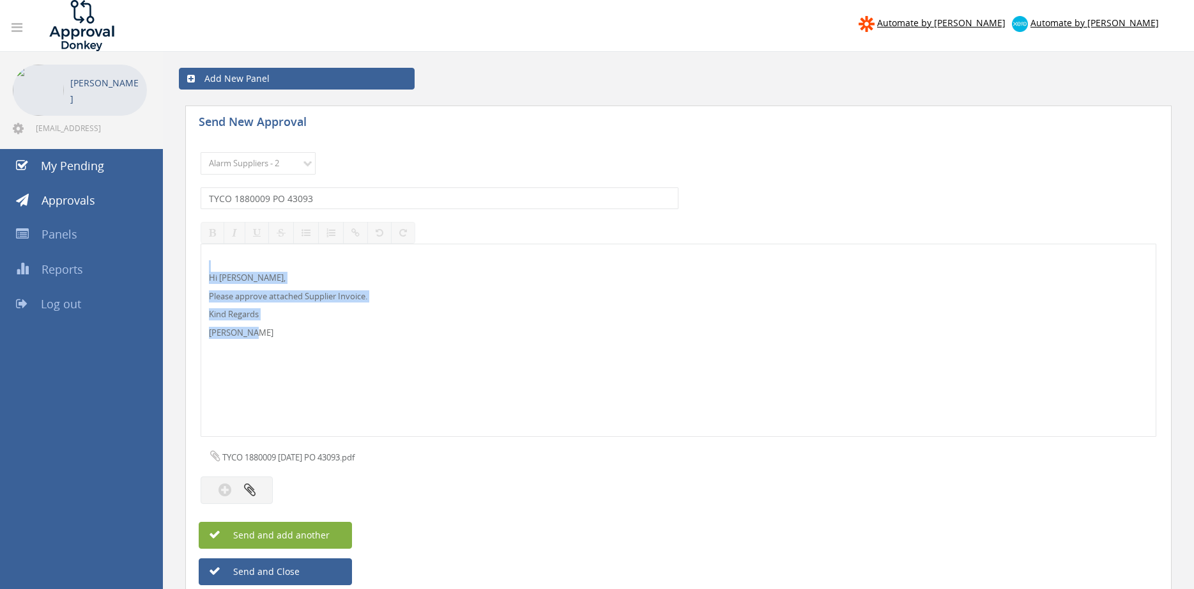
click at [316, 528] on span "Send and add another" at bounding box center [268, 534] width 124 height 12
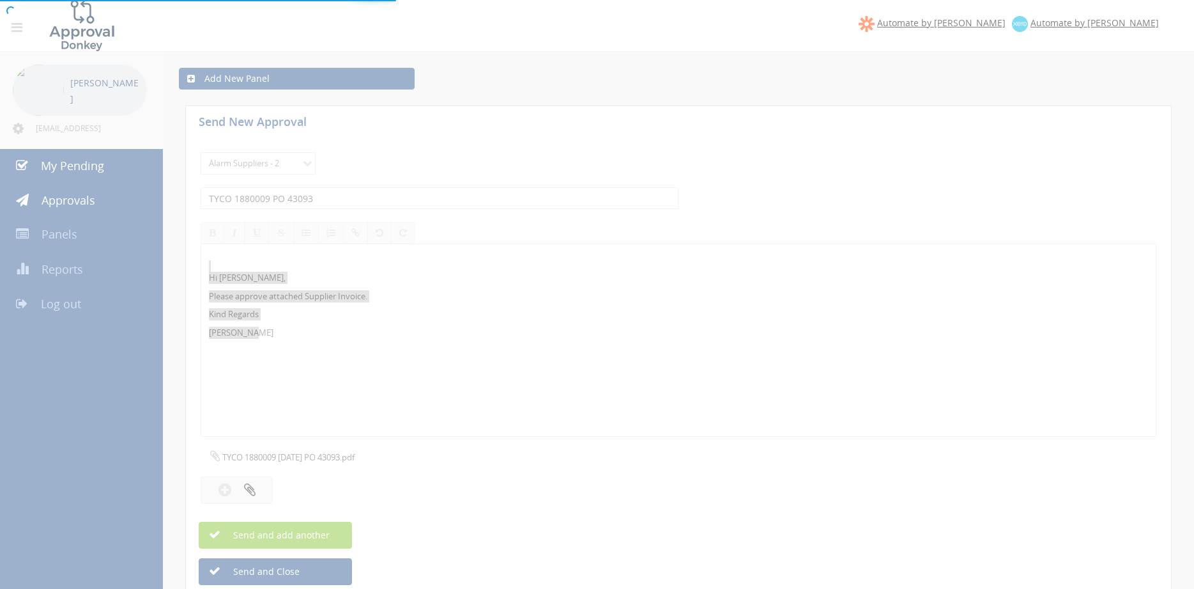
select select
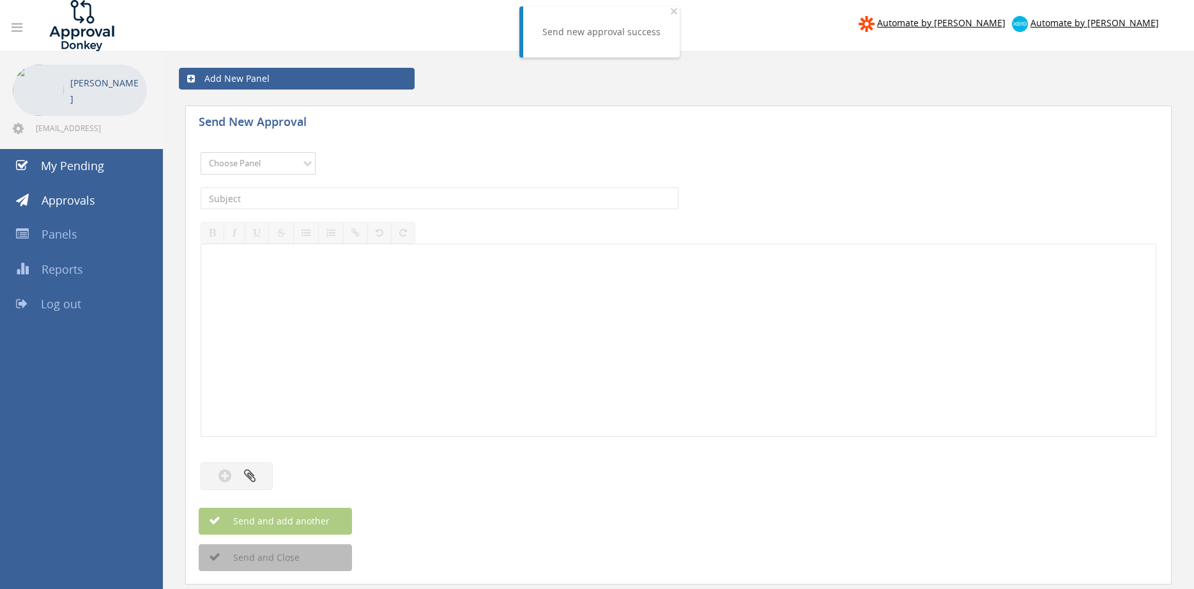
select select "9680"
click option "Alarm Suppliers - 2" at bounding box center [0, 0] width 0 height 0
click at [337, 203] on input "text" at bounding box center [440, 198] width 478 height 22
type input "TYCO 1878683A PO 42746"
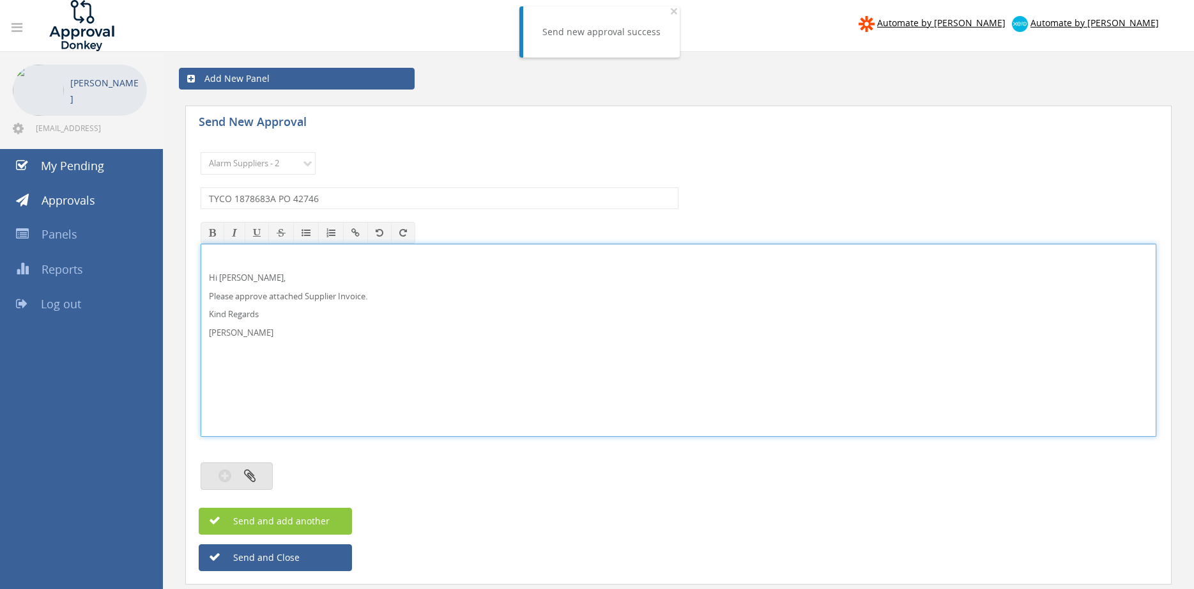
click at [255, 469] on icon "button" at bounding box center [250, 475] width 12 height 15
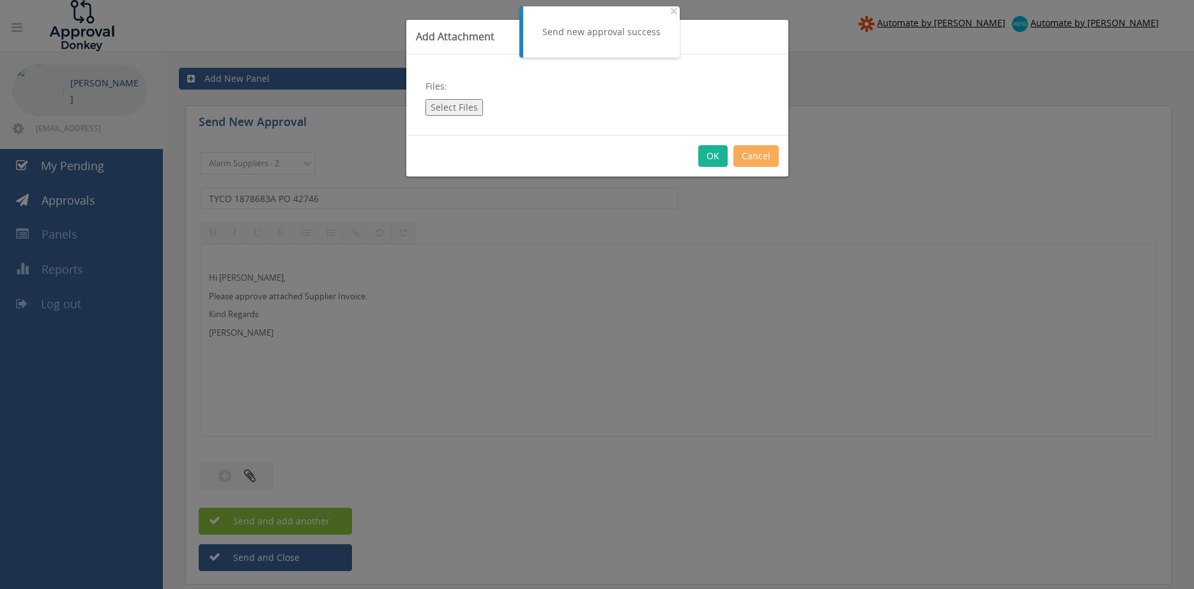
click at [456, 107] on button "Select Files" at bounding box center [455, 107] width 58 height 17
type input "C:\fakepath\TYCO 1878683A [DATE] PO 42746.pdf"
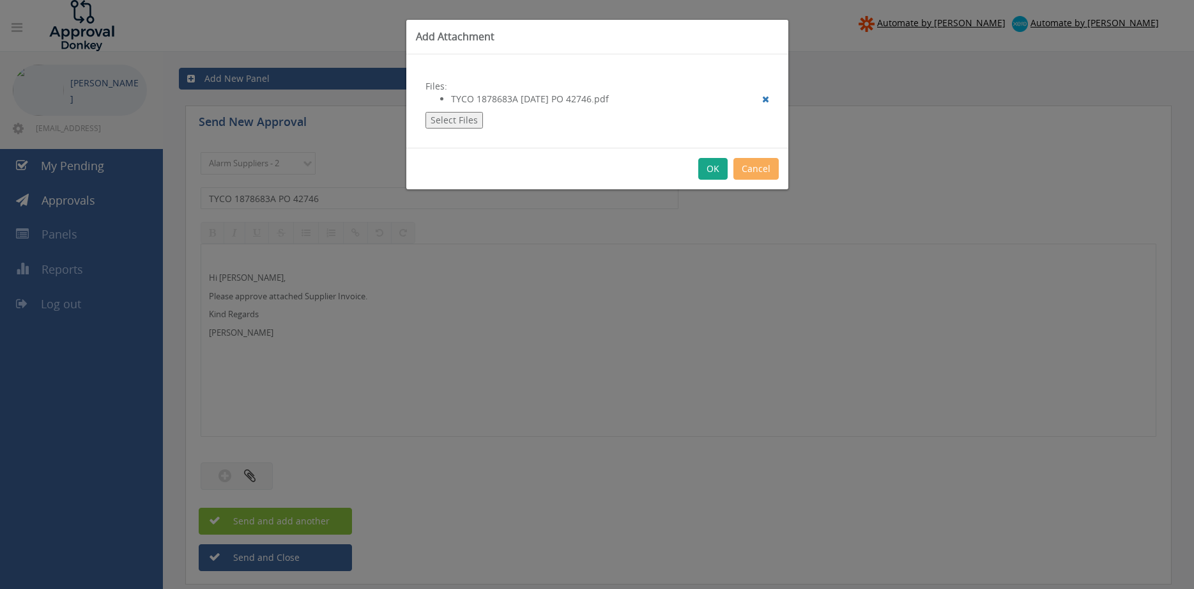
click at [716, 174] on button "OK" at bounding box center [712, 169] width 29 height 22
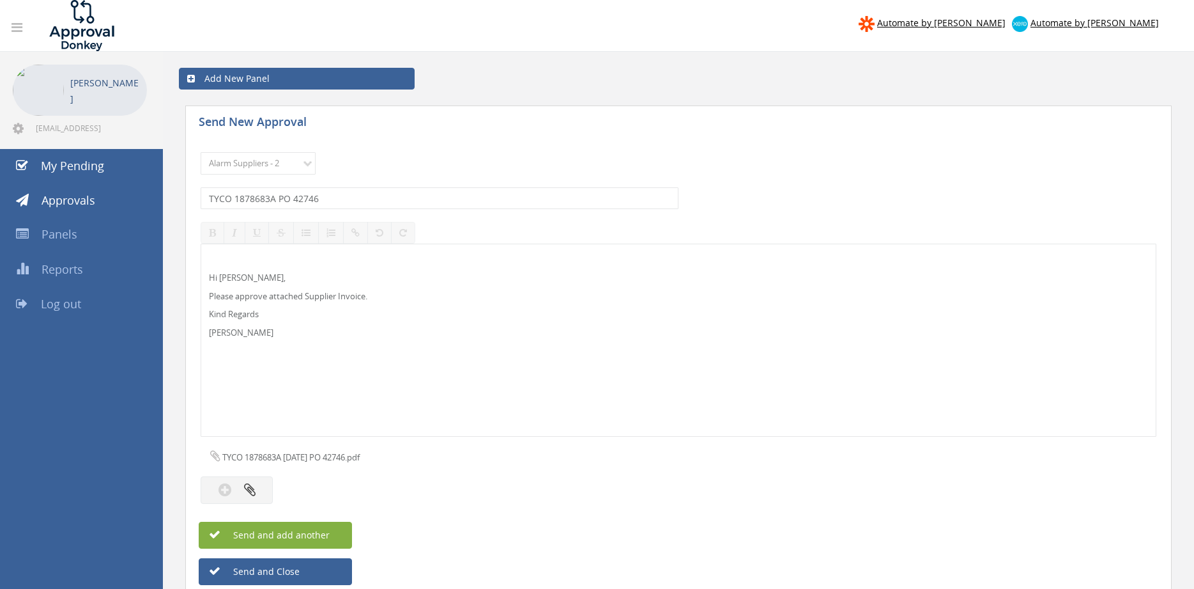
click at [335, 527] on button "Send and add another" at bounding box center [275, 534] width 153 height 27
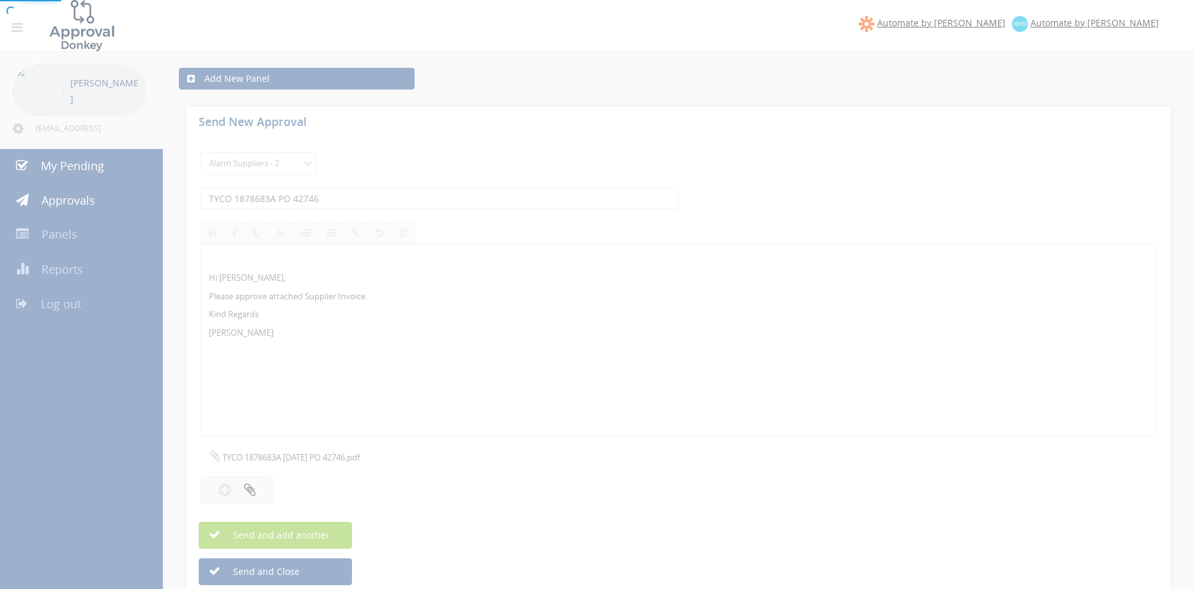
select select
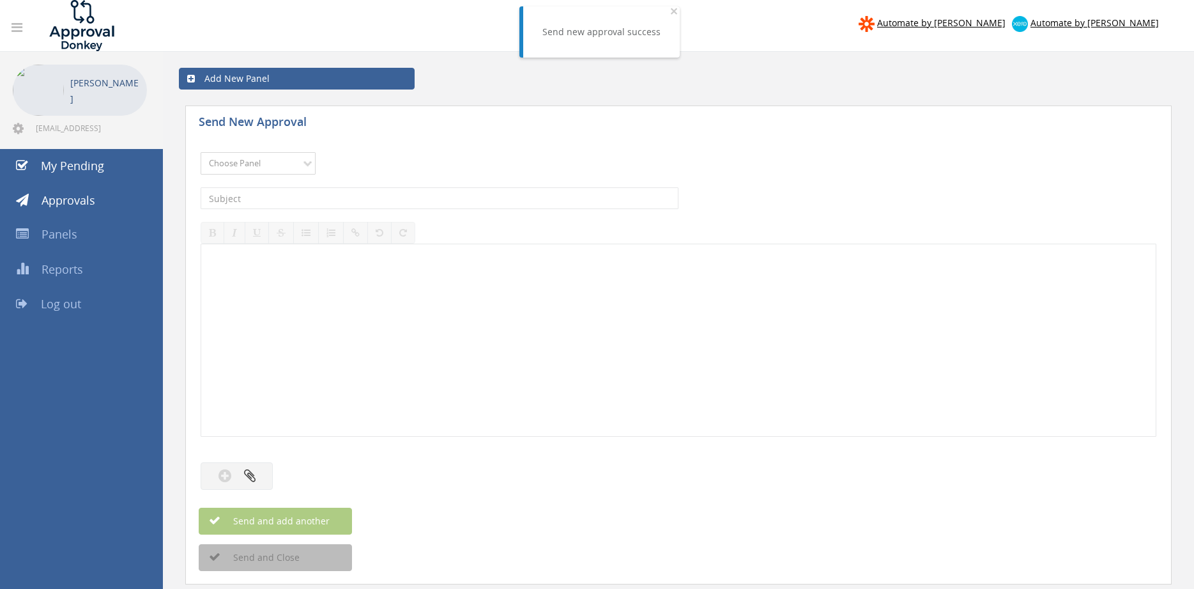
select select "9680"
click option "Alarm Suppliers - 2" at bounding box center [0, 0] width 0 height 0
click at [321, 197] on input "text" at bounding box center [440, 198] width 478 height 22
type input "OLYMPIC 119334 PO 43207"
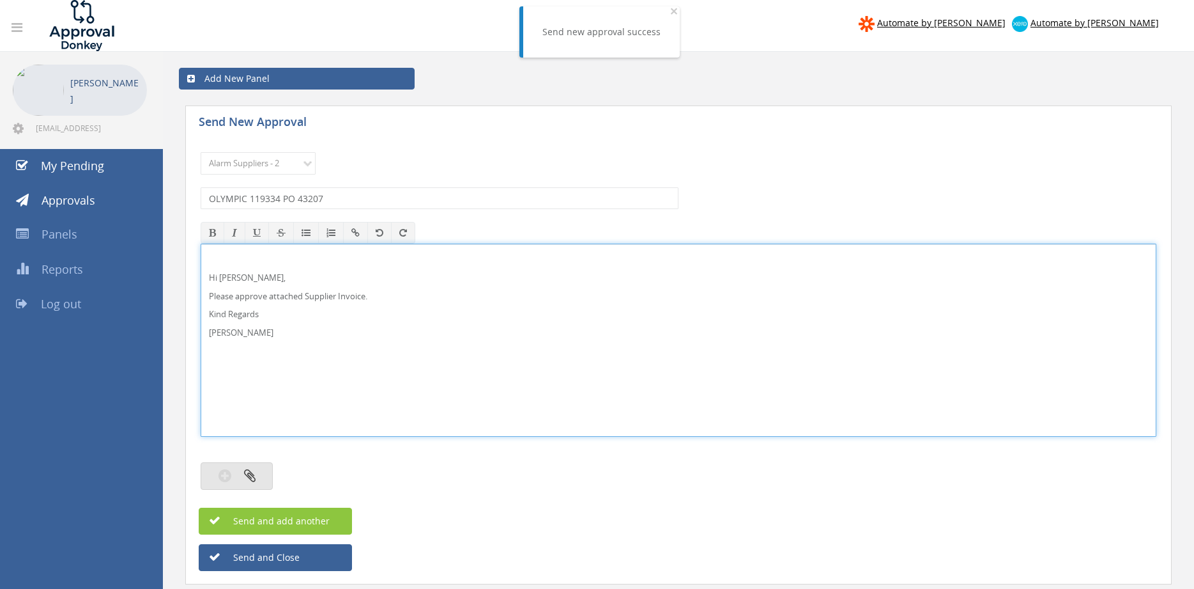
click at [255, 477] on icon "button" at bounding box center [250, 475] width 12 height 15
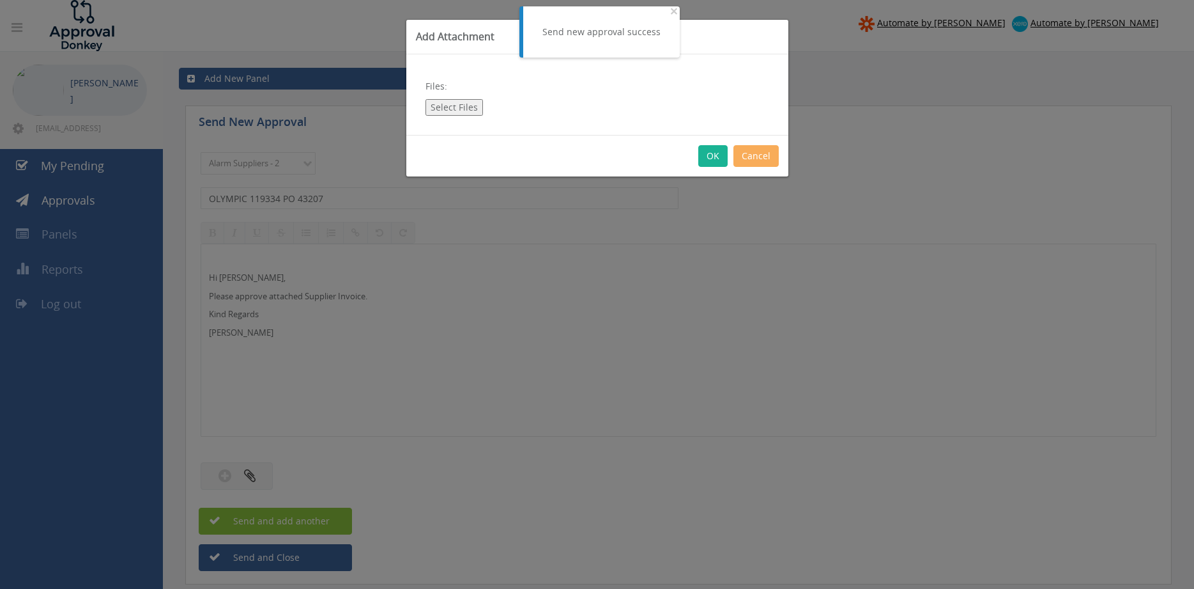
click at [457, 109] on button "Select Files" at bounding box center [455, 107] width 58 height 17
type input "C:\fakepath\OLYMPIC 119334 [DATE] PO 43207.pdf"
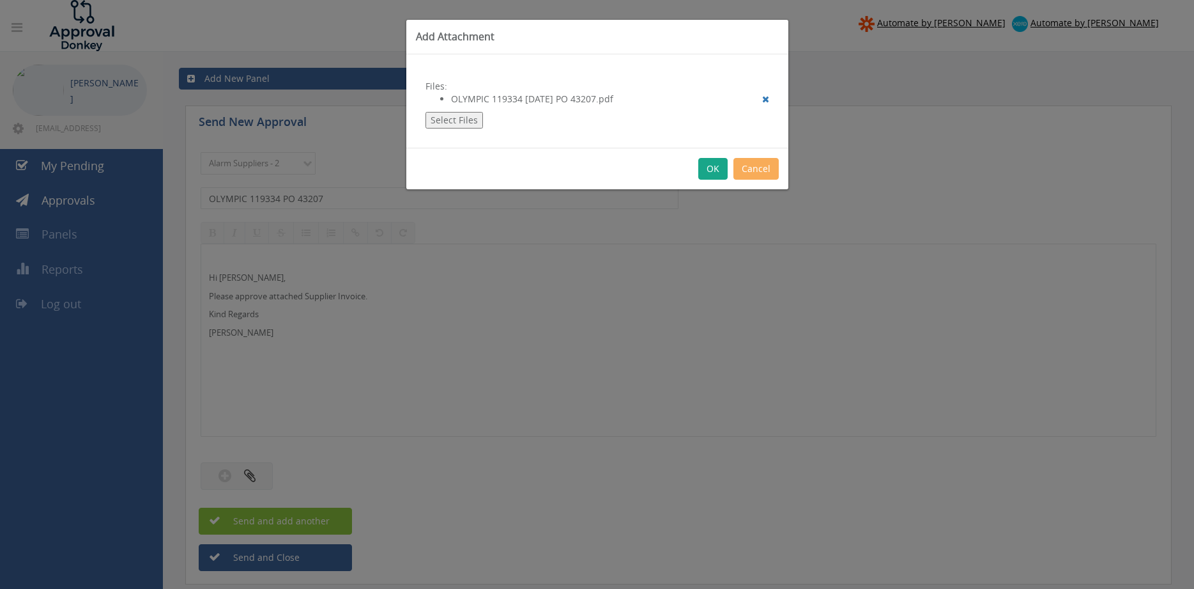
click at [710, 169] on button "OK" at bounding box center [712, 169] width 29 height 22
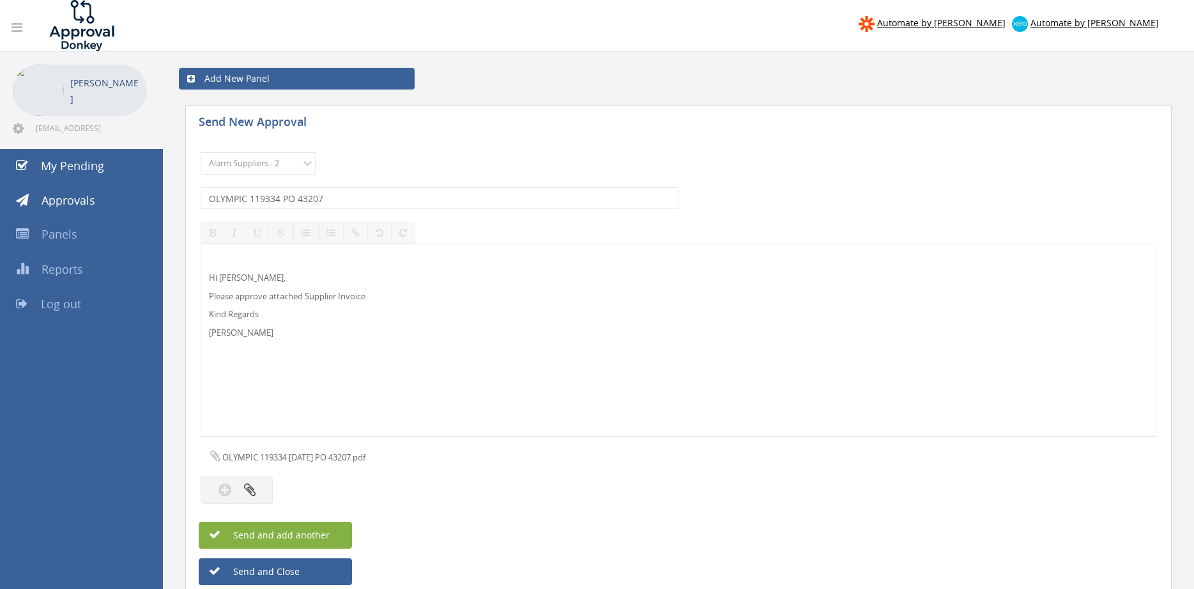
click at [338, 529] on button "Send and add another" at bounding box center [275, 534] width 153 height 27
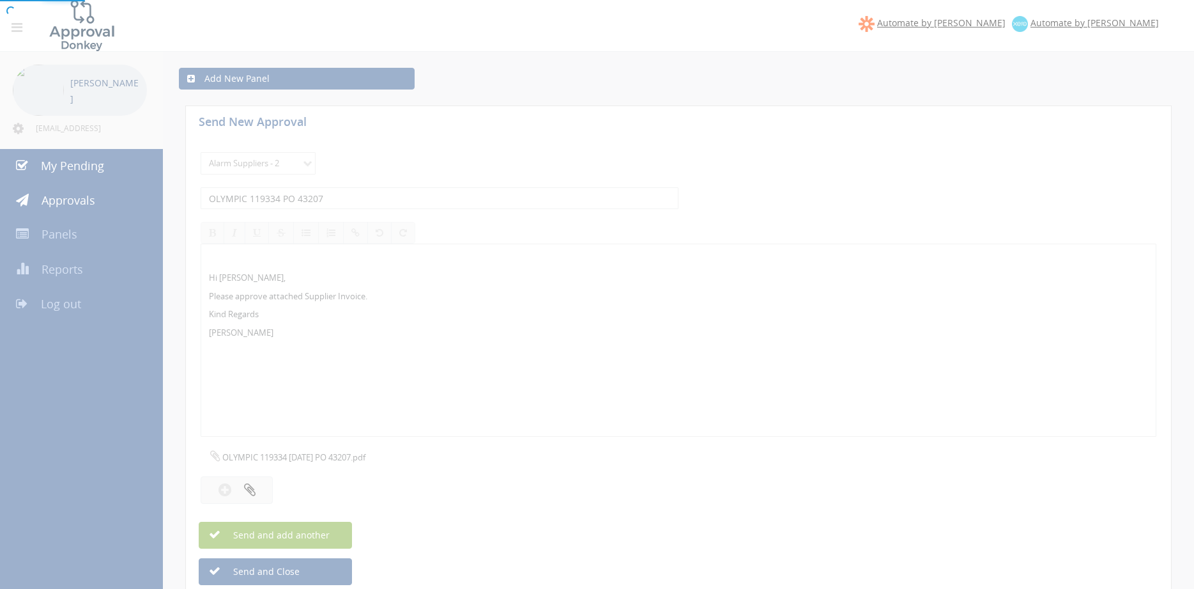
select select
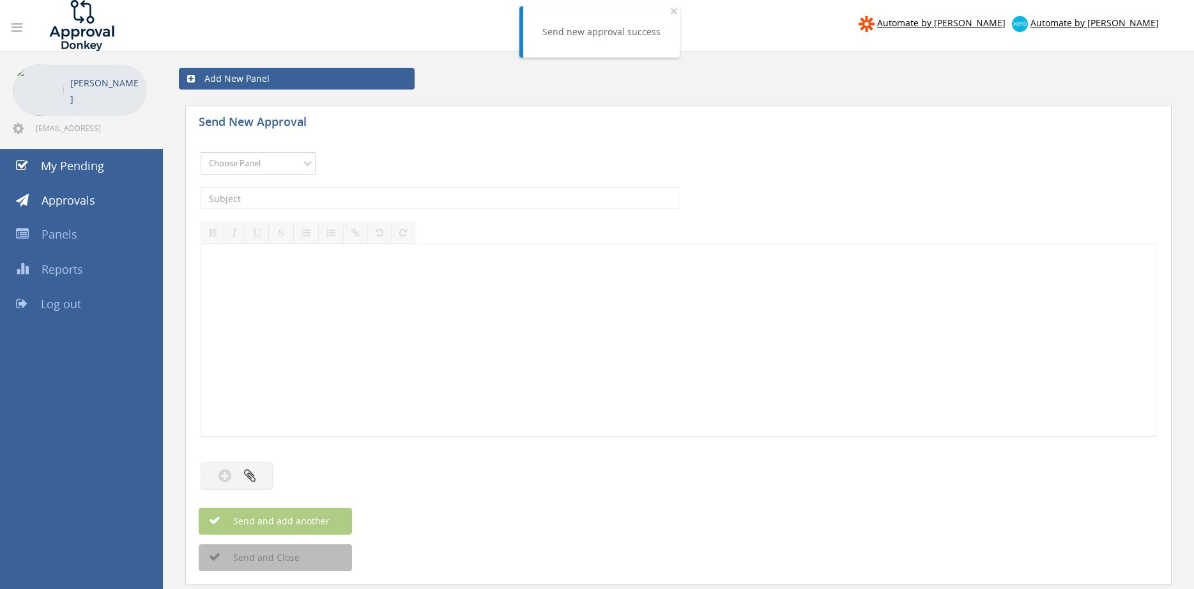
select select "9680"
click option "Alarm Suppliers - 2" at bounding box center [0, 0] width 0 height 0
click at [357, 199] on input "text" at bounding box center [440, 198] width 478 height 22
type input "KIDDE 2000056091 PO 42855"
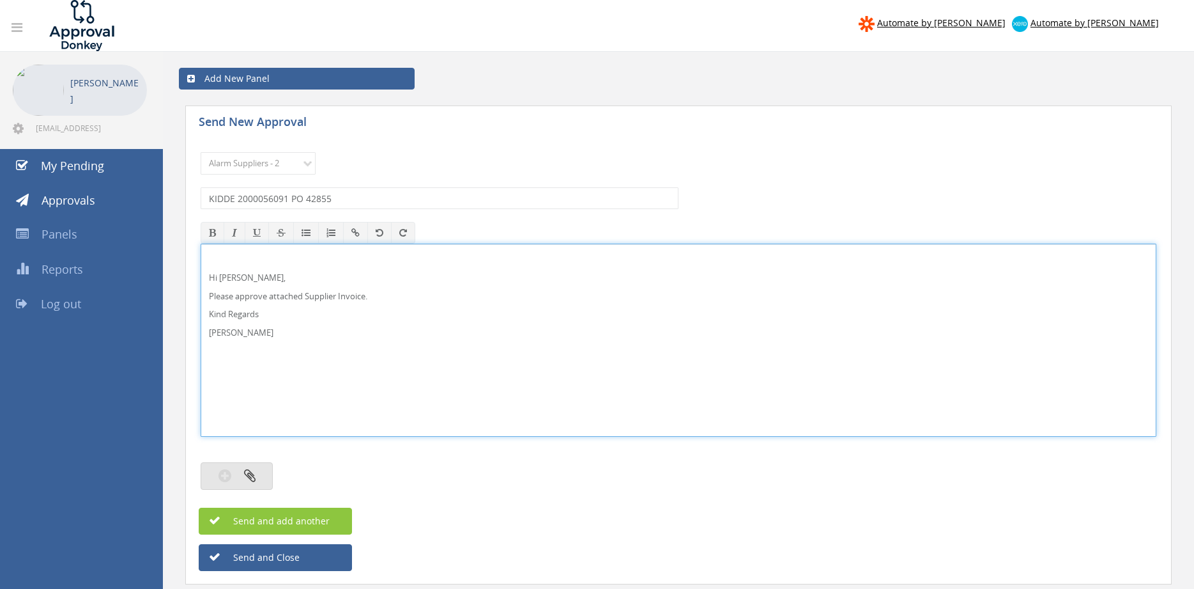
click at [252, 474] on icon "button" at bounding box center [250, 475] width 12 height 15
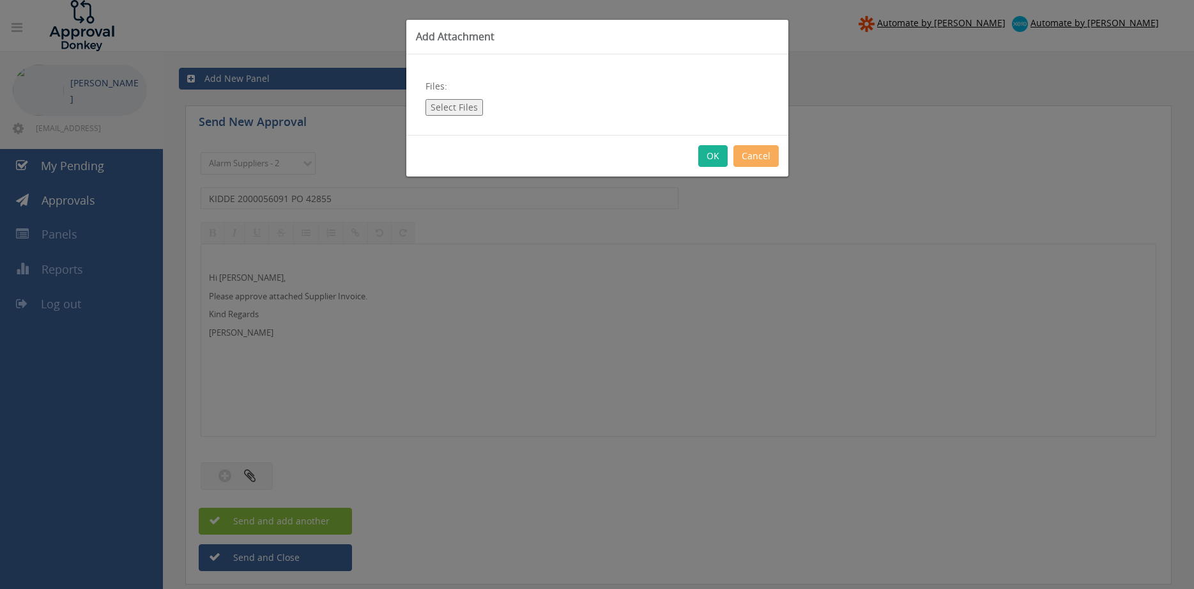
click at [465, 104] on button "Select Files" at bounding box center [455, 107] width 58 height 17
type input "C:\fakepath\KIDDE_2000056091 [DATE] PO 42855.pdf"
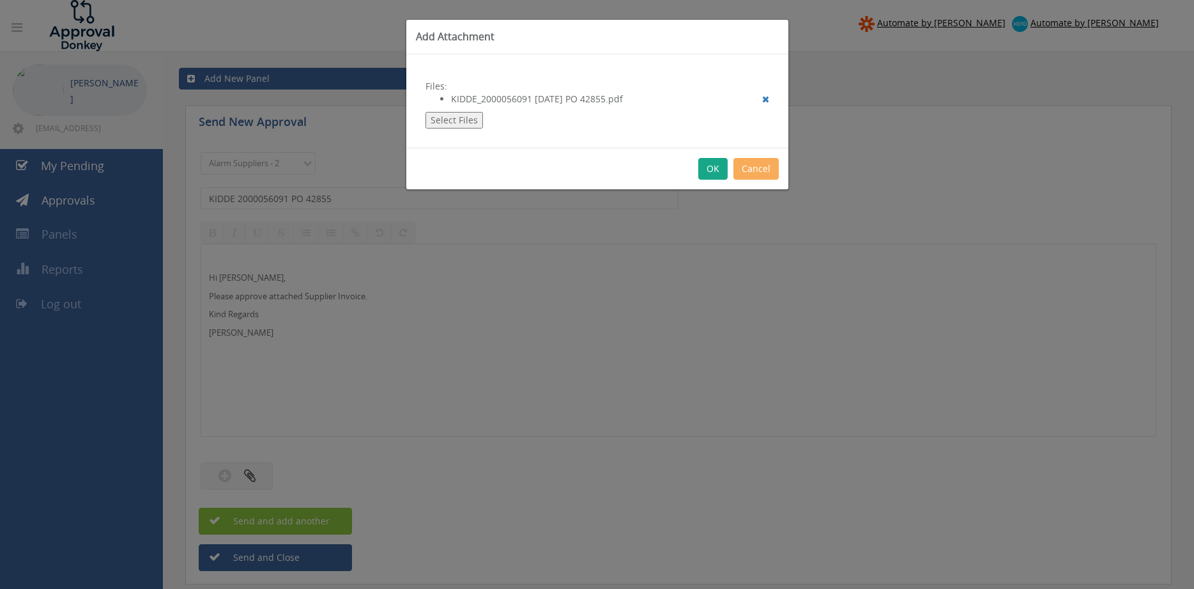
click at [714, 169] on button "OK" at bounding box center [712, 169] width 29 height 22
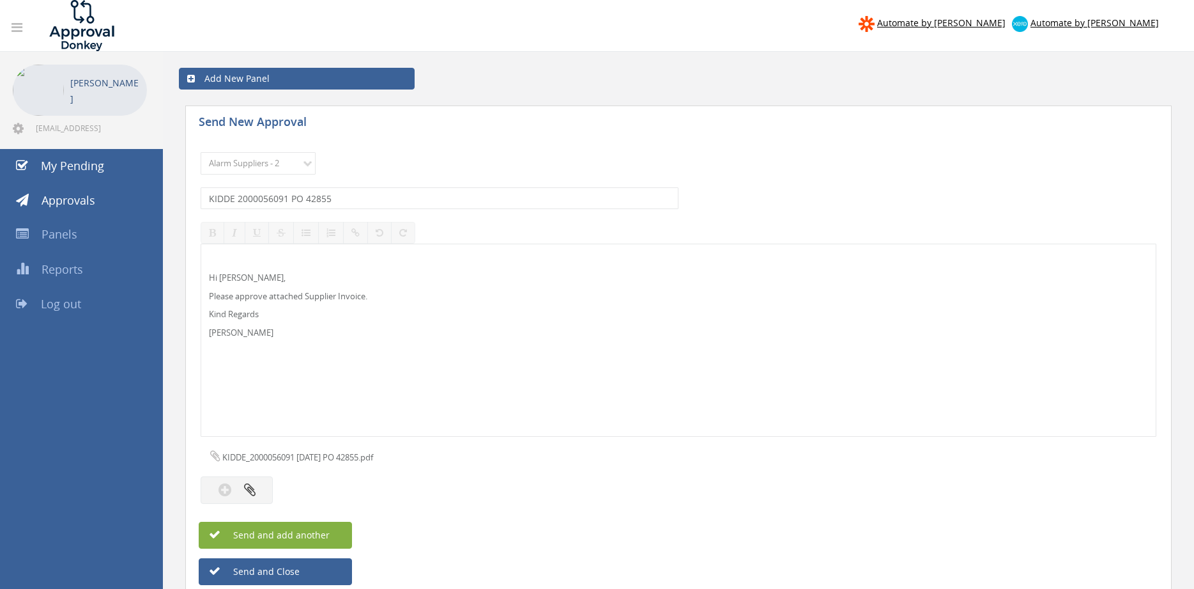
click at [343, 530] on button "Send and add another" at bounding box center [275, 534] width 153 height 27
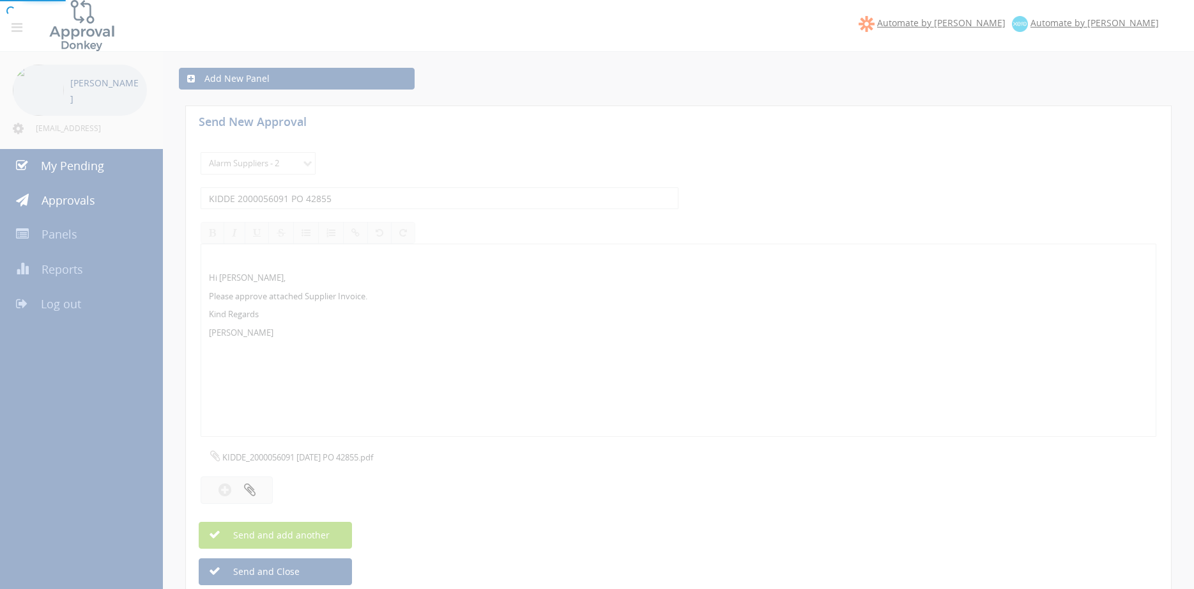
select select
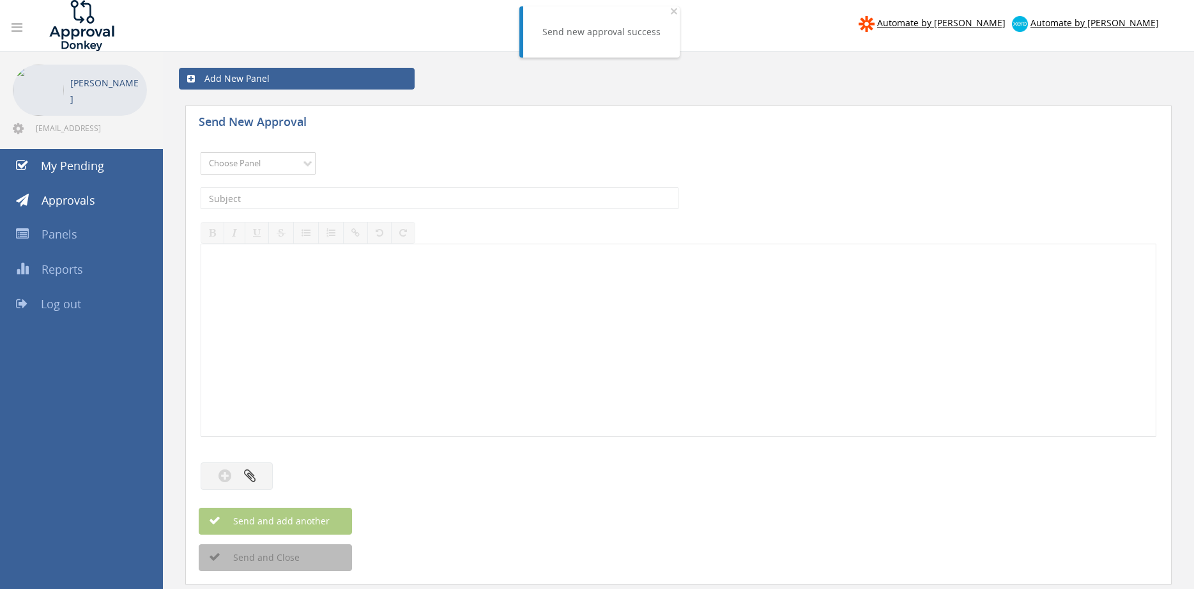
click at [201, 152] on select "Choose Panel Alarm Credits RG - 3 NZ Utilities Cable and SAI Global NZ Alarms-1…" at bounding box center [258, 163] width 115 height 22
select select "9680"
click option "Alarm Suppliers - 2" at bounding box center [0, 0] width 0 height 0
click at [351, 199] on input "text" at bounding box center [440, 198] width 478 height 22
type input "[PERSON_NAME] 955705657 PO 43156"
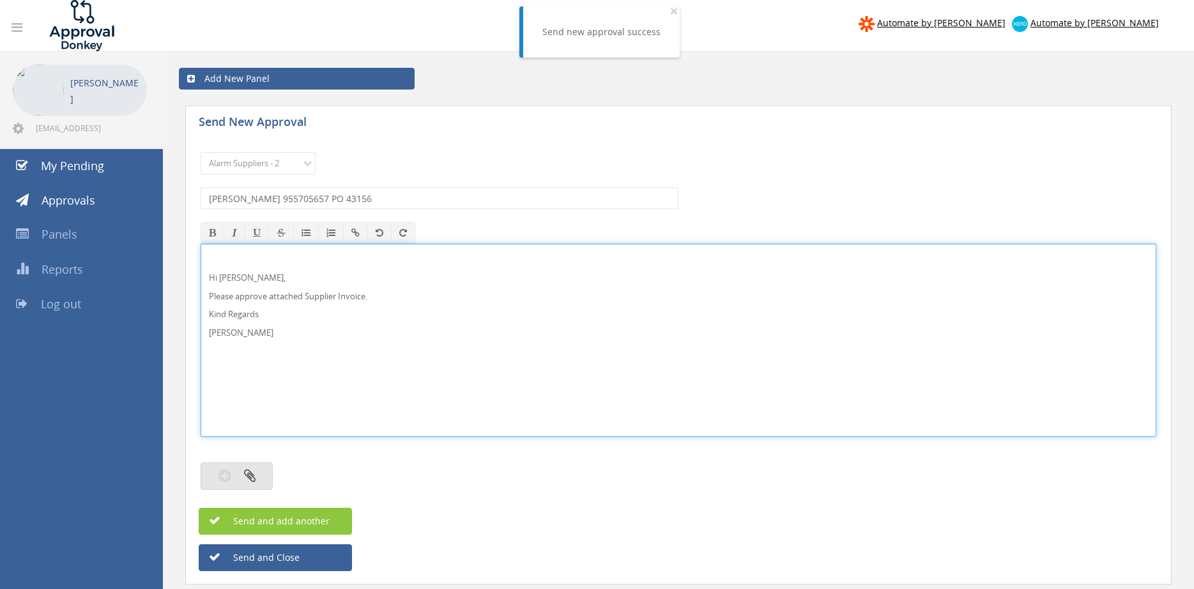
click at [262, 474] on button "button" at bounding box center [237, 475] width 72 height 27
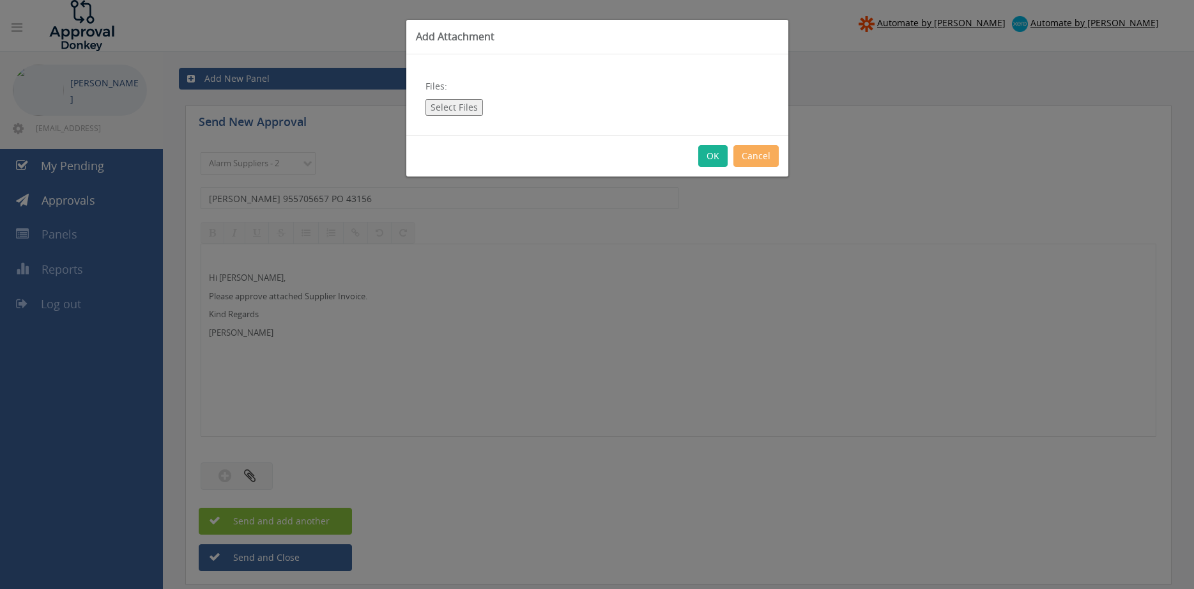
click at [450, 109] on button "Select Files" at bounding box center [455, 107] width 58 height 17
type input "C:\fakepath\[PERSON_NAME] 955705657 [DATE] PO 43156.pdf"
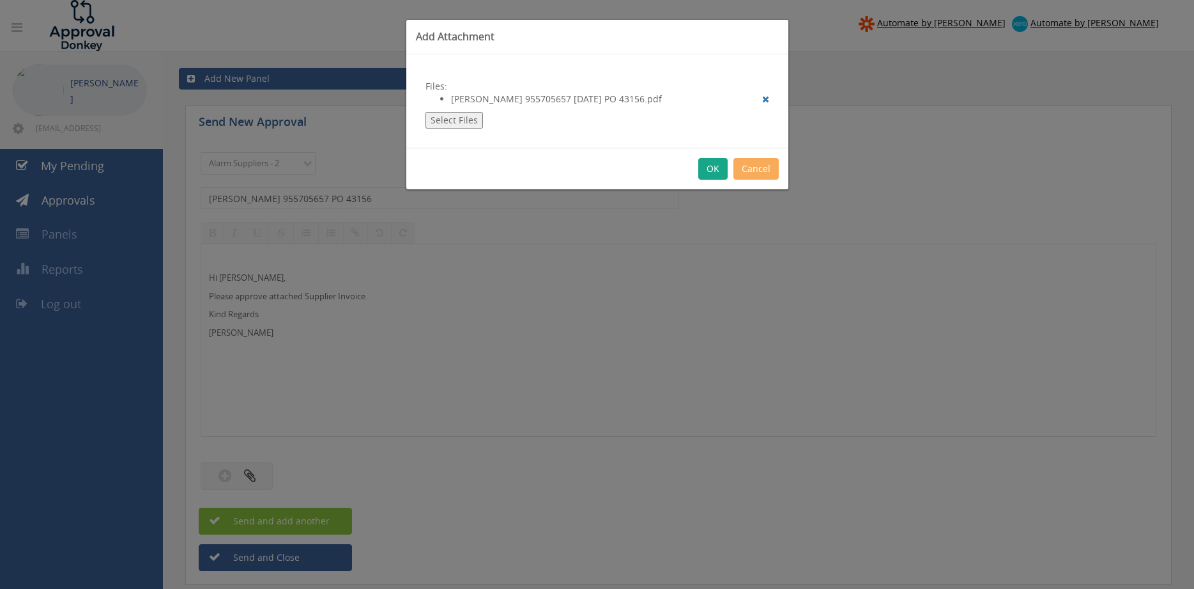
click at [703, 167] on button "OK" at bounding box center [712, 169] width 29 height 22
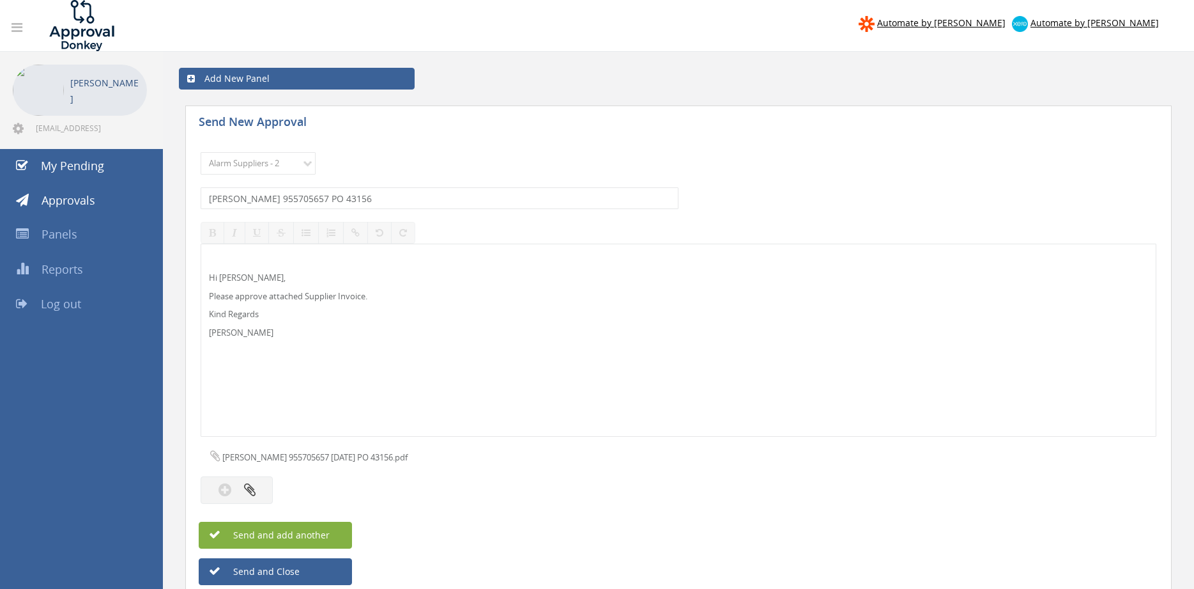
click at [332, 532] on button "Send and add another" at bounding box center [275, 534] width 153 height 27
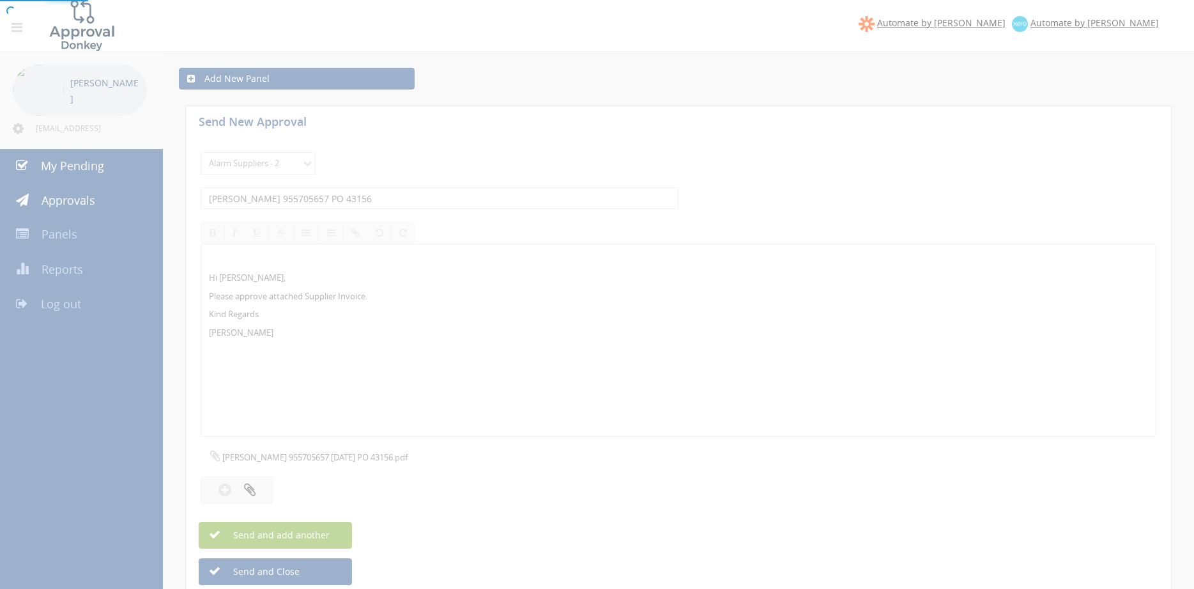
select select
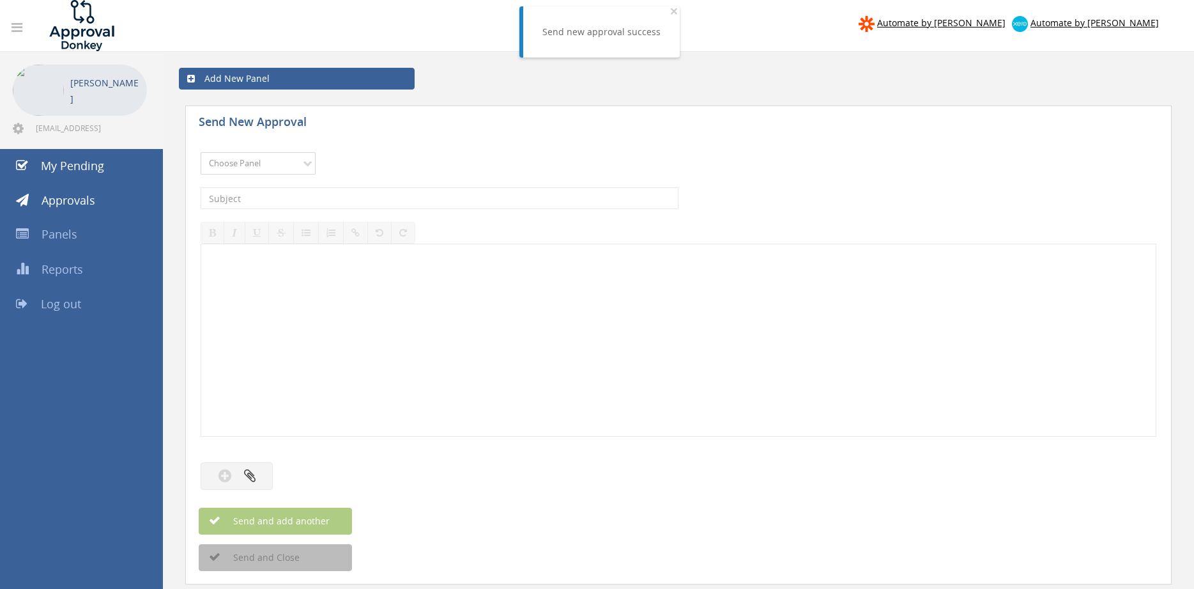
click at [201, 152] on select "Choose Panel Alarm Credits RG - 3 NZ Utilities Cable and SAI Global NZ Alarms-1…" at bounding box center [258, 163] width 115 height 22
select select "9680"
click option "Alarm Suppliers - 2" at bounding box center [0, 0] width 0 height 0
click at [363, 200] on input "text" at bounding box center [440, 198] width 478 height 22
type input "ALTRONIC 1804418 PO 43147"
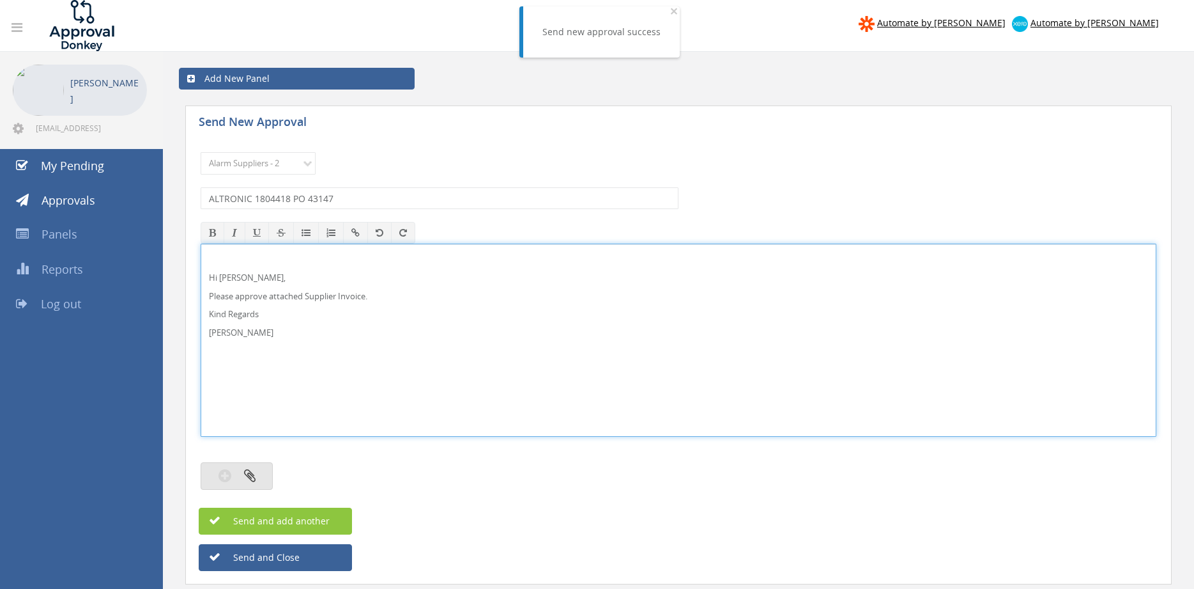
click at [262, 479] on button "button" at bounding box center [237, 475] width 72 height 27
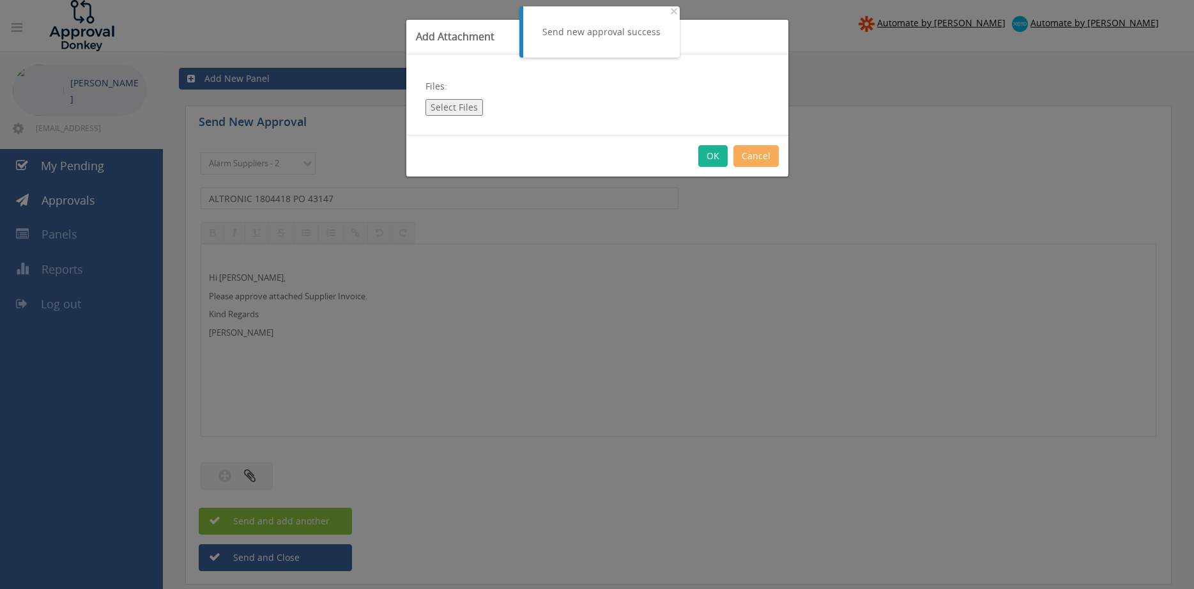
click at [457, 105] on button "Select Files" at bounding box center [455, 107] width 58 height 17
type input "C:\fakepath\ALTRONIC 1804418 [DATE] PO 43147.pdf"
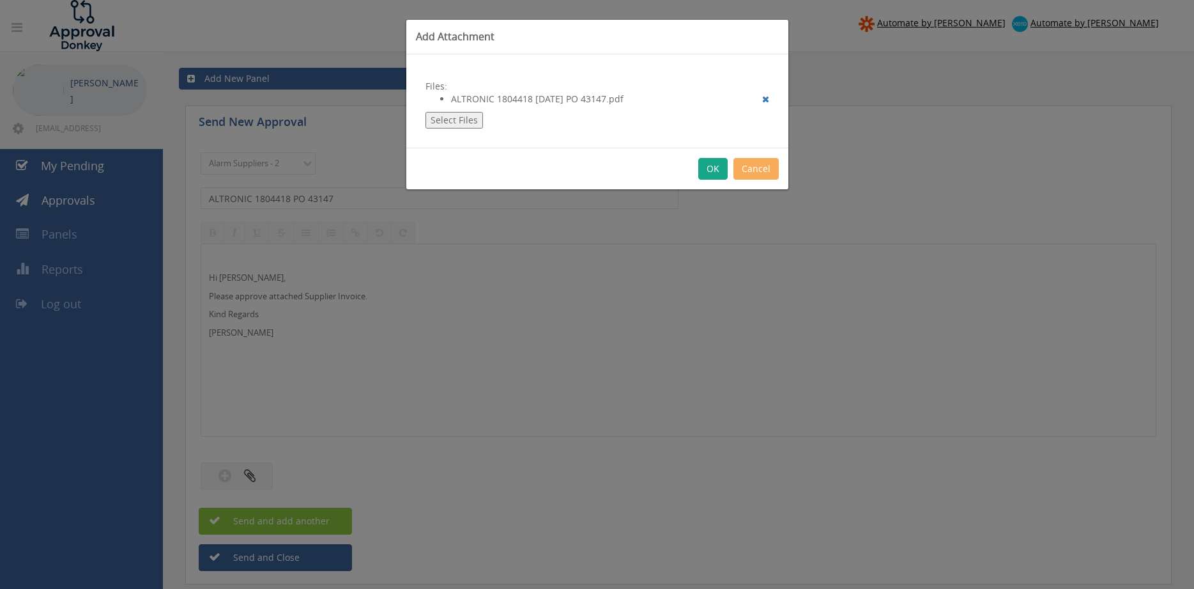
click at [716, 173] on button "OK" at bounding box center [712, 169] width 29 height 22
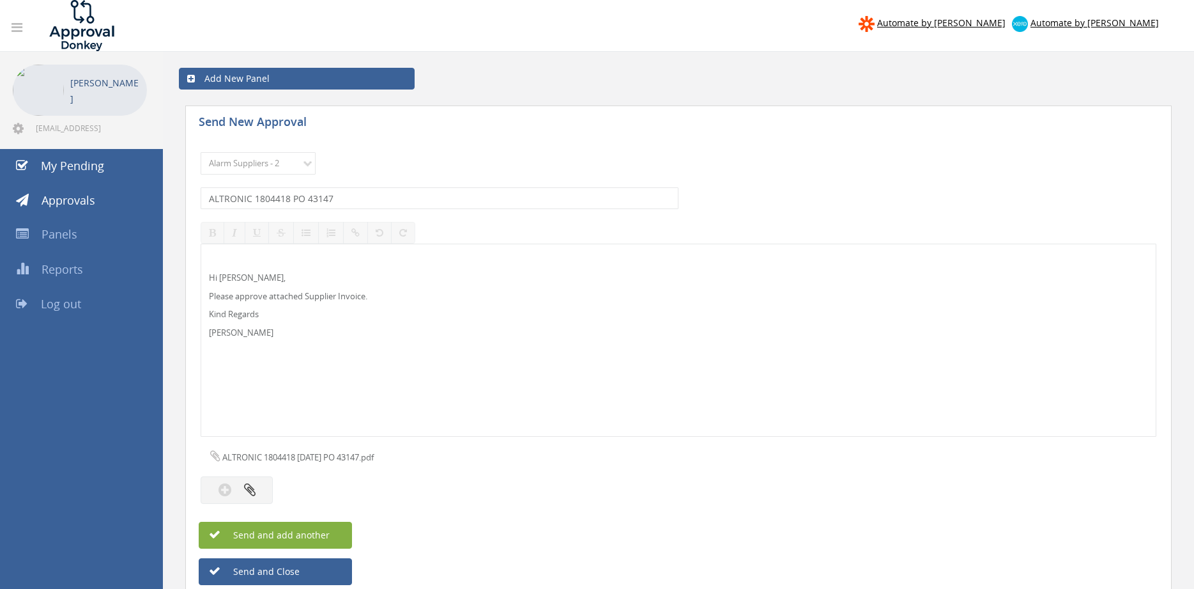
click at [331, 536] on button "Send and add another" at bounding box center [275, 534] width 153 height 27
select select
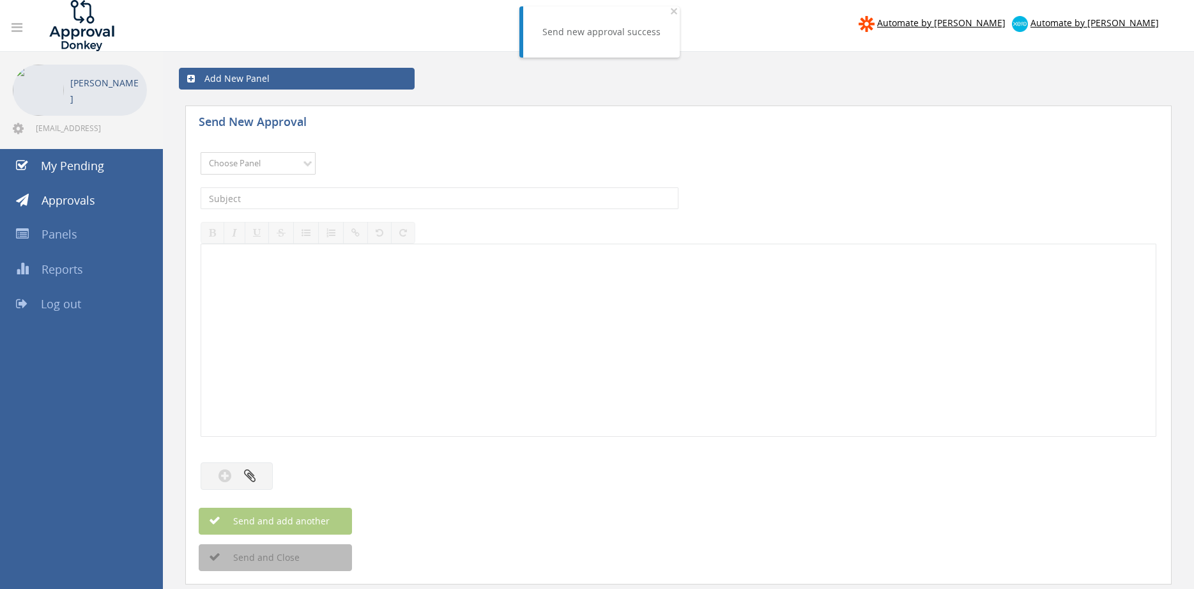
select select "9680"
click option "Alarm Suppliers - 2" at bounding box center [0, 0] width 0 height 0
click at [374, 201] on input "text" at bounding box center [440, 198] width 478 height 22
type input "[PERSON_NAME] 2000051068 PO 43428"
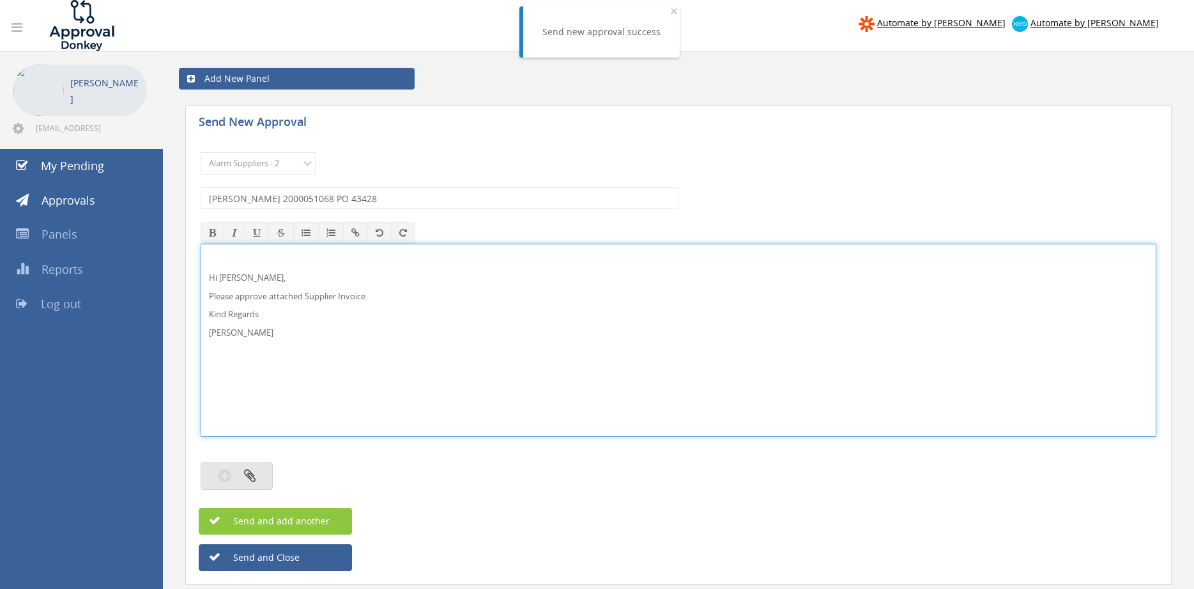
click at [263, 465] on button "button" at bounding box center [237, 475] width 72 height 27
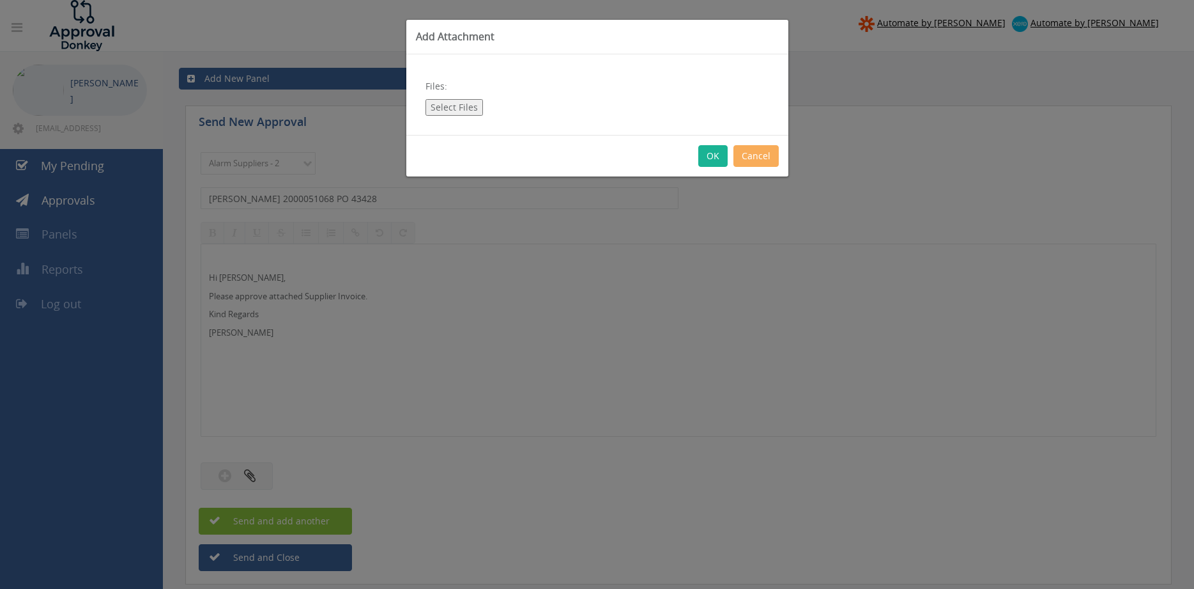
click at [456, 107] on button "Select Files" at bounding box center [455, 107] width 58 height 17
type input "C:\fakepath\KIDDE_2000051068 [DATE] PO 43428.pdf"
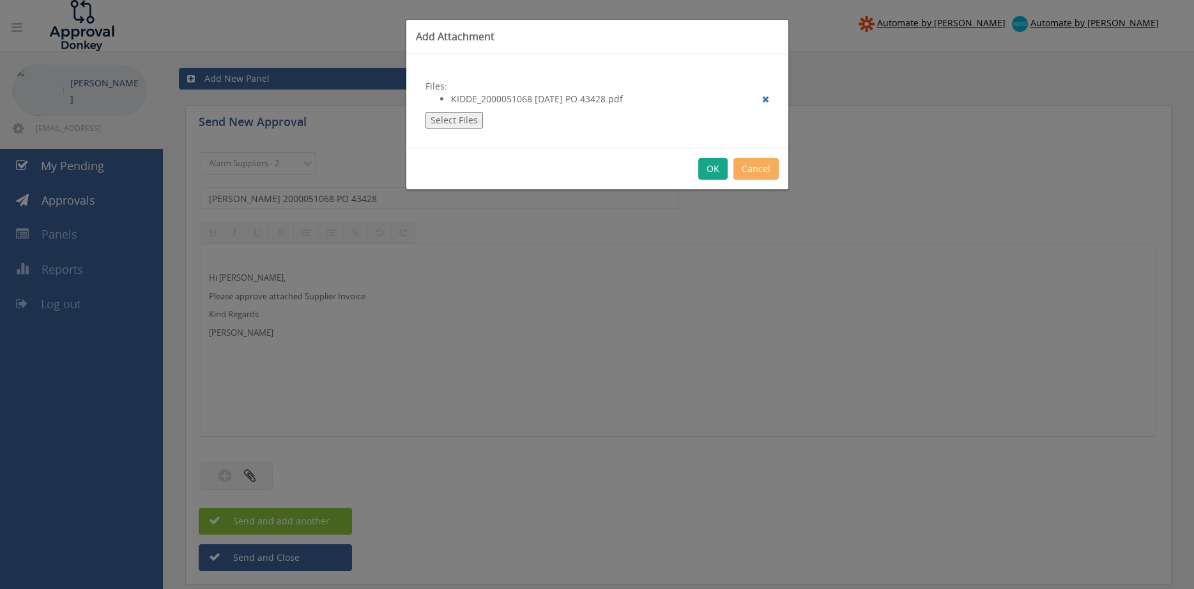
click at [711, 170] on button "OK" at bounding box center [712, 169] width 29 height 22
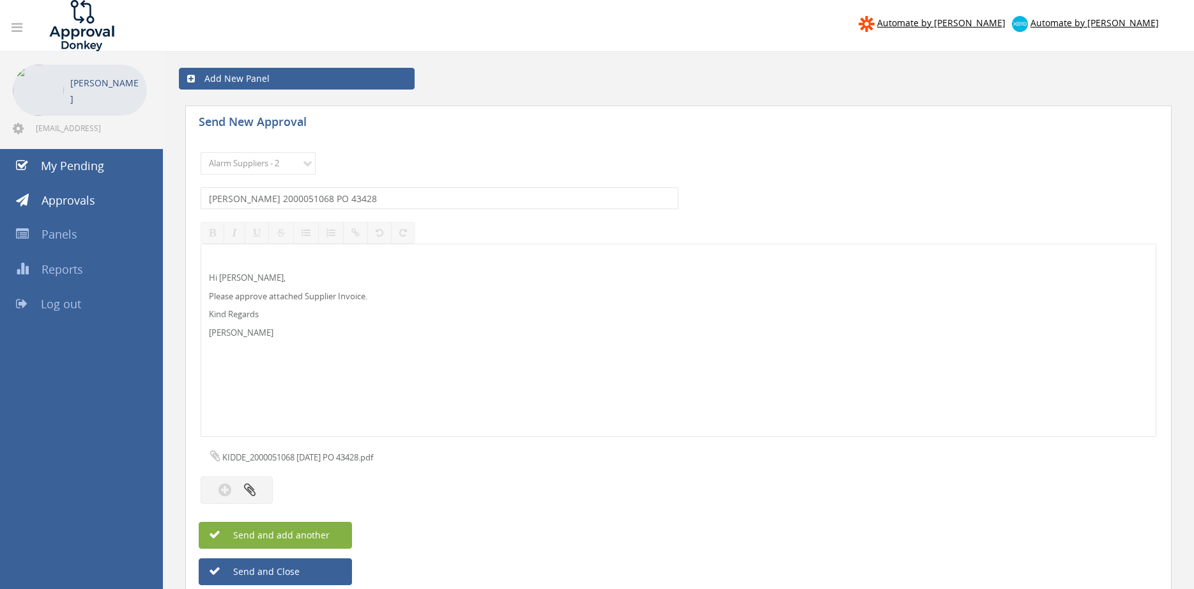
click at [334, 534] on button "Send and add another" at bounding box center [275, 534] width 153 height 27
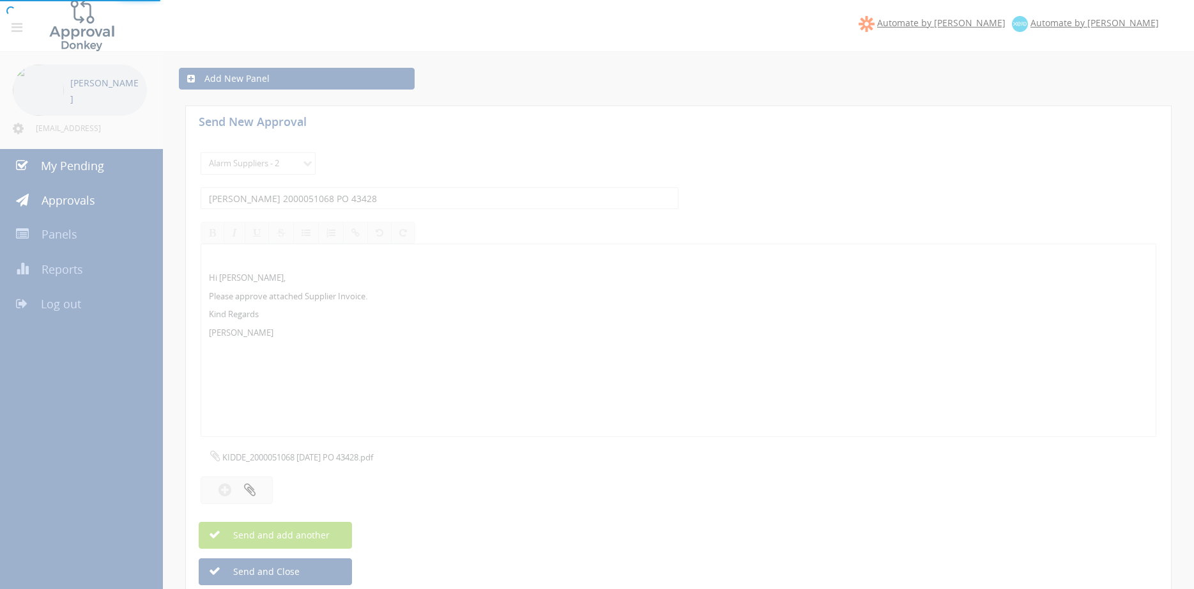
select select
